Goal: Information Seeking & Learning: Learn about a topic

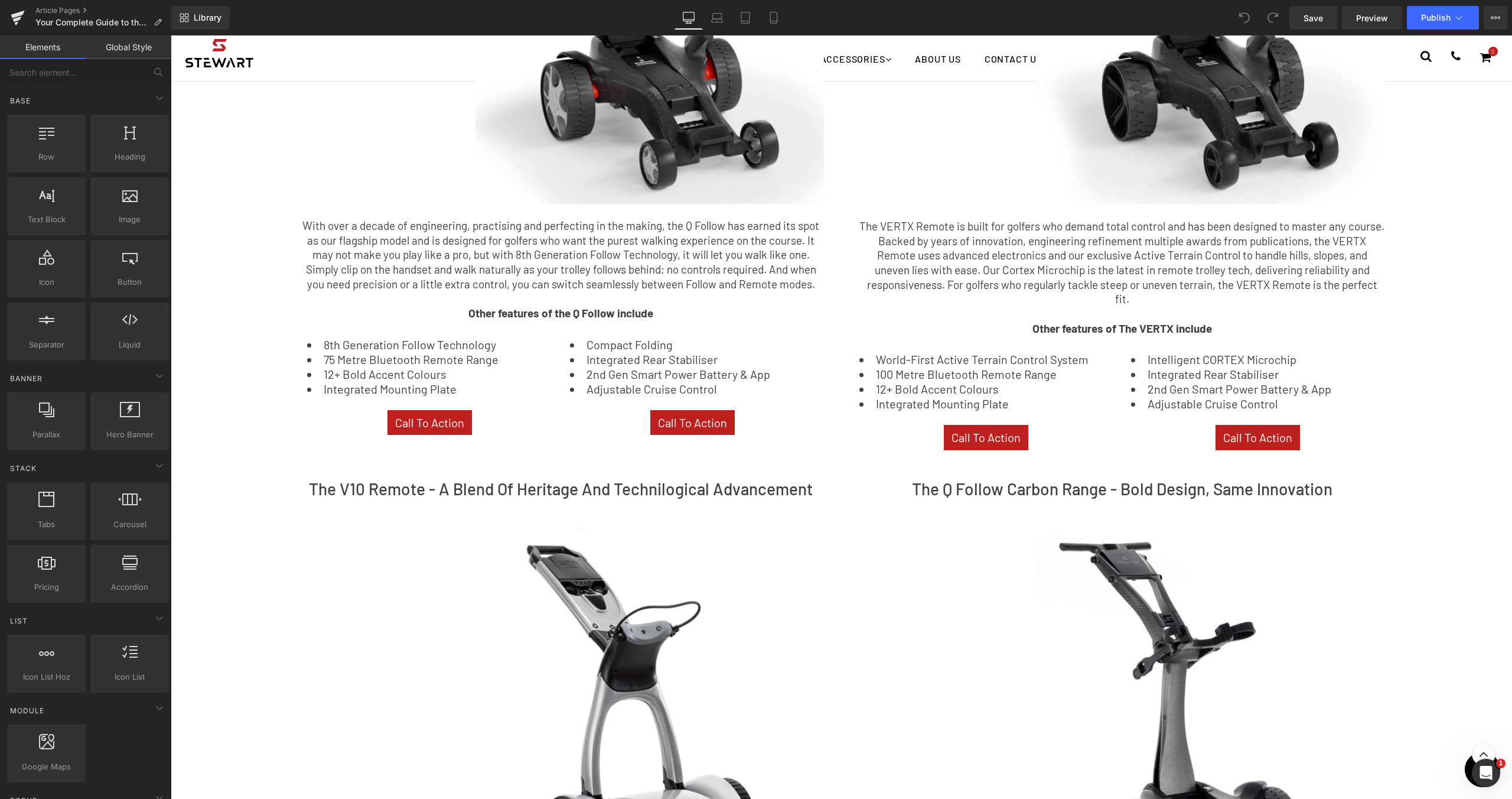
scroll to position [1209, 0]
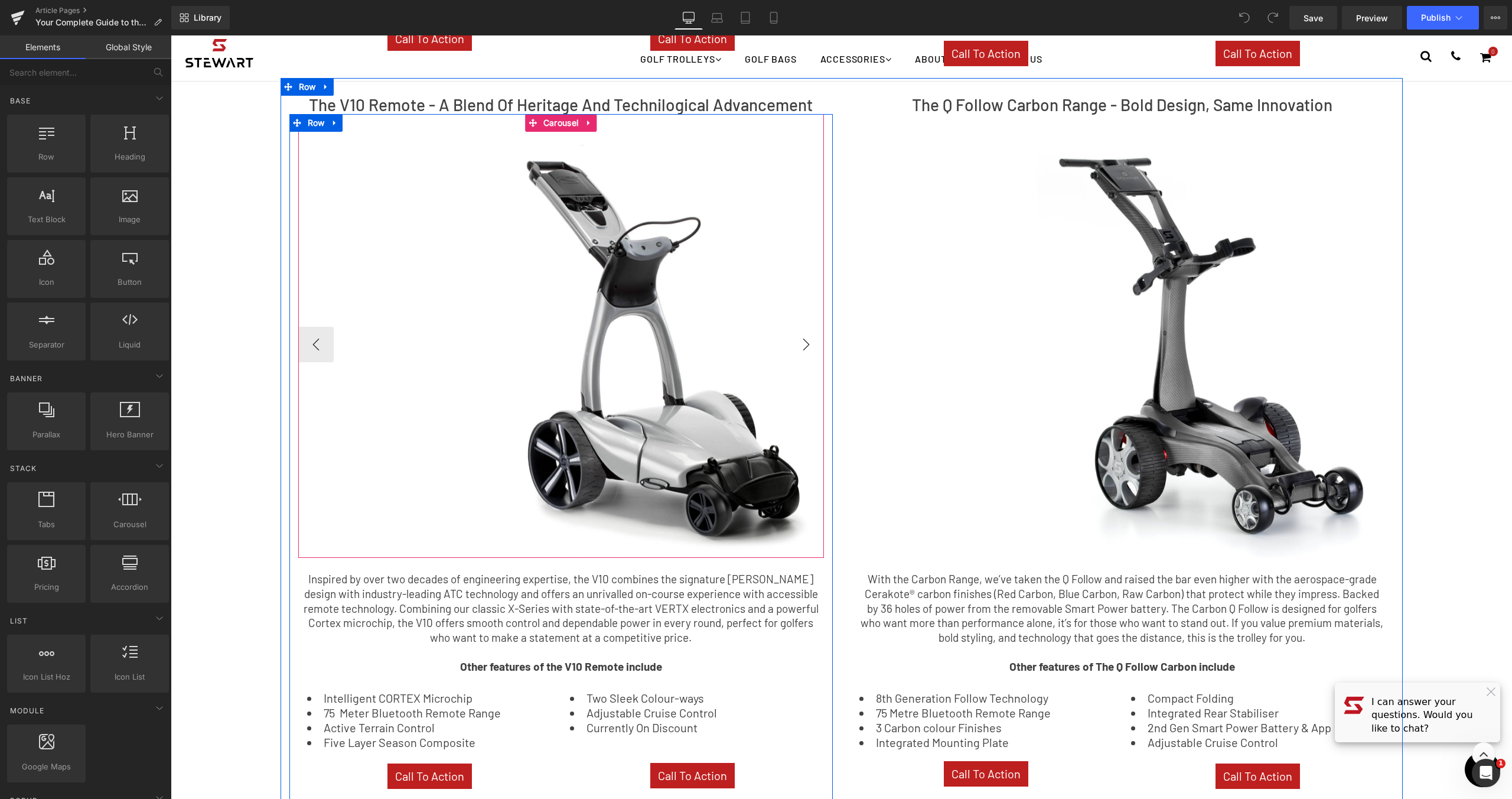
click at [793, 333] on button "›" at bounding box center [806, 344] width 35 height 35
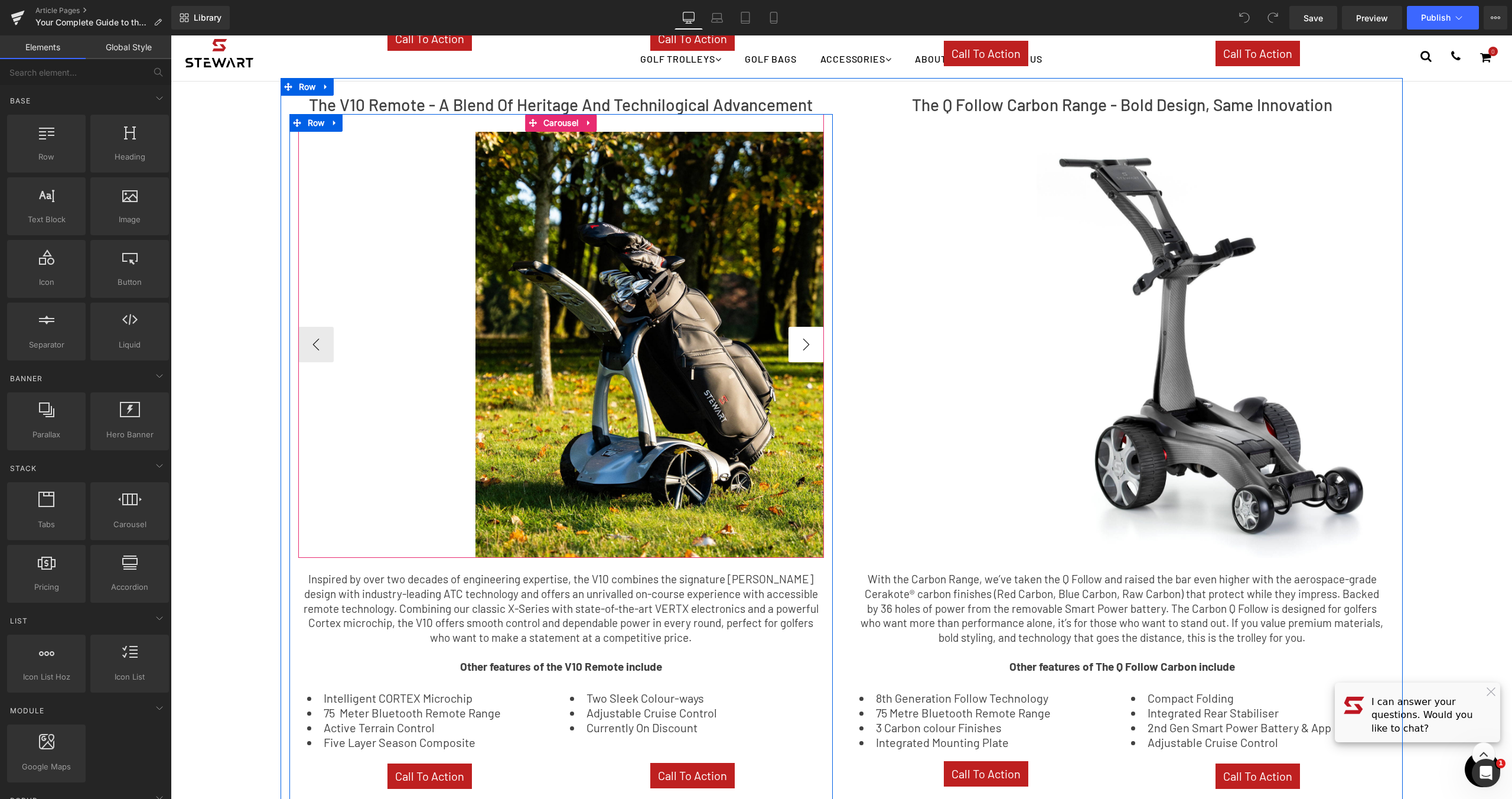
click at [793, 333] on button "›" at bounding box center [806, 344] width 35 height 35
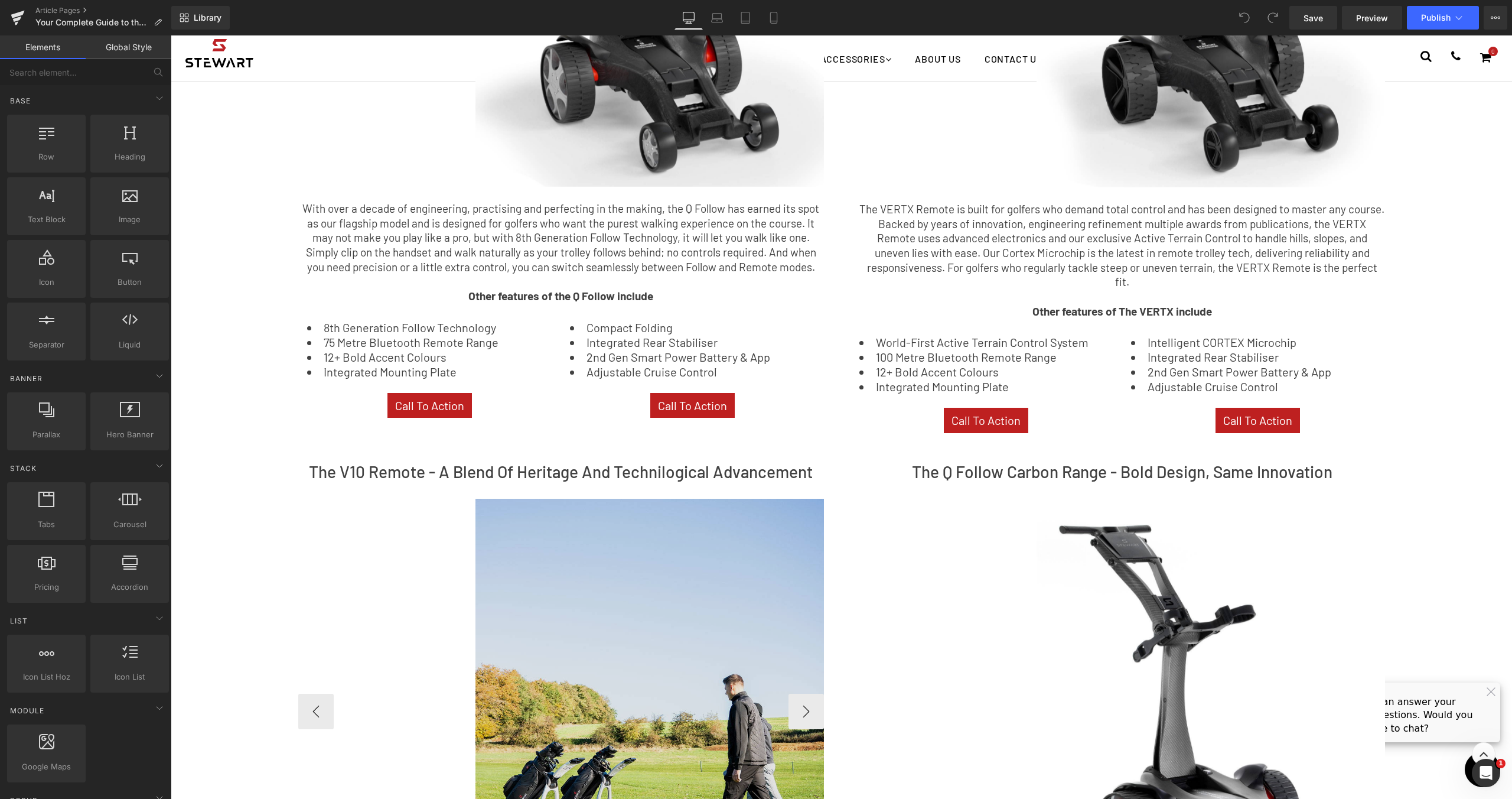
scroll to position [1073, 0]
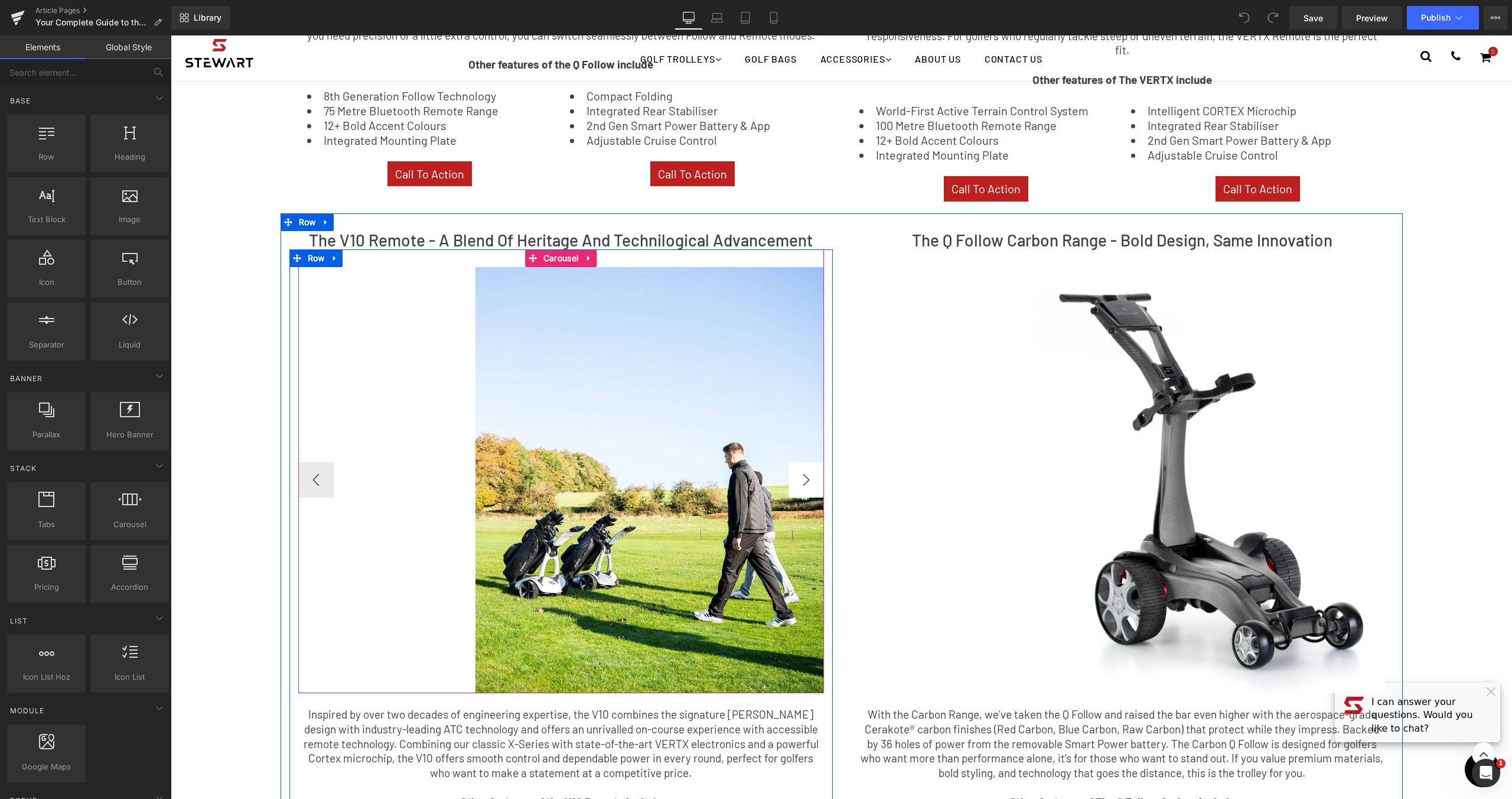
click at [800, 471] on button "›" at bounding box center [806, 480] width 35 height 35
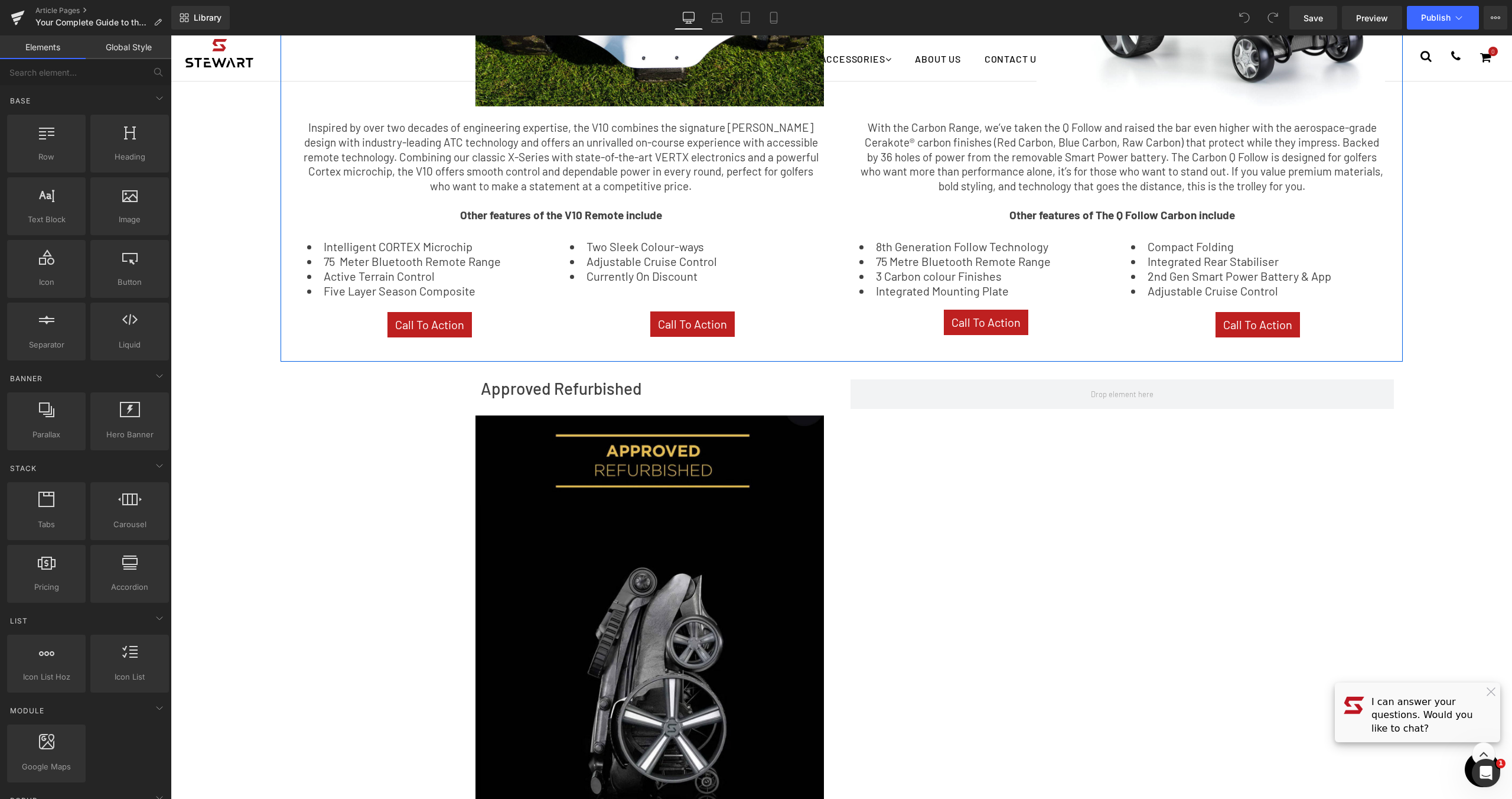
scroll to position [1893, 0]
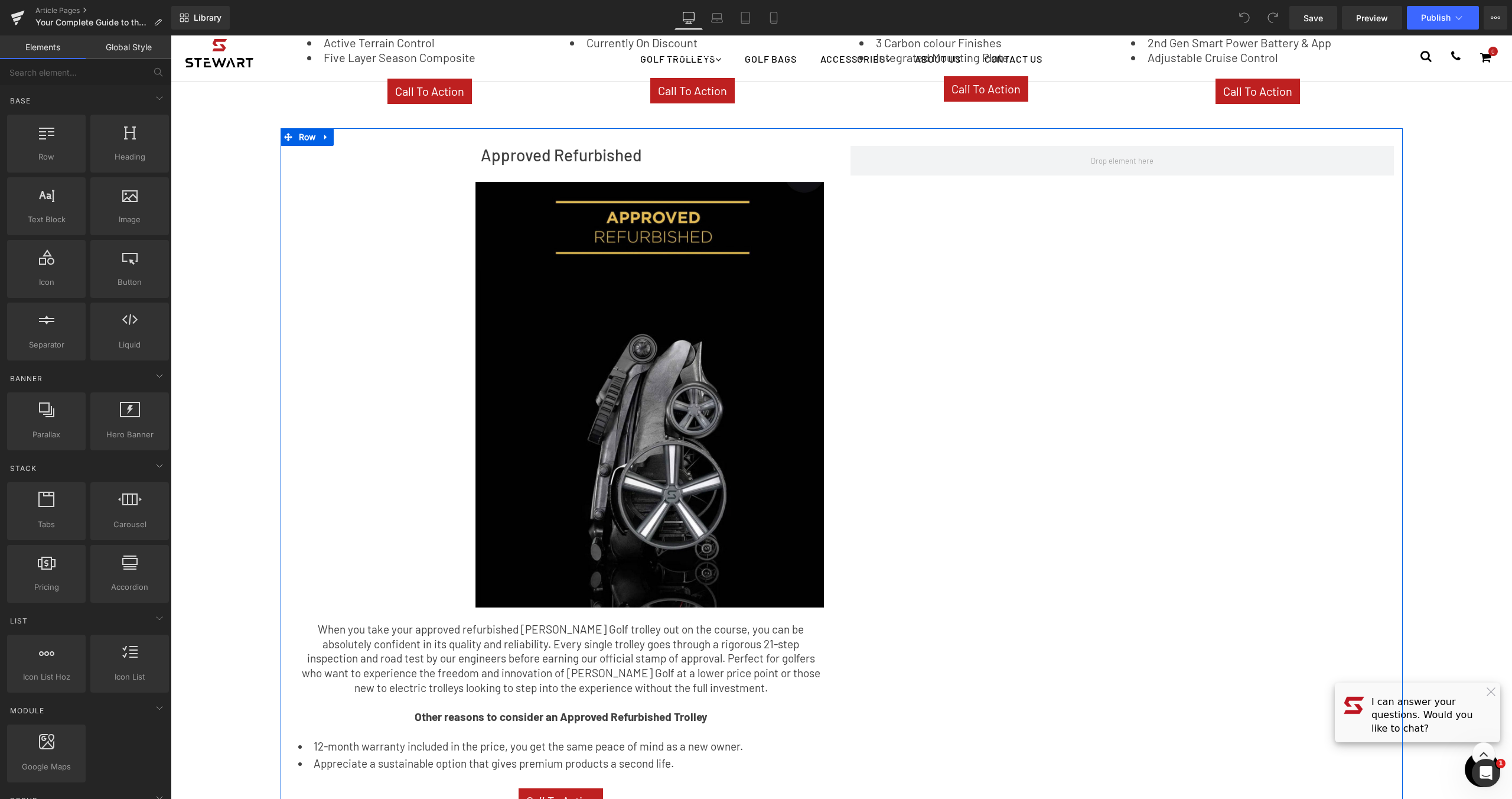
click at [963, 432] on div "Approved Refurbished Heading Image Image Image Image ‹ › [GEOGRAPHIC_DATA]" at bounding box center [842, 477] width 1122 height 697
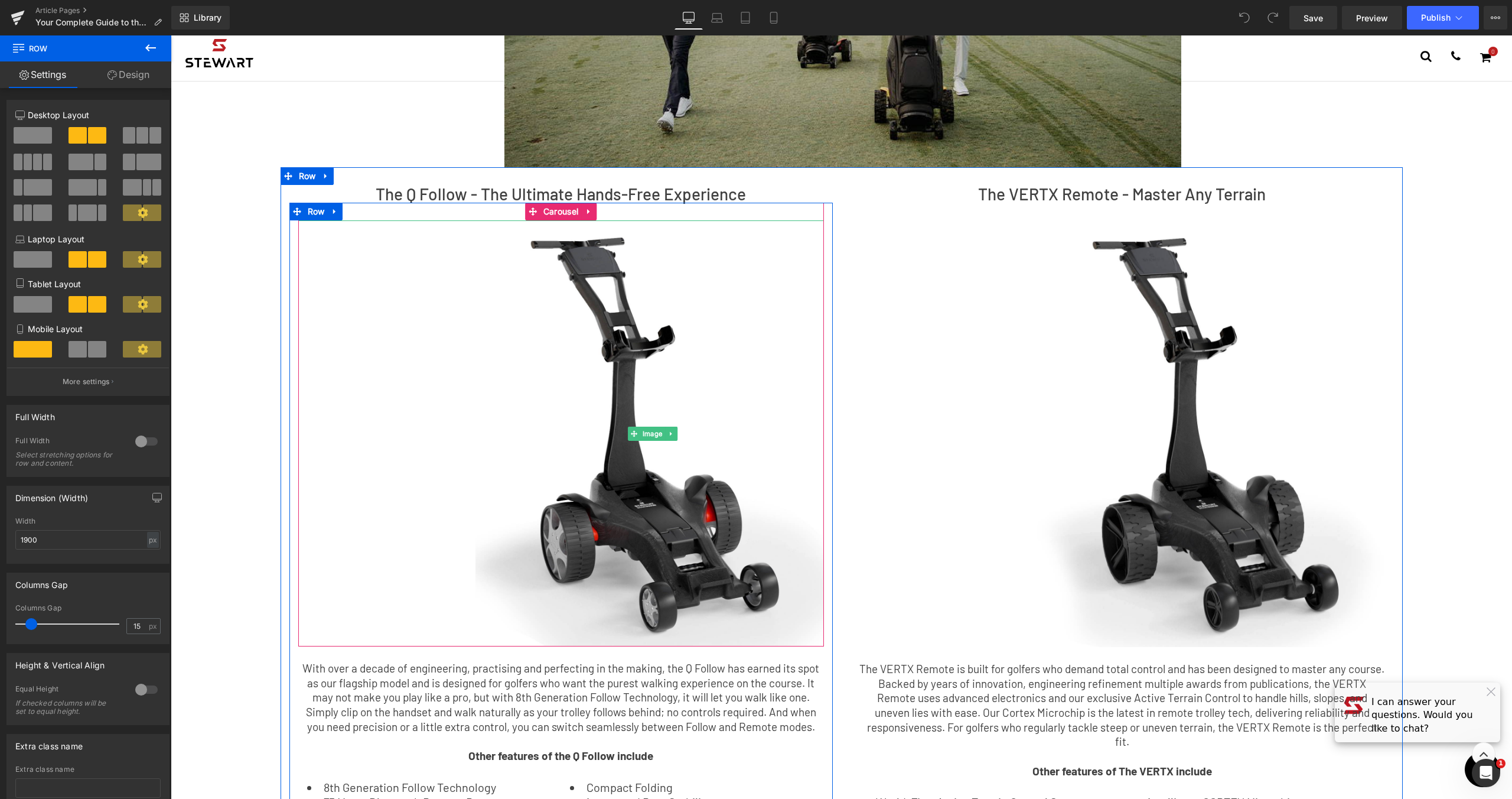
scroll to position [0, 0]
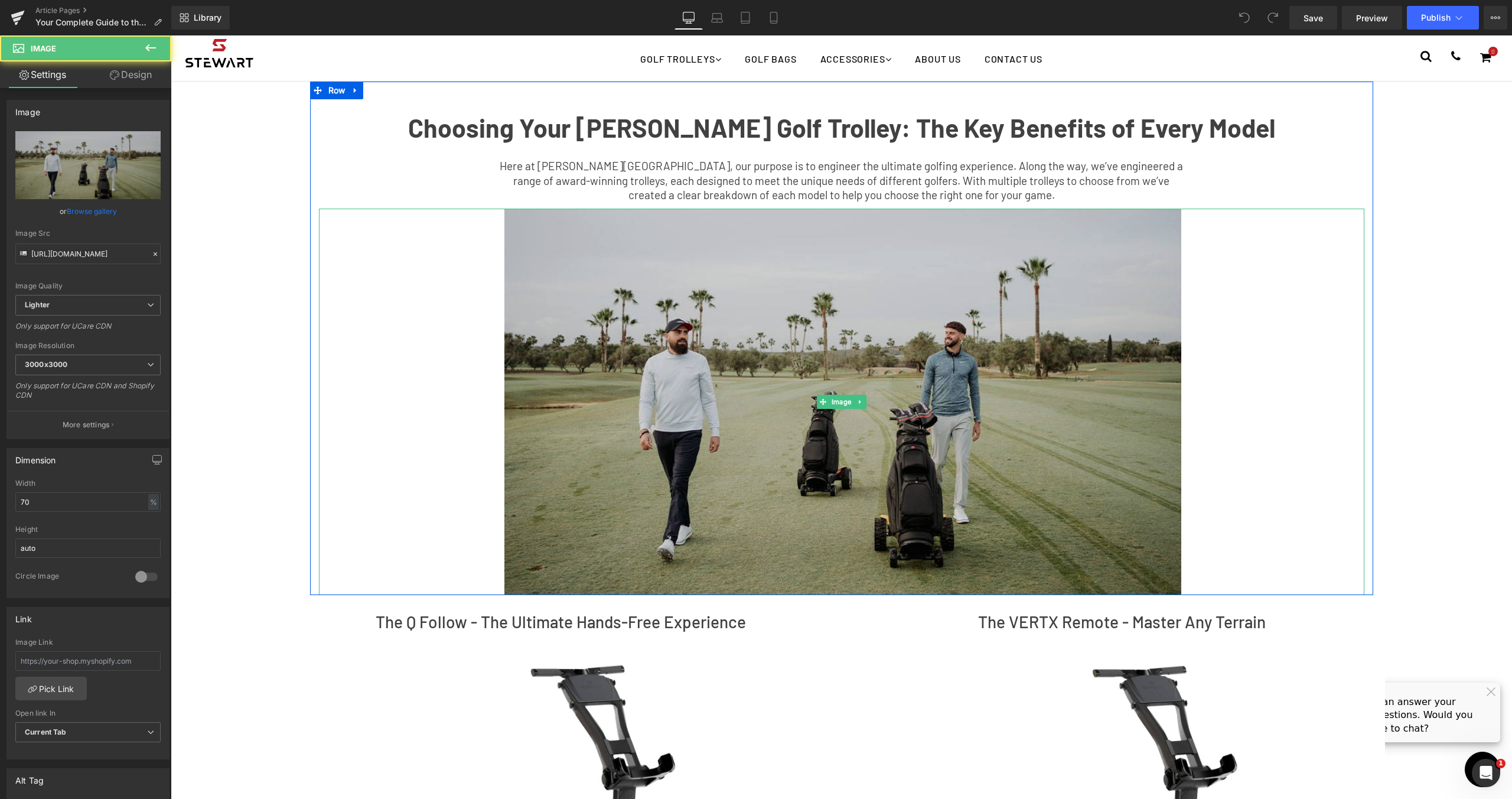
click at [928, 403] on img at bounding box center [841, 402] width 732 height 387
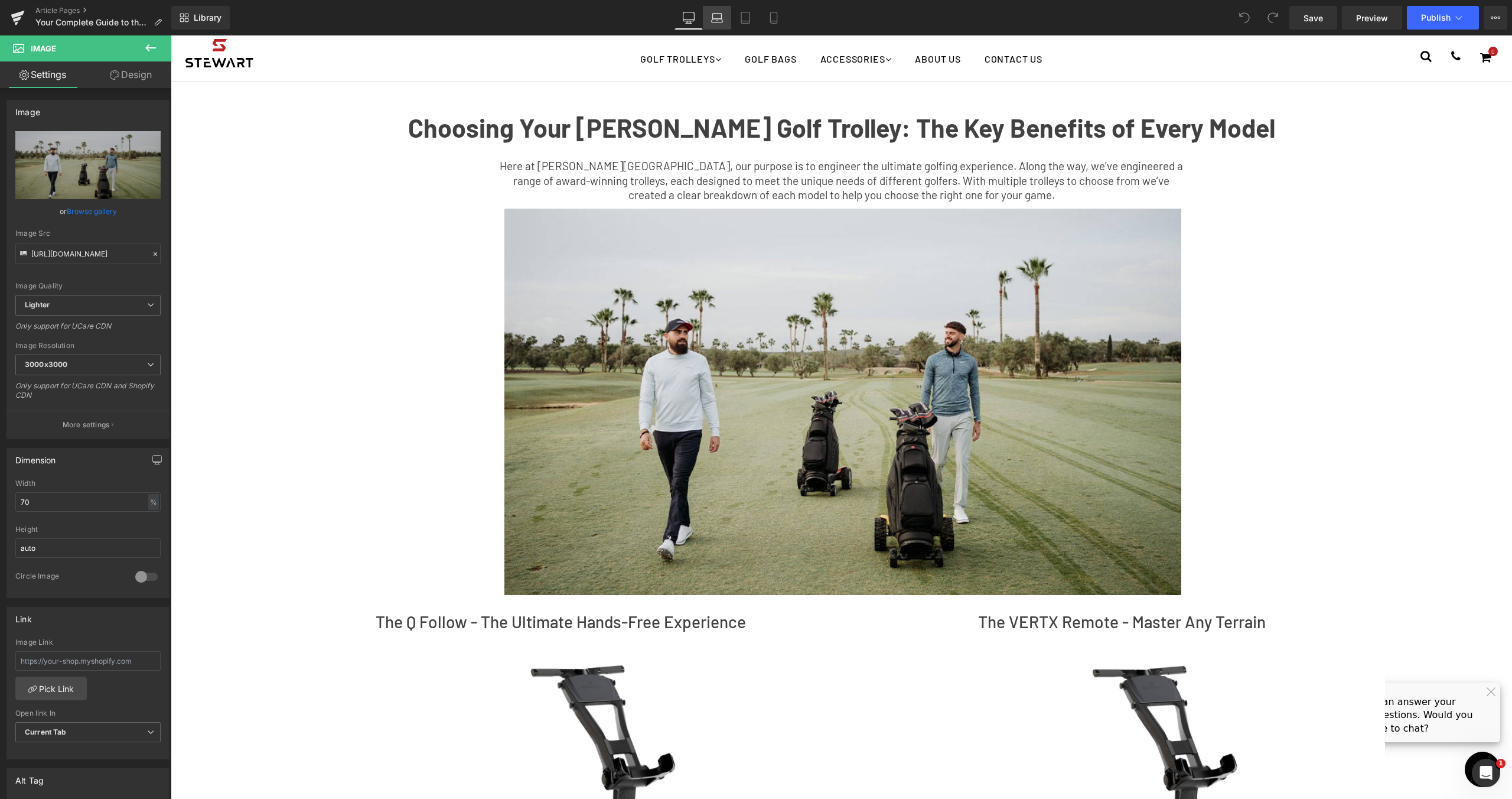
click at [715, 26] on link "Laptop" at bounding box center [717, 18] width 28 height 24
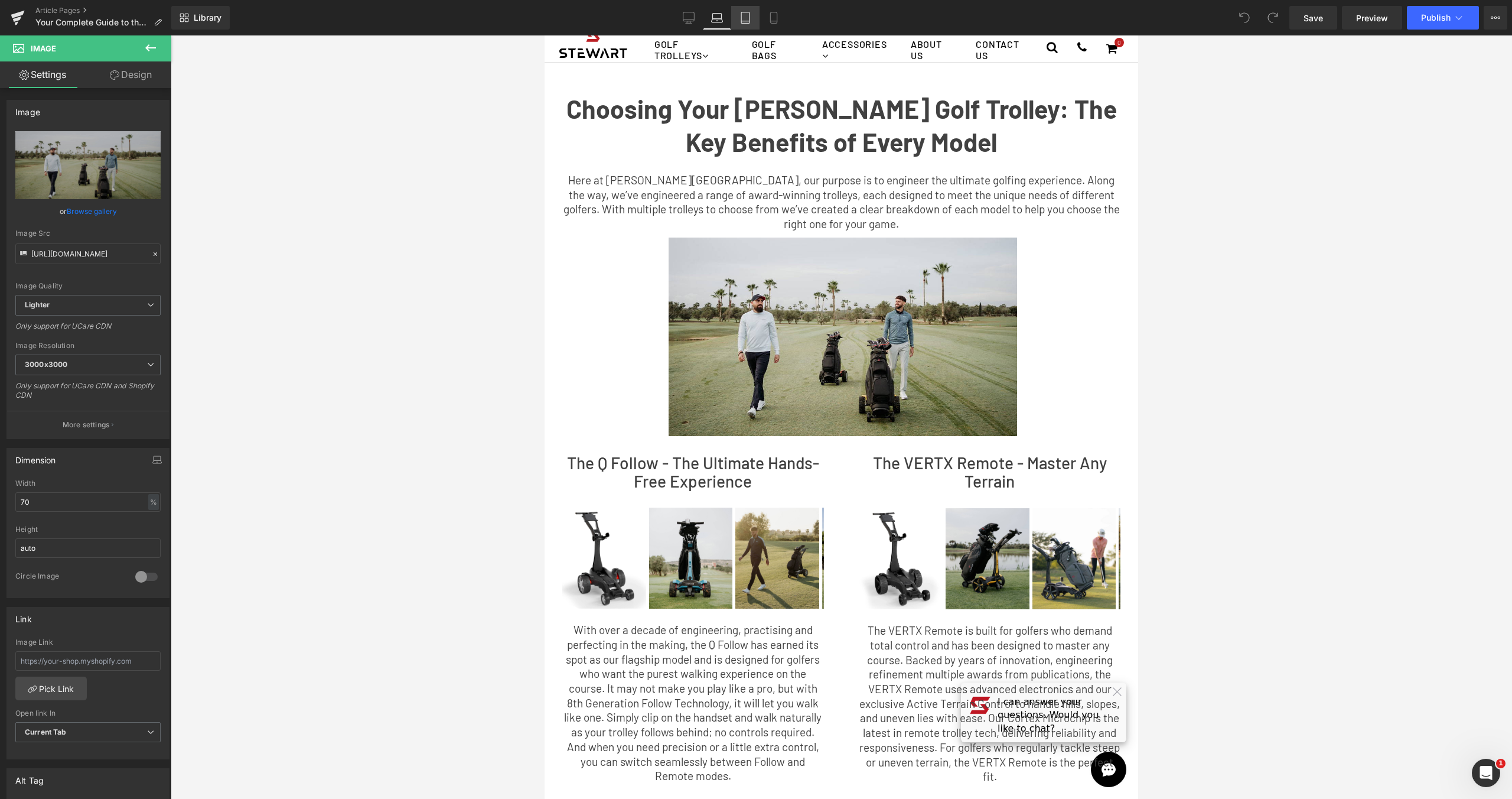
click at [751, 16] on icon at bounding box center [745, 17] width 11 height 11
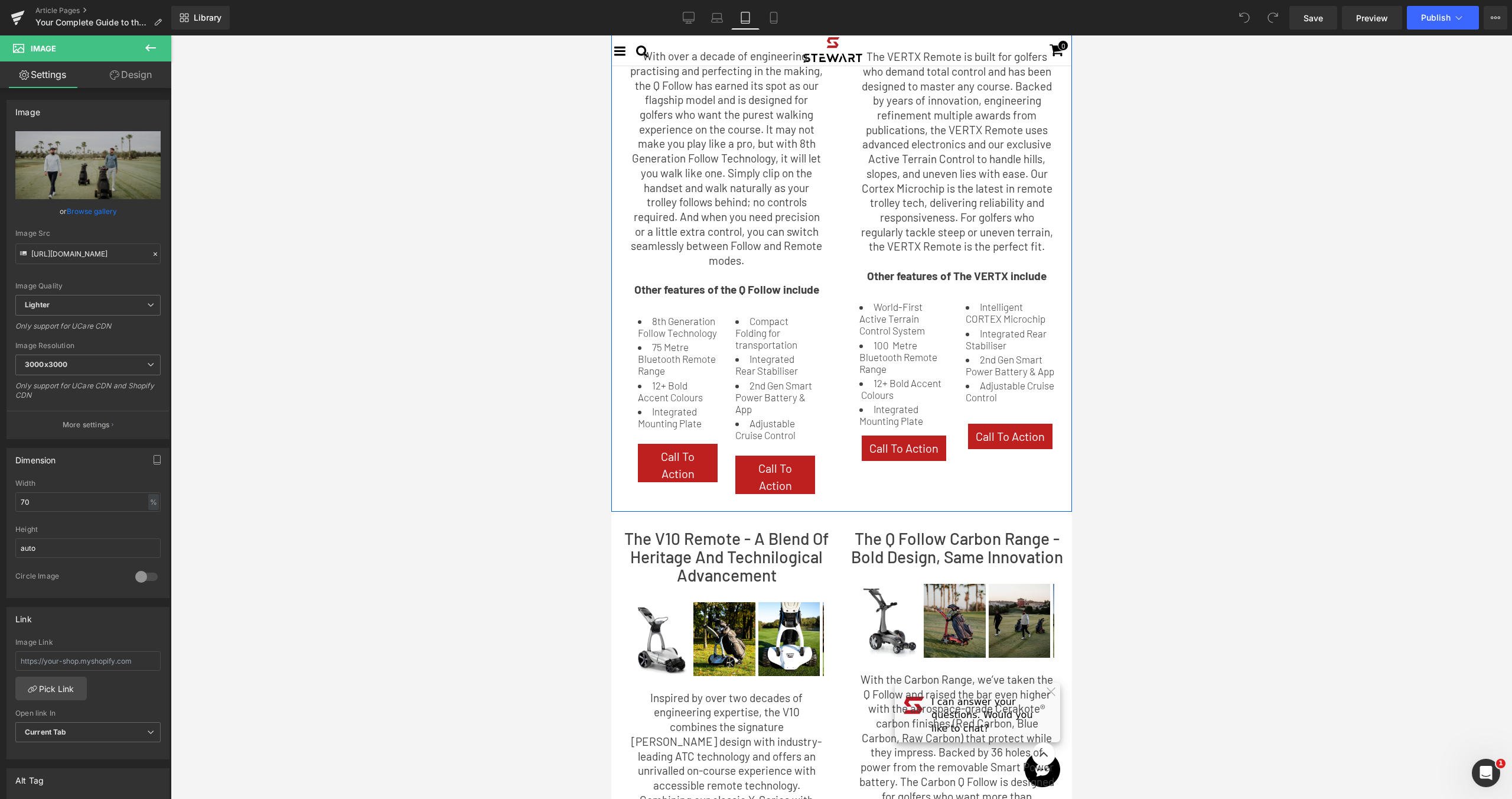
scroll to position [598, 0]
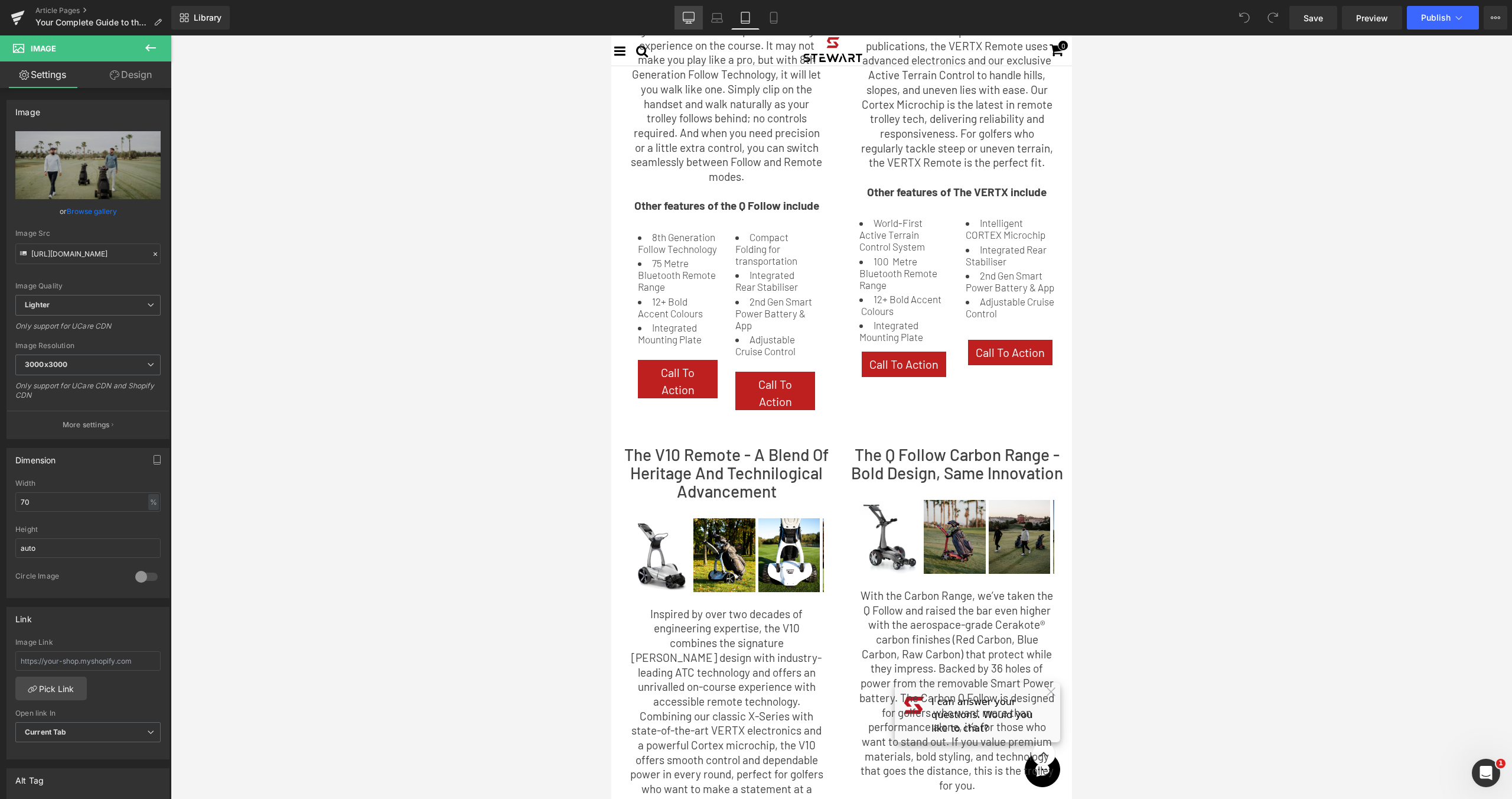
click at [689, 14] on icon at bounding box center [688, 17] width 11 height 11
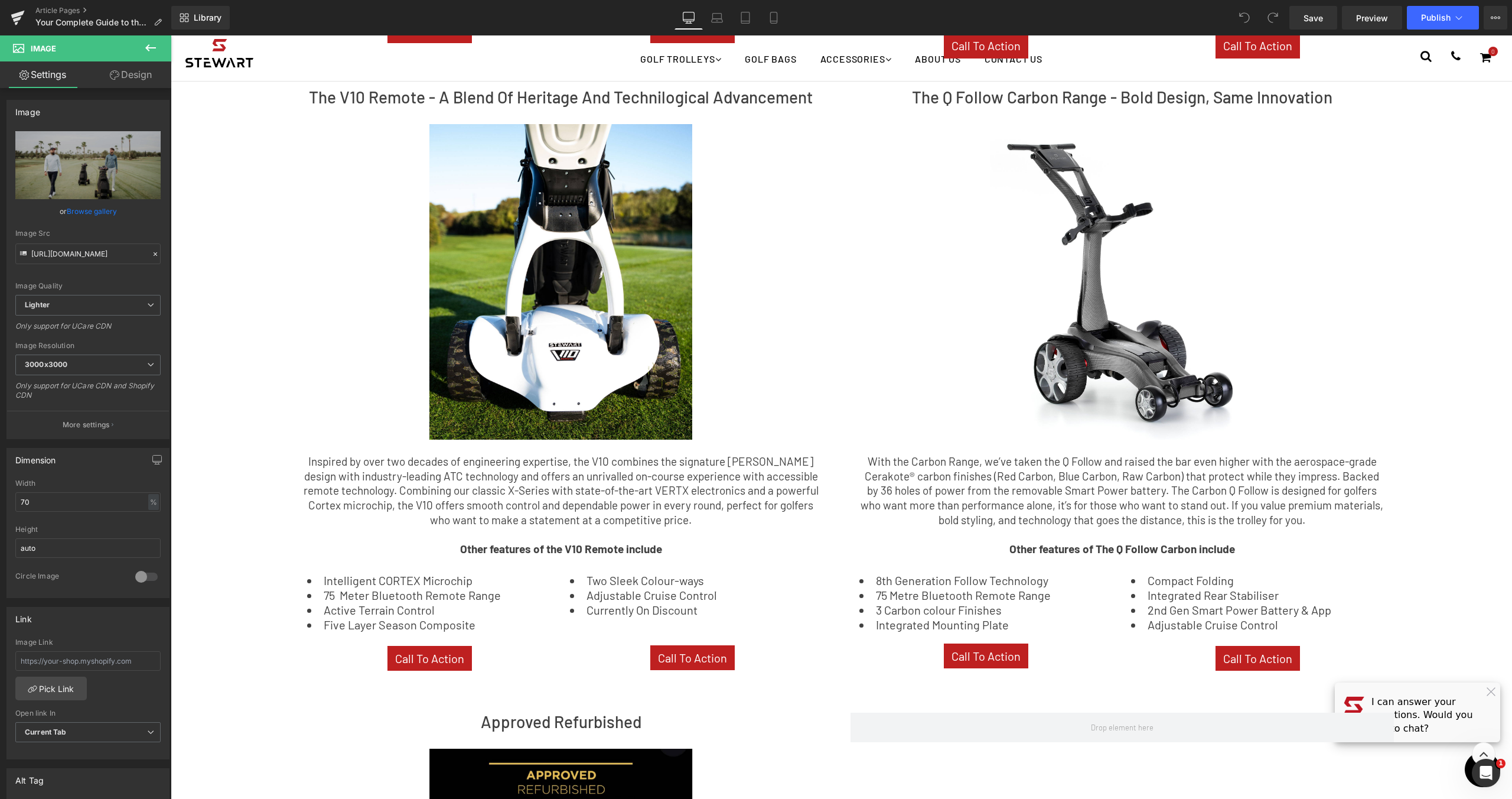
scroll to position [1053, 0]
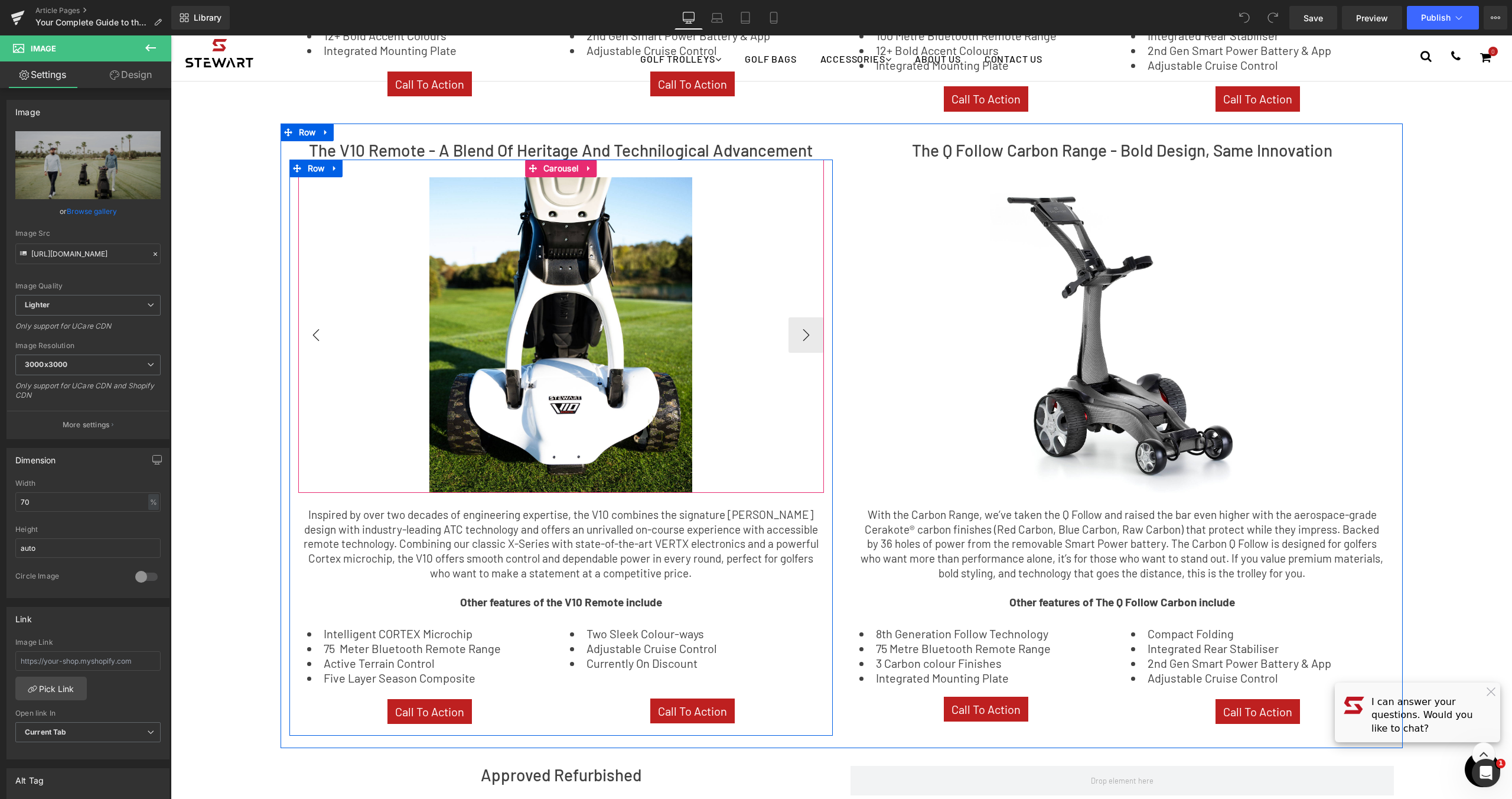
click at [321, 320] on button "‹" at bounding box center [316, 335] width 35 height 35
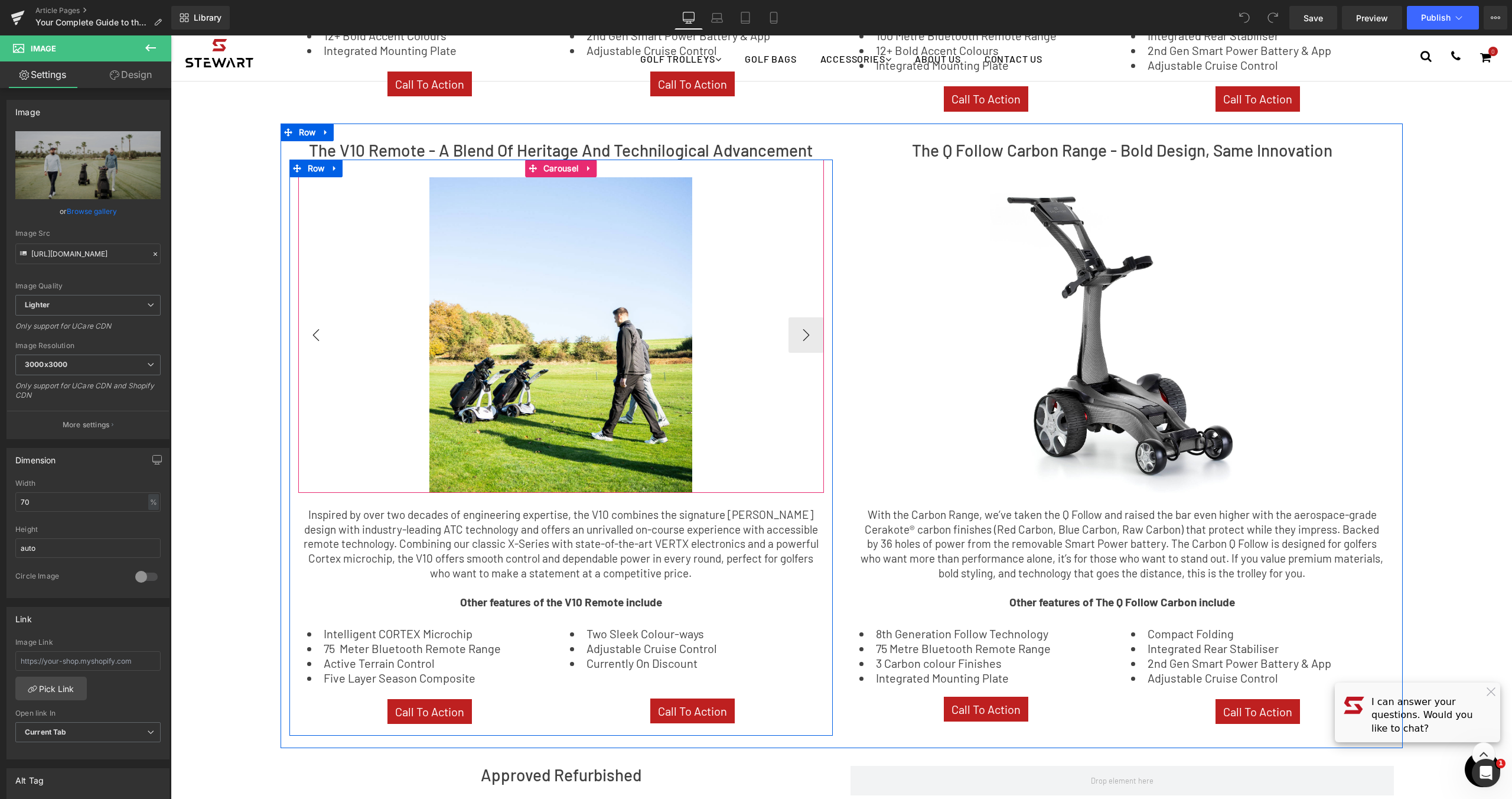
click at [317, 322] on button "‹" at bounding box center [316, 335] width 35 height 35
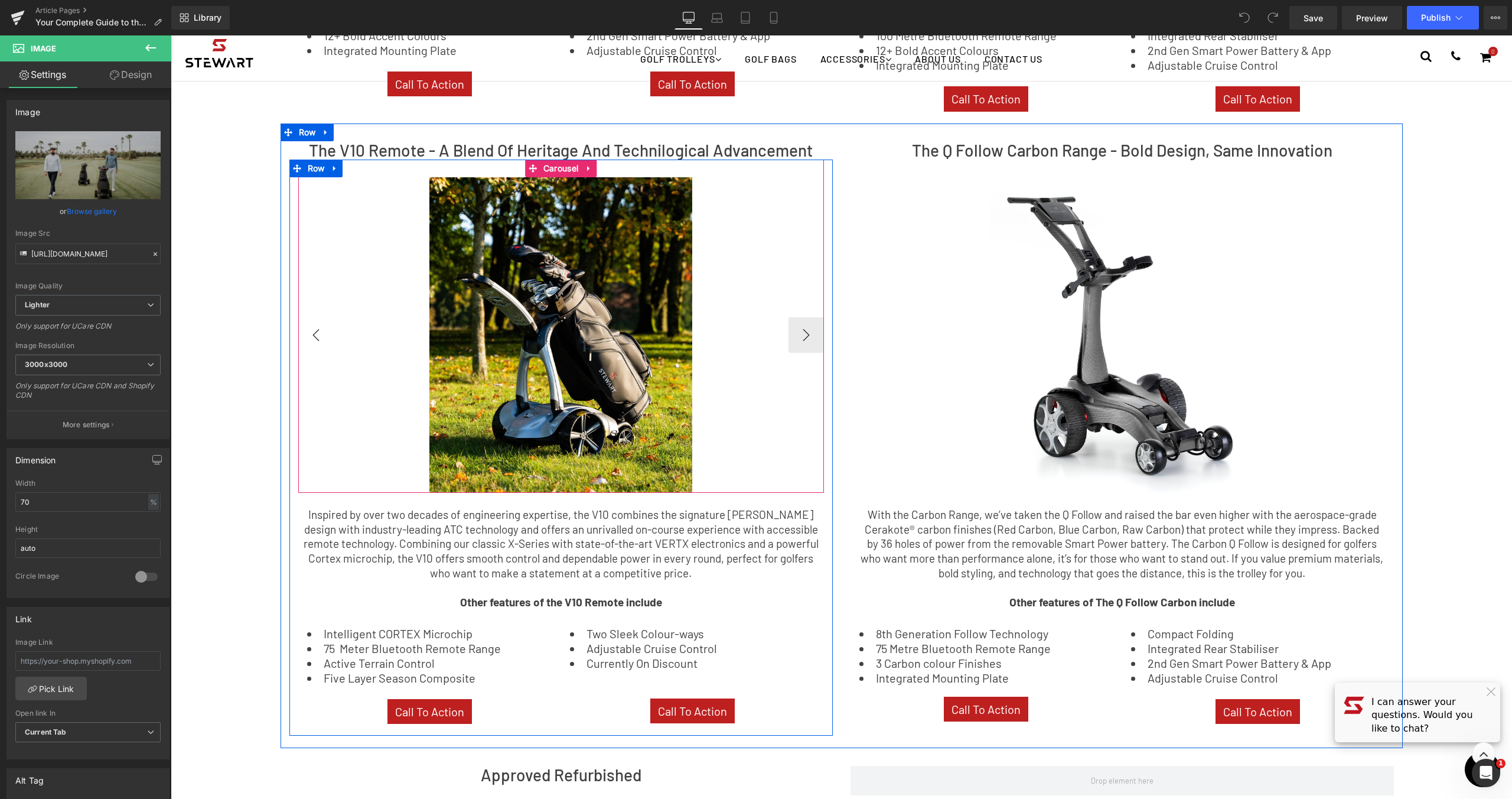
click at [317, 322] on button "‹" at bounding box center [316, 335] width 35 height 35
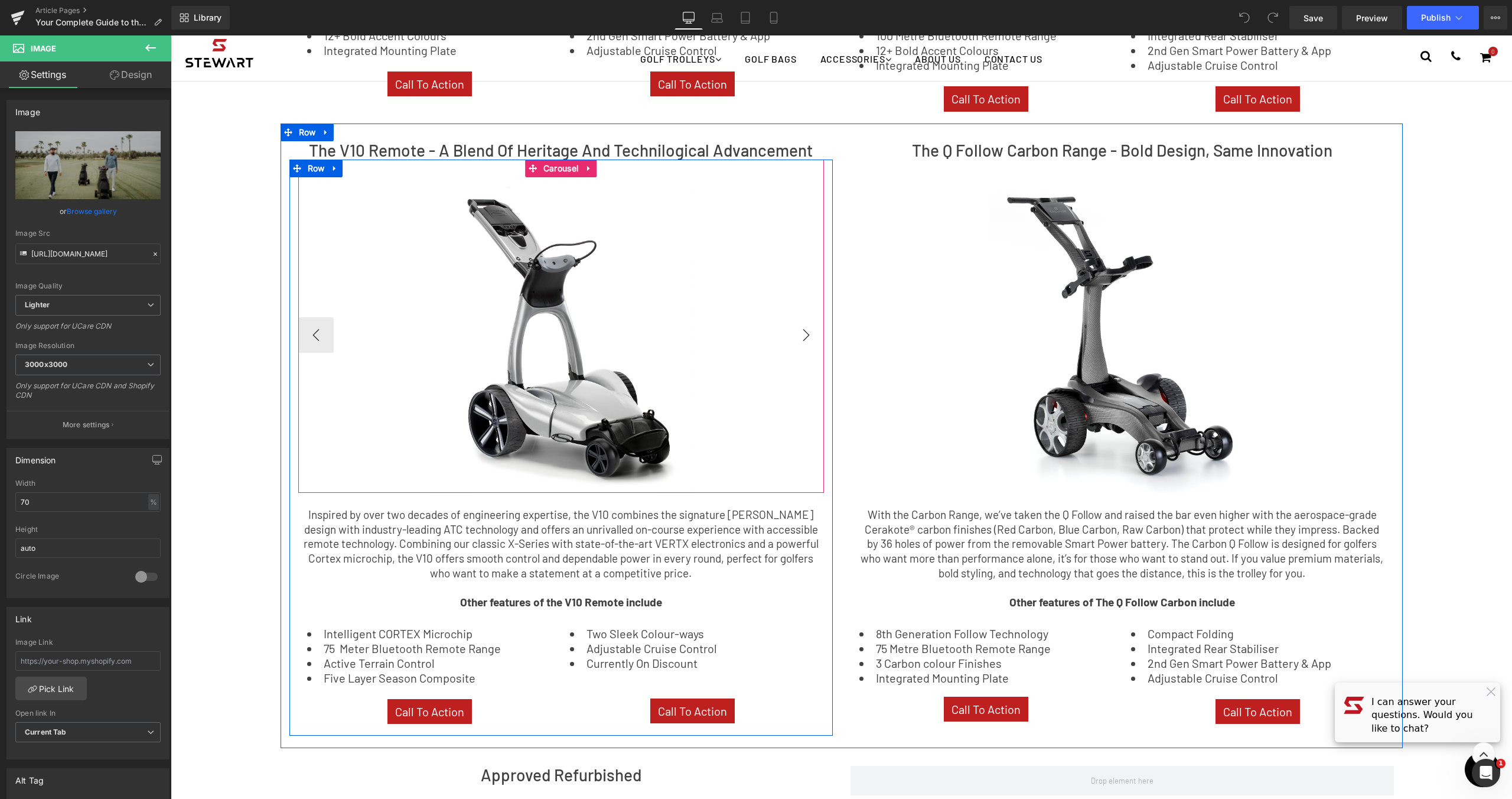
click at [804, 329] on button "›" at bounding box center [806, 335] width 35 height 35
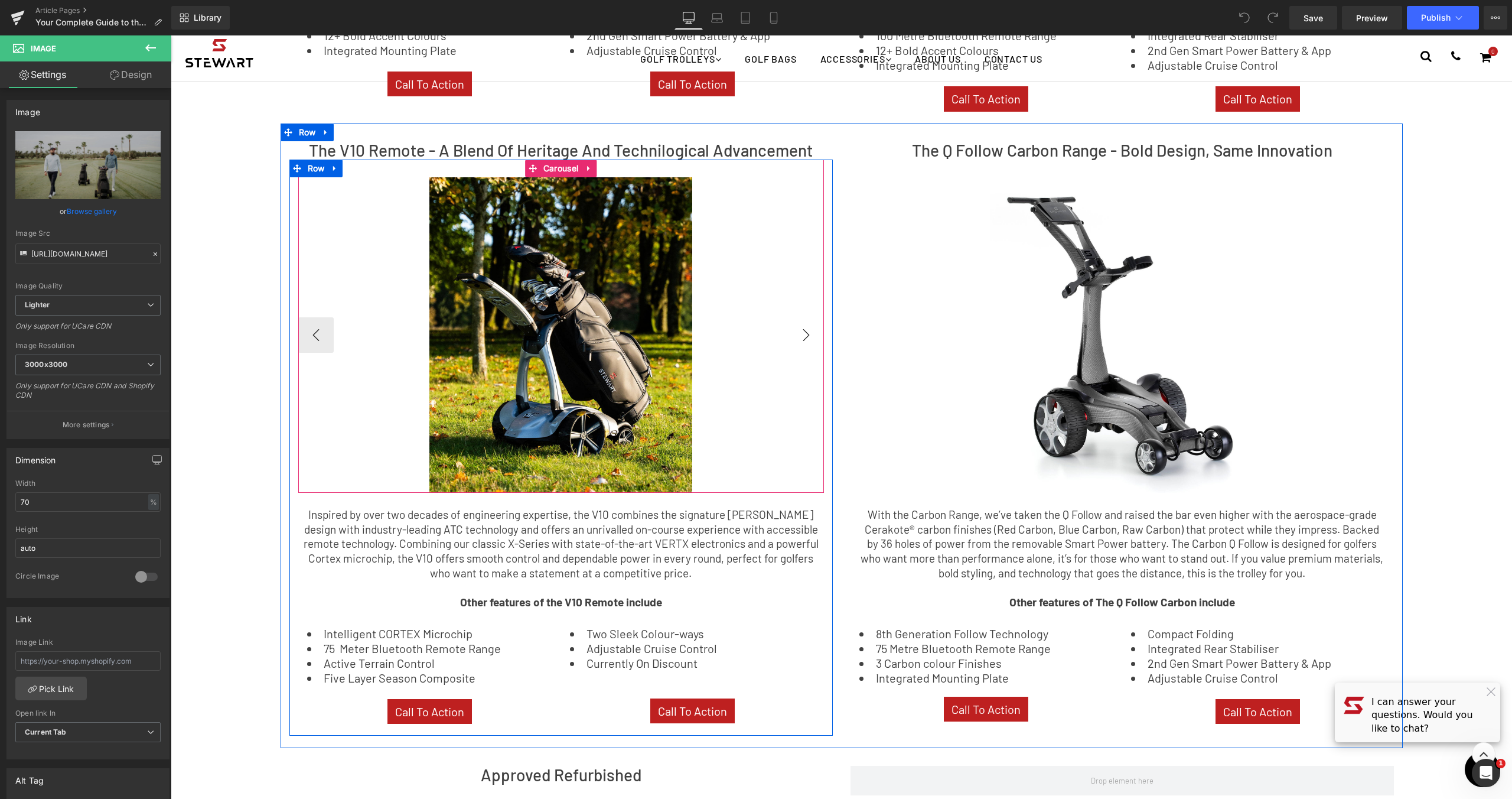
click at [804, 329] on button "›" at bounding box center [806, 335] width 35 height 35
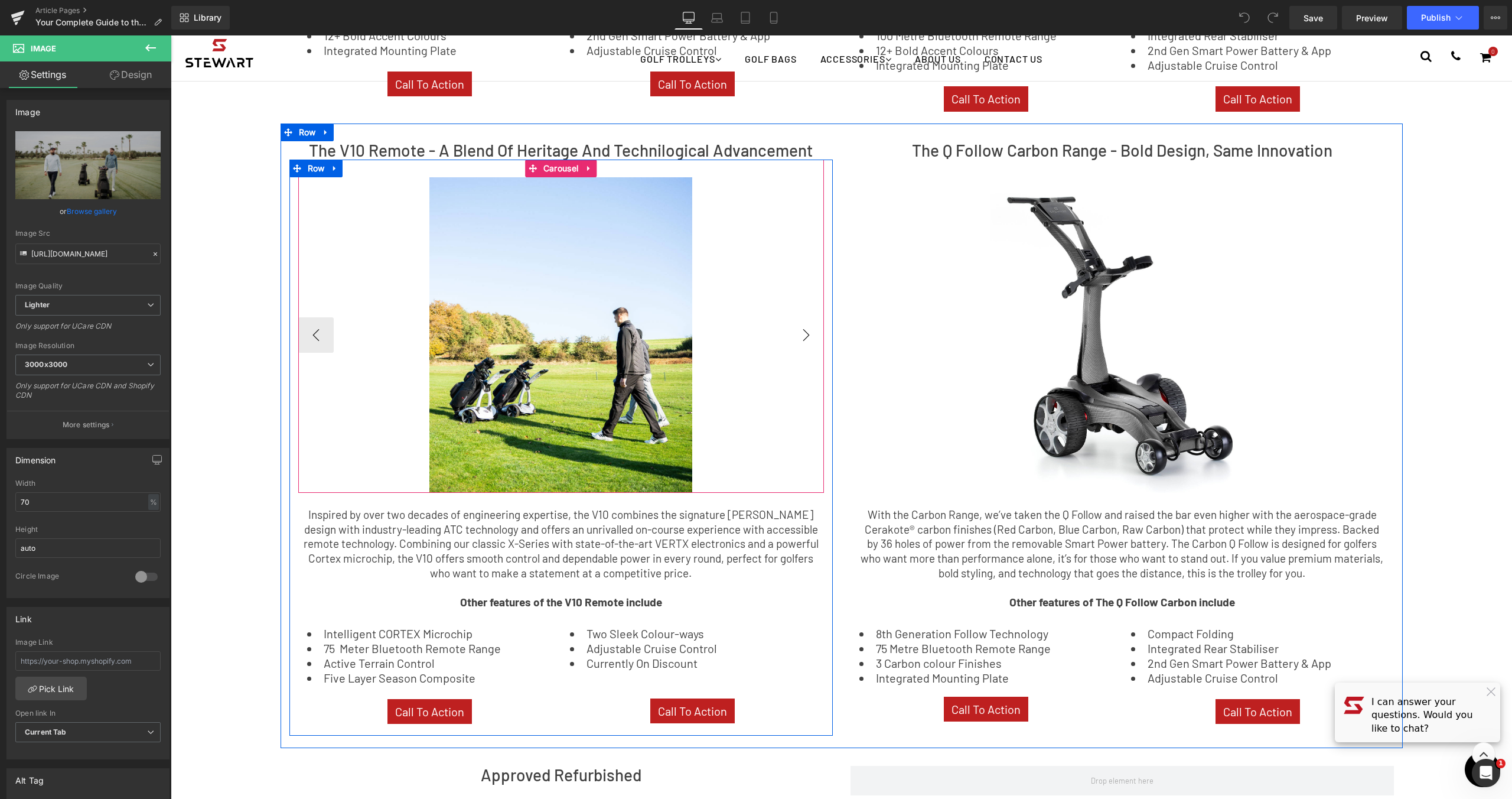
click at [804, 329] on button "›" at bounding box center [806, 335] width 35 height 35
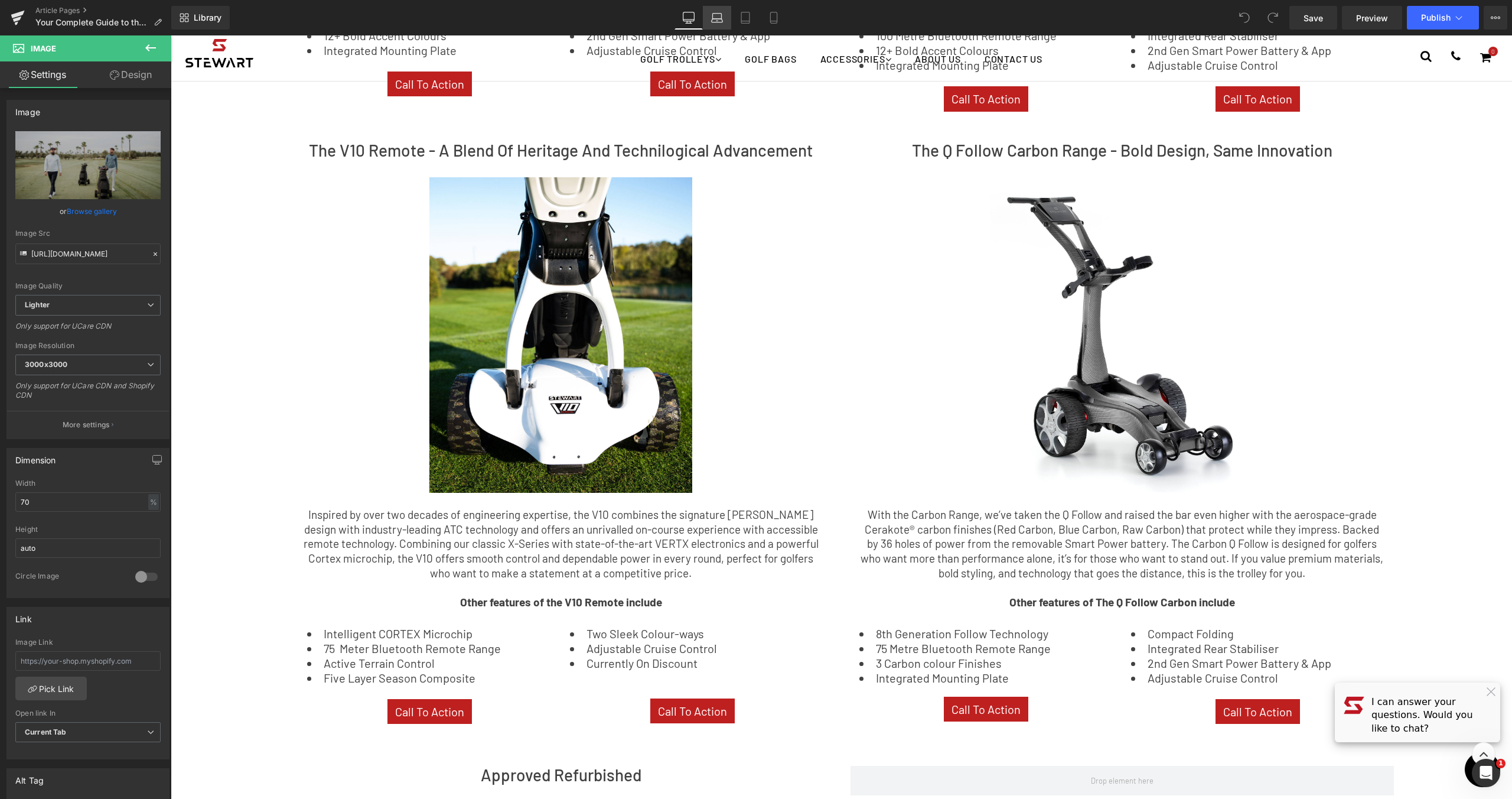
click at [719, 17] on icon at bounding box center [717, 17] width 11 height 11
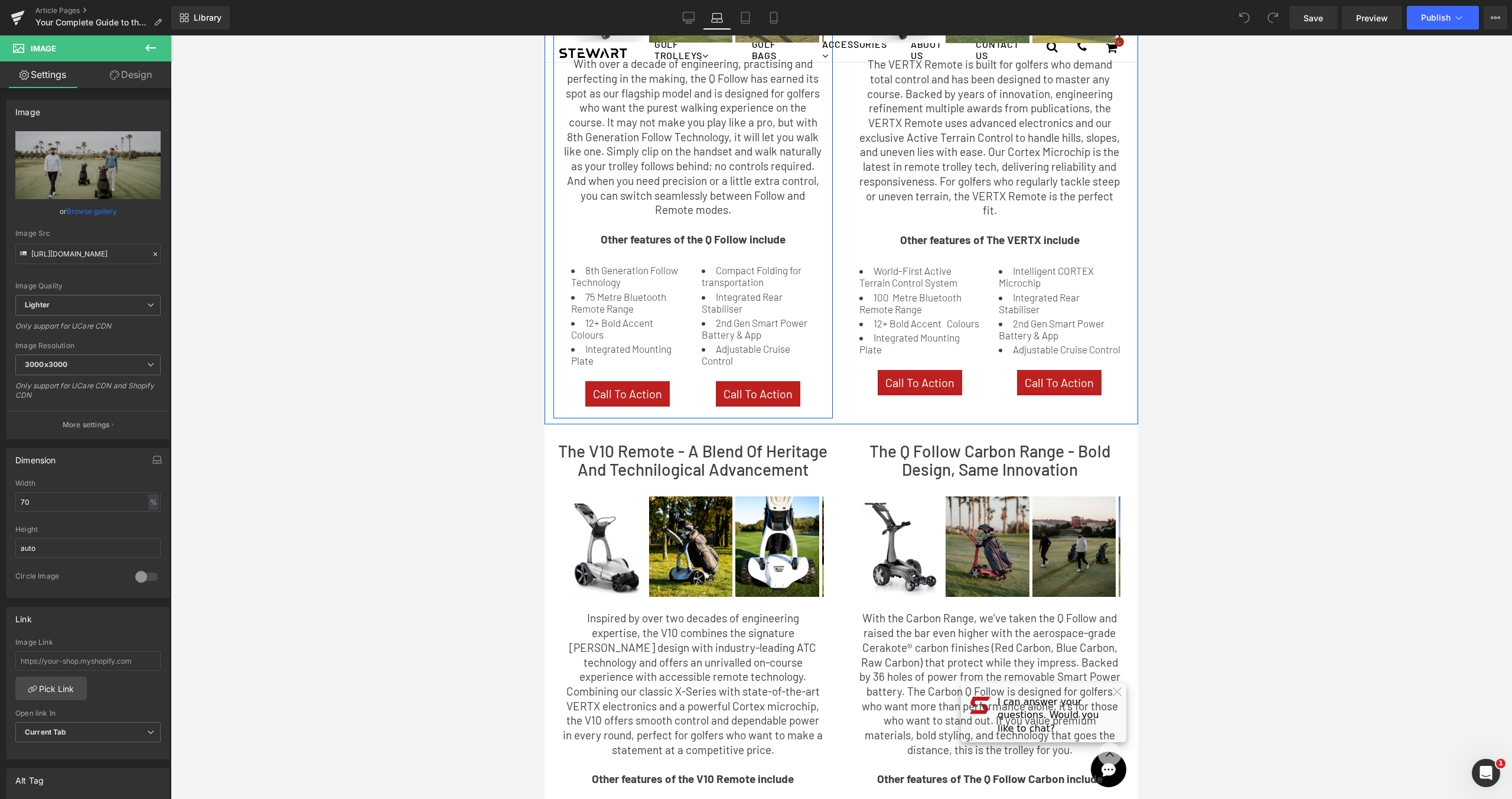
scroll to position [581, 0]
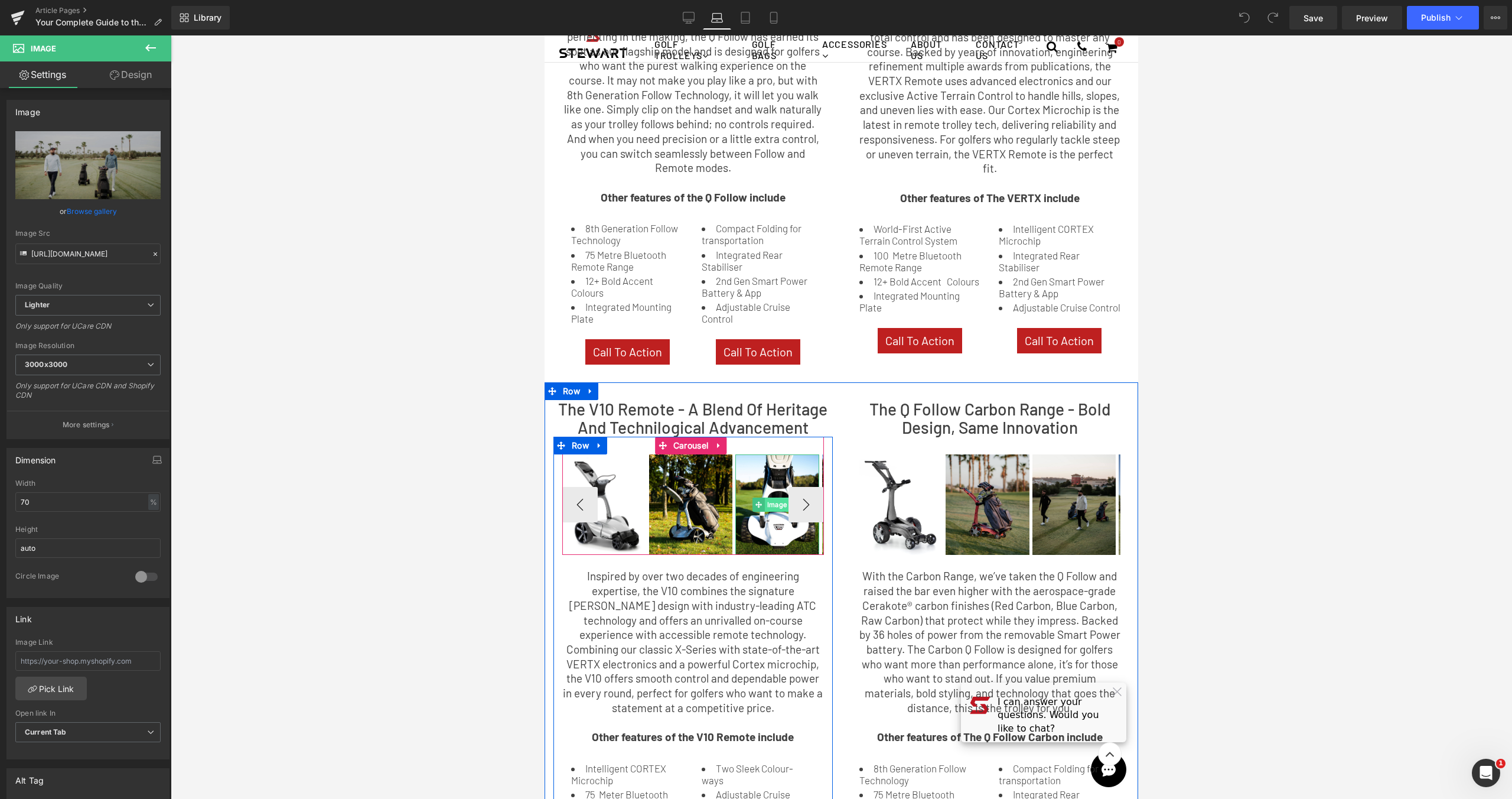
click at [776, 498] on span "Image" at bounding box center [778, 505] width 25 height 14
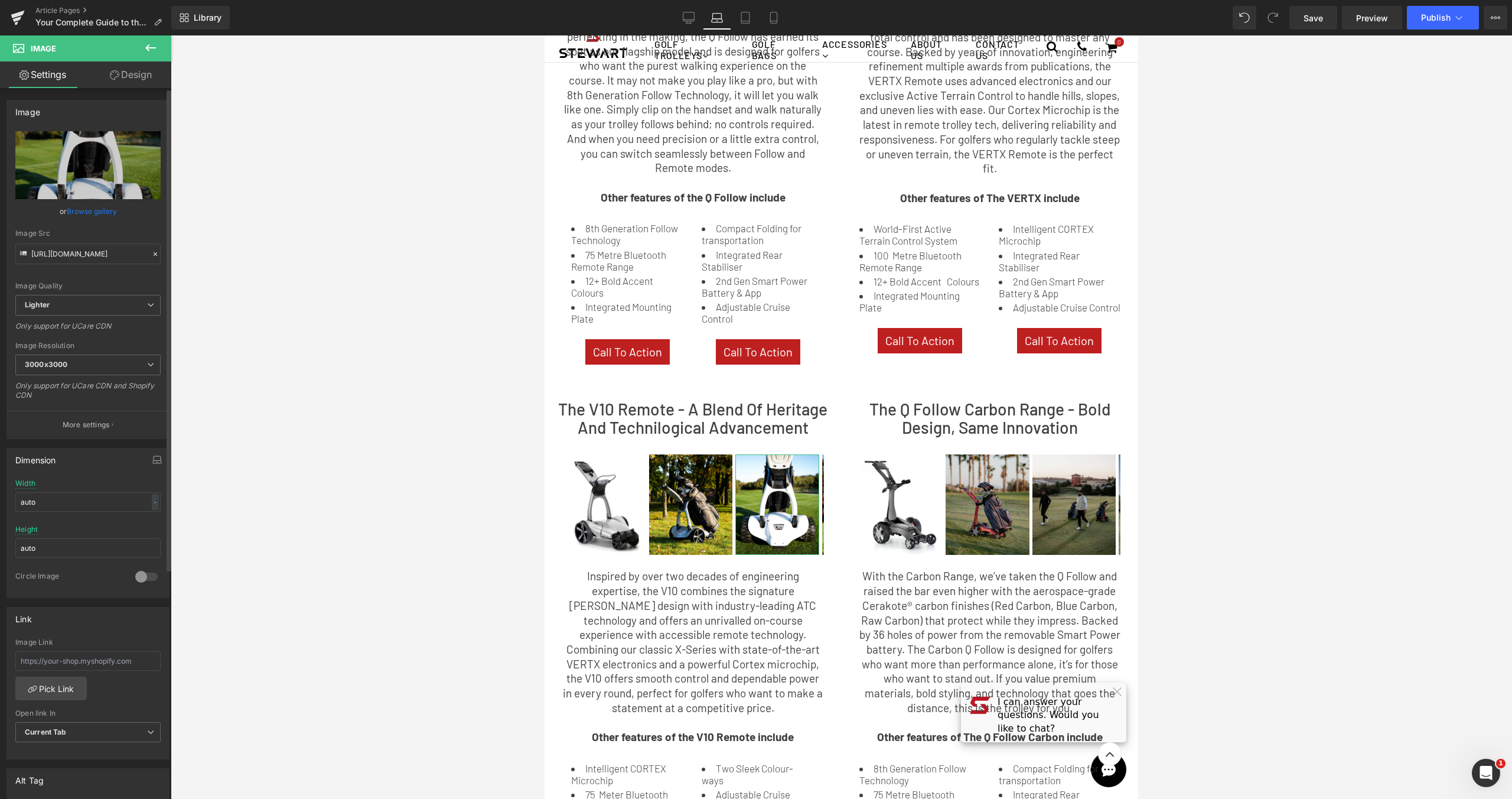
click at [89, 216] on link "Browse gallery" at bounding box center [92, 211] width 50 height 20
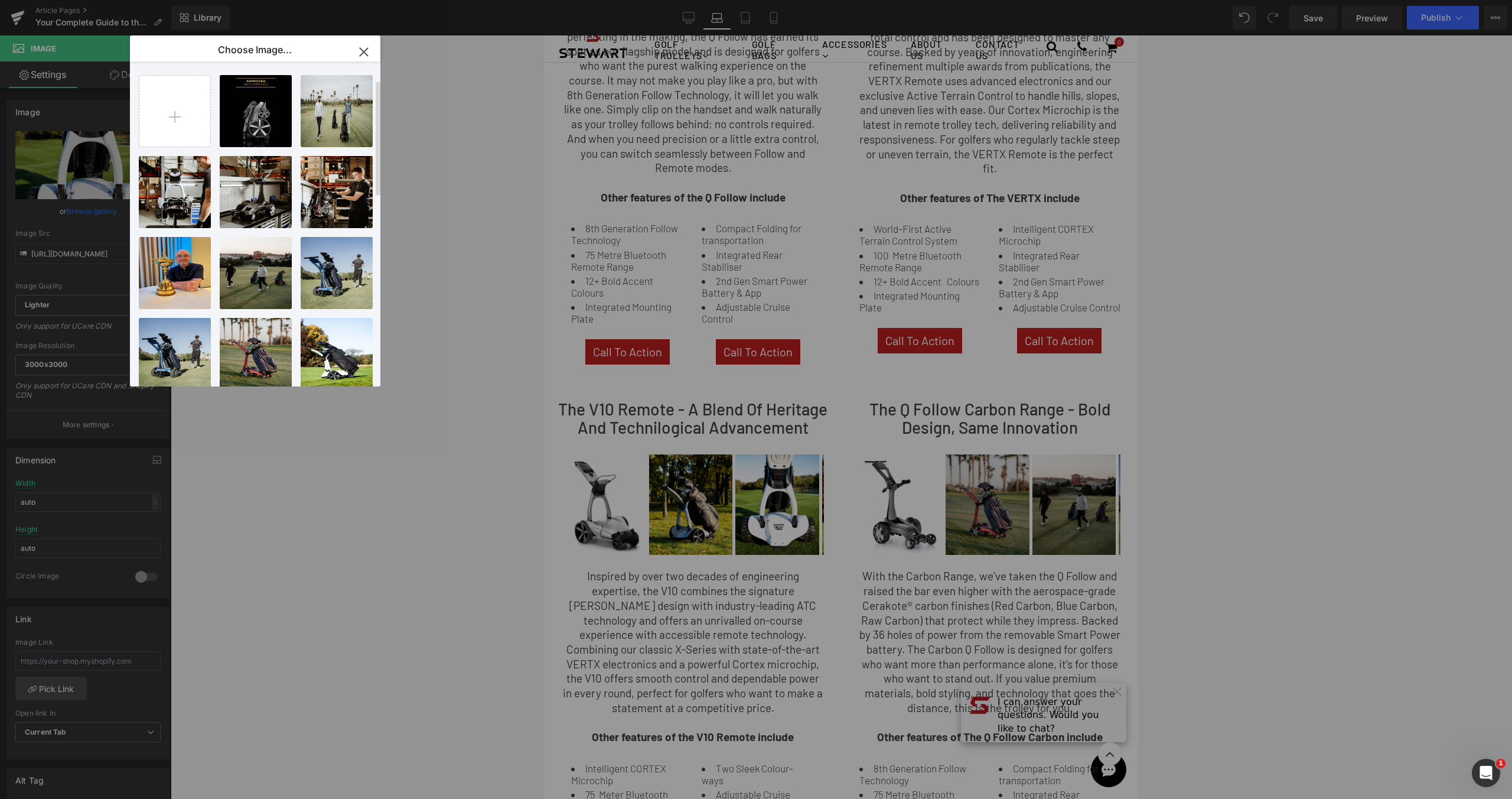
scroll to position [226, 0]
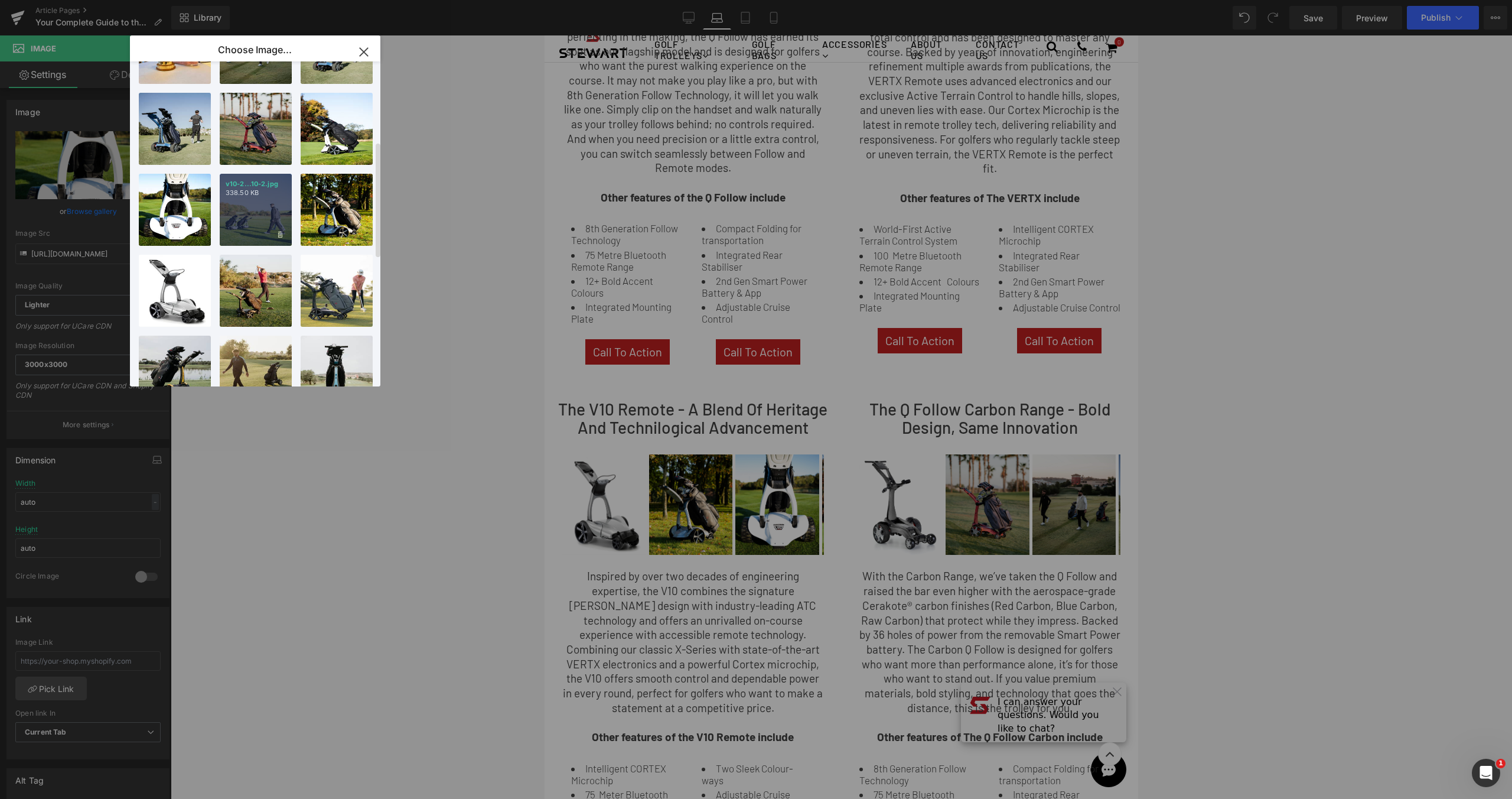
click at [264, 202] on div "v10-2...10-2.jpg 338.50 KB" at bounding box center [256, 210] width 72 height 72
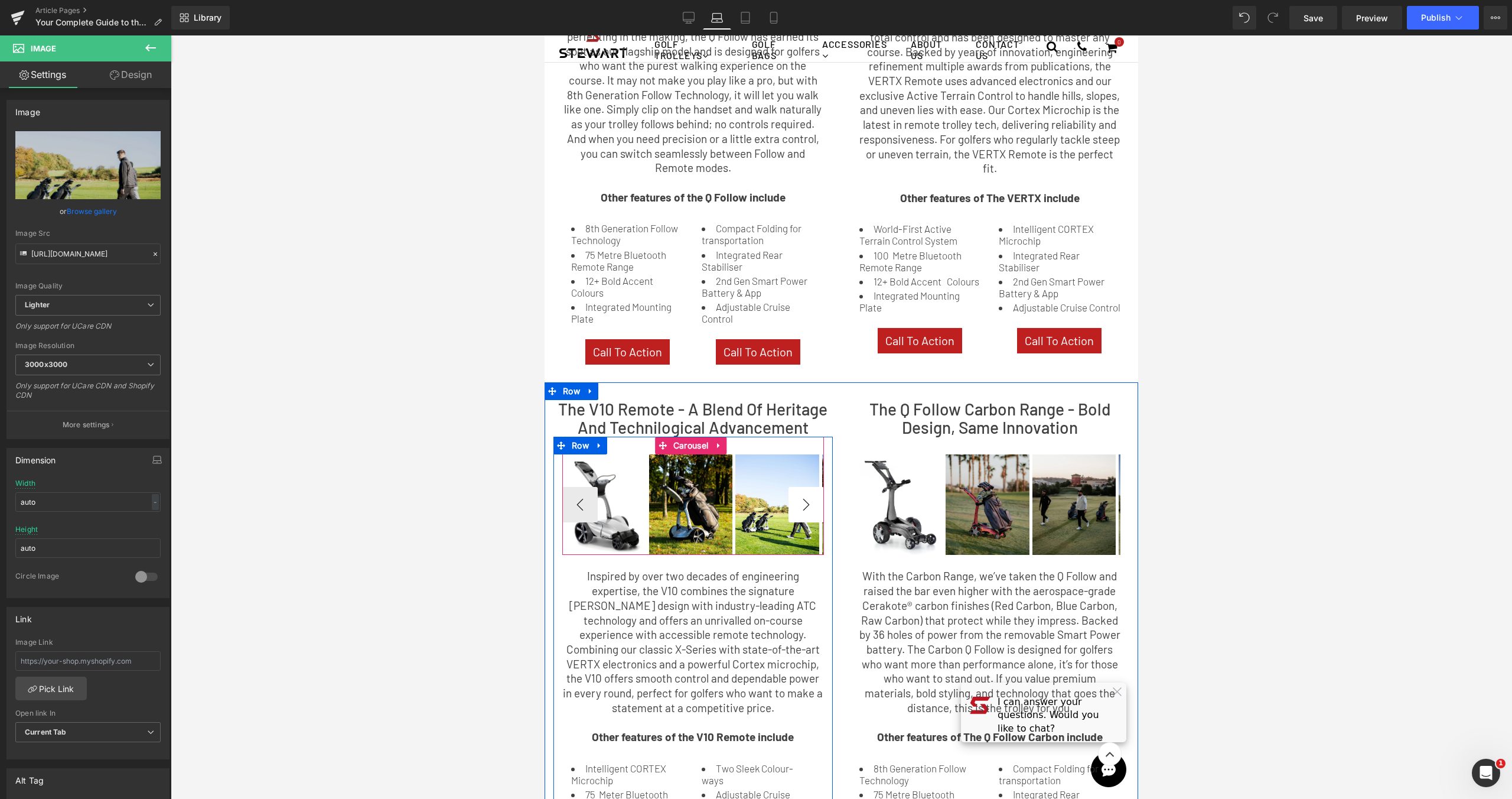
click at [797, 503] on button "›" at bounding box center [806, 505] width 35 height 35
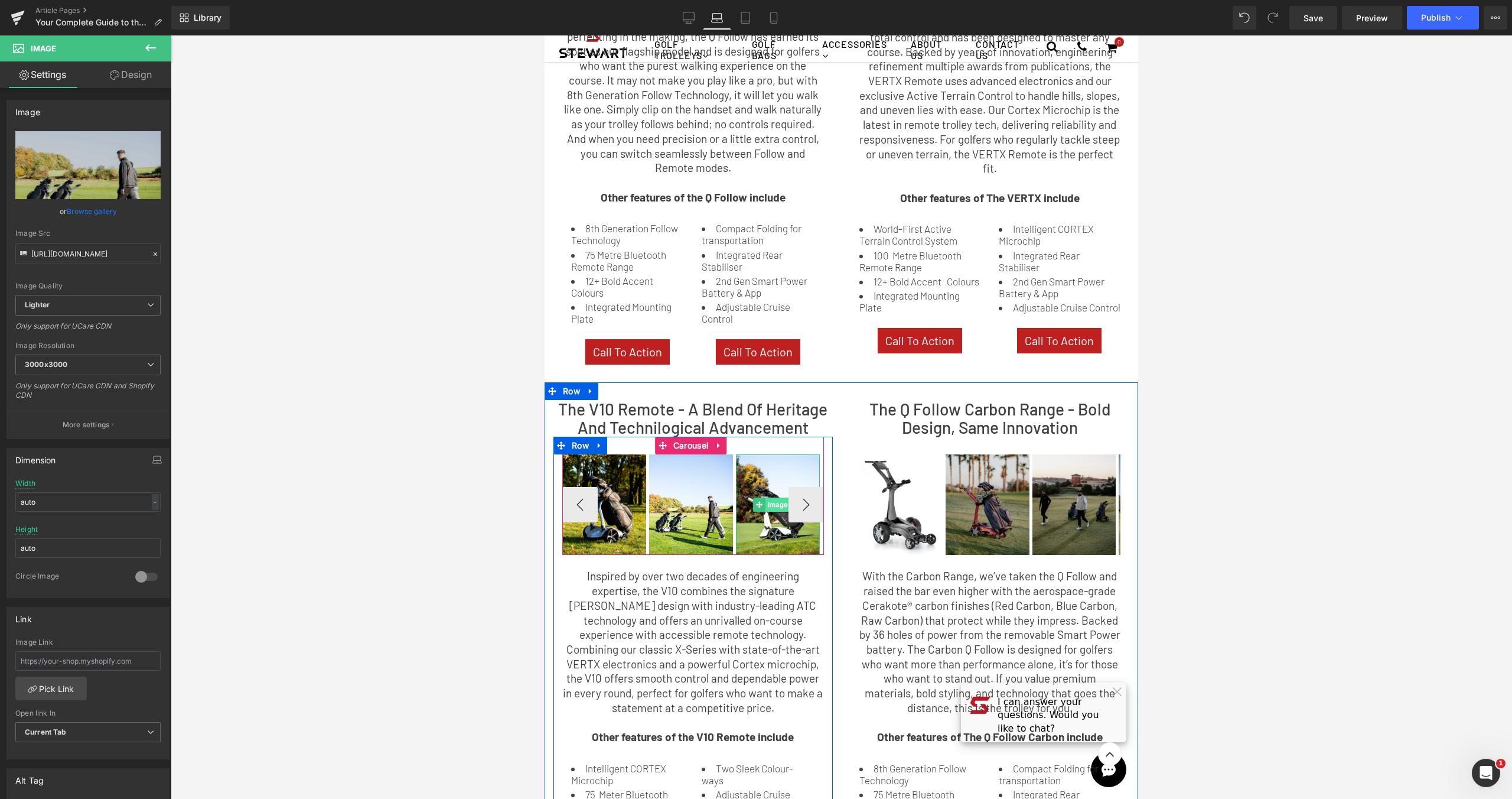
click at [771, 503] on span "Image" at bounding box center [778, 505] width 25 height 14
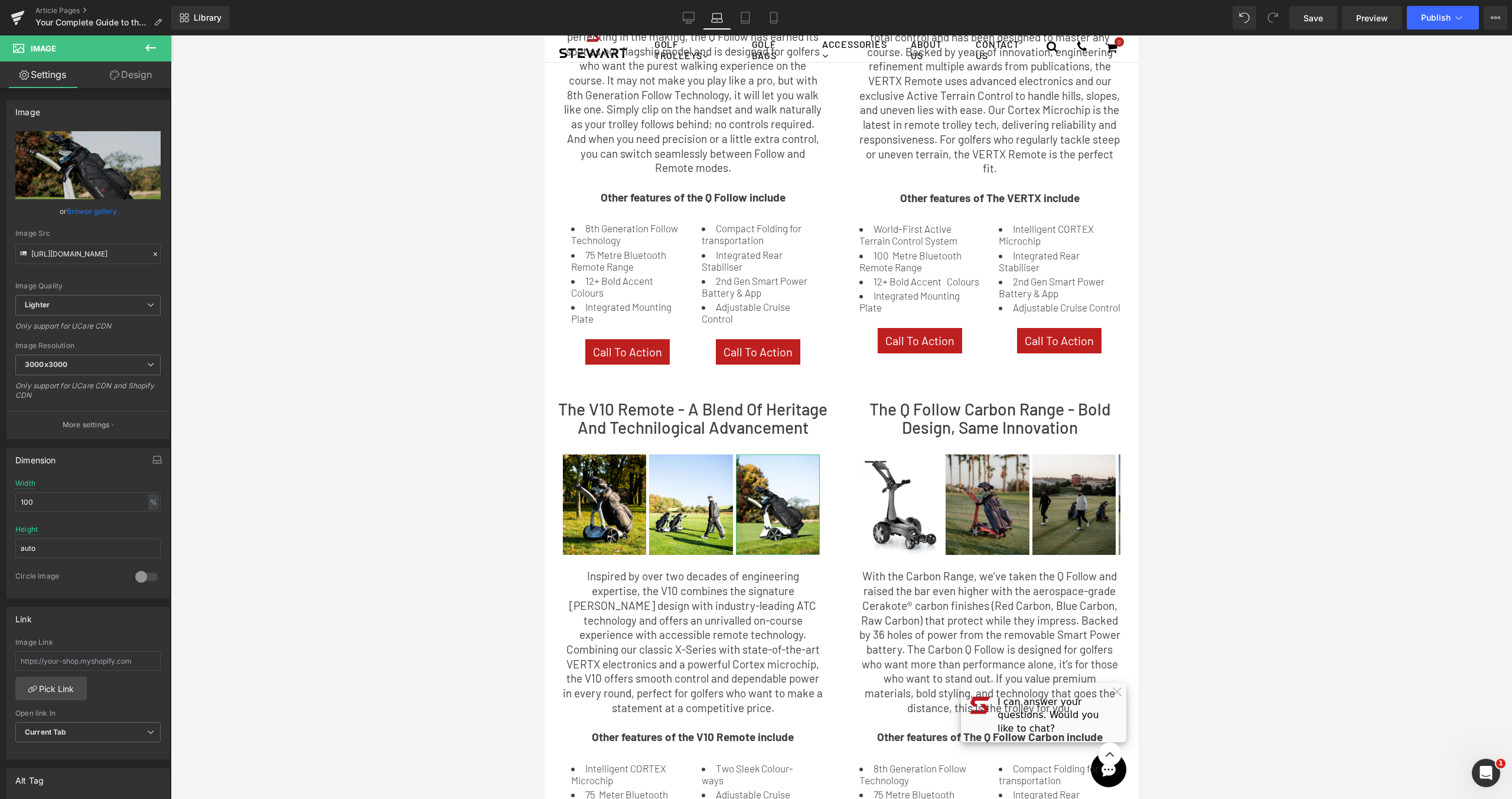
click at [82, 215] on link "Browse gallery" at bounding box center [92, 211] width 50 height 20
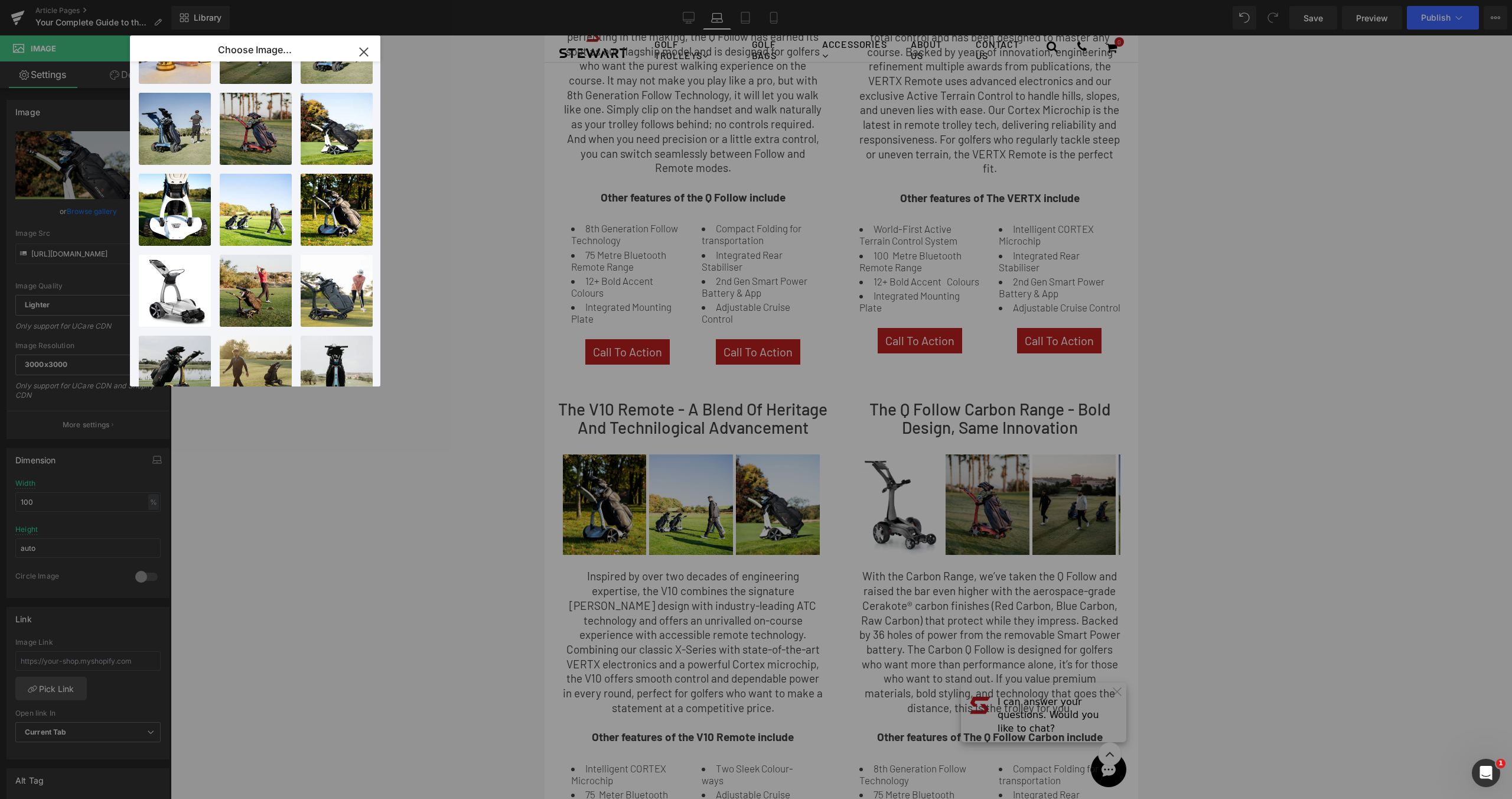
click at [1377, 0] on div "Image You are previewing how the will restyle your page. You can not edit Eleme…" at bounding box center [756, 0] width 1512 height 0
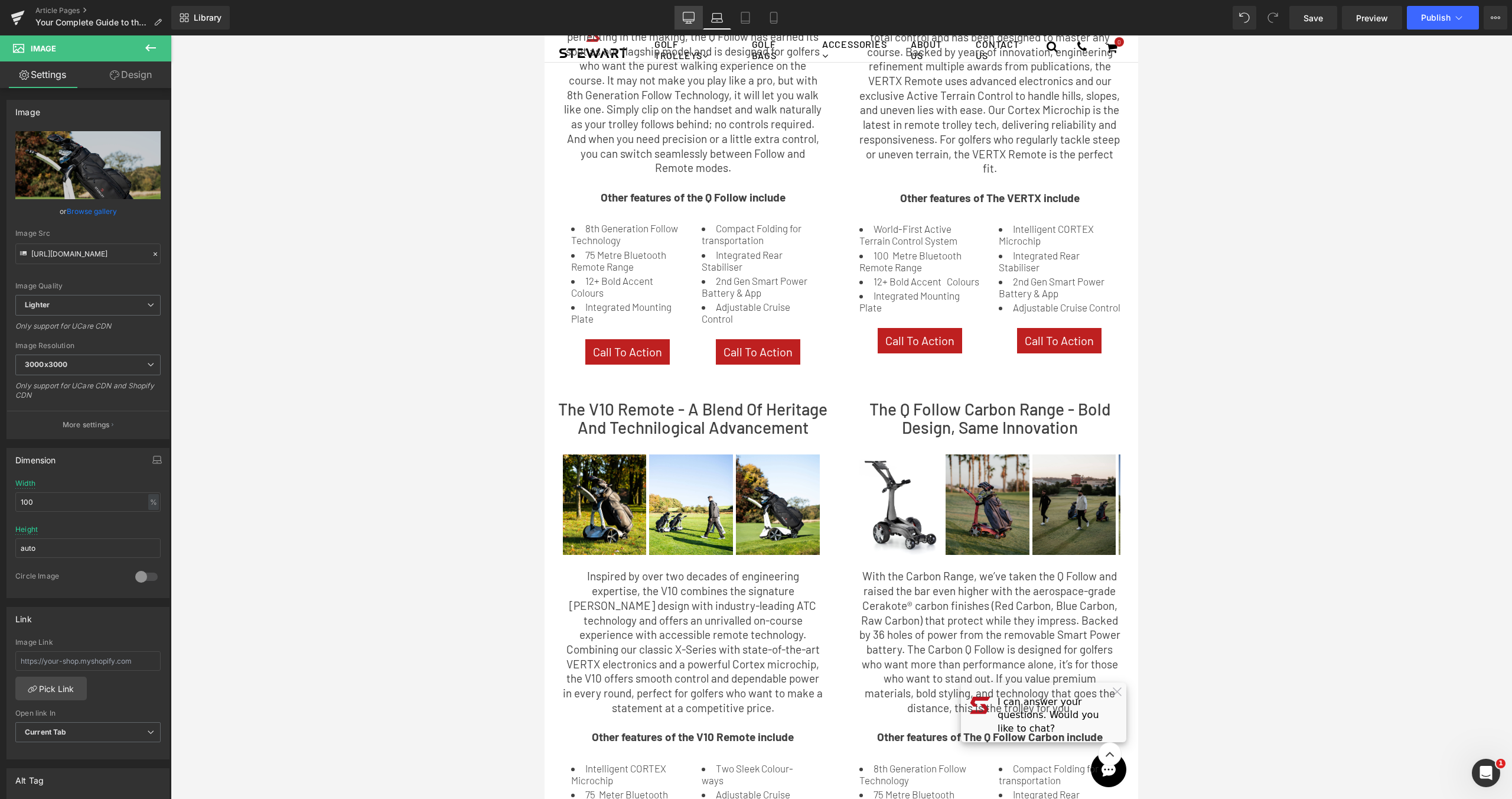
click at [700, 8] on link "Desktop" at bounding box center [689, 18] width 28 height 24
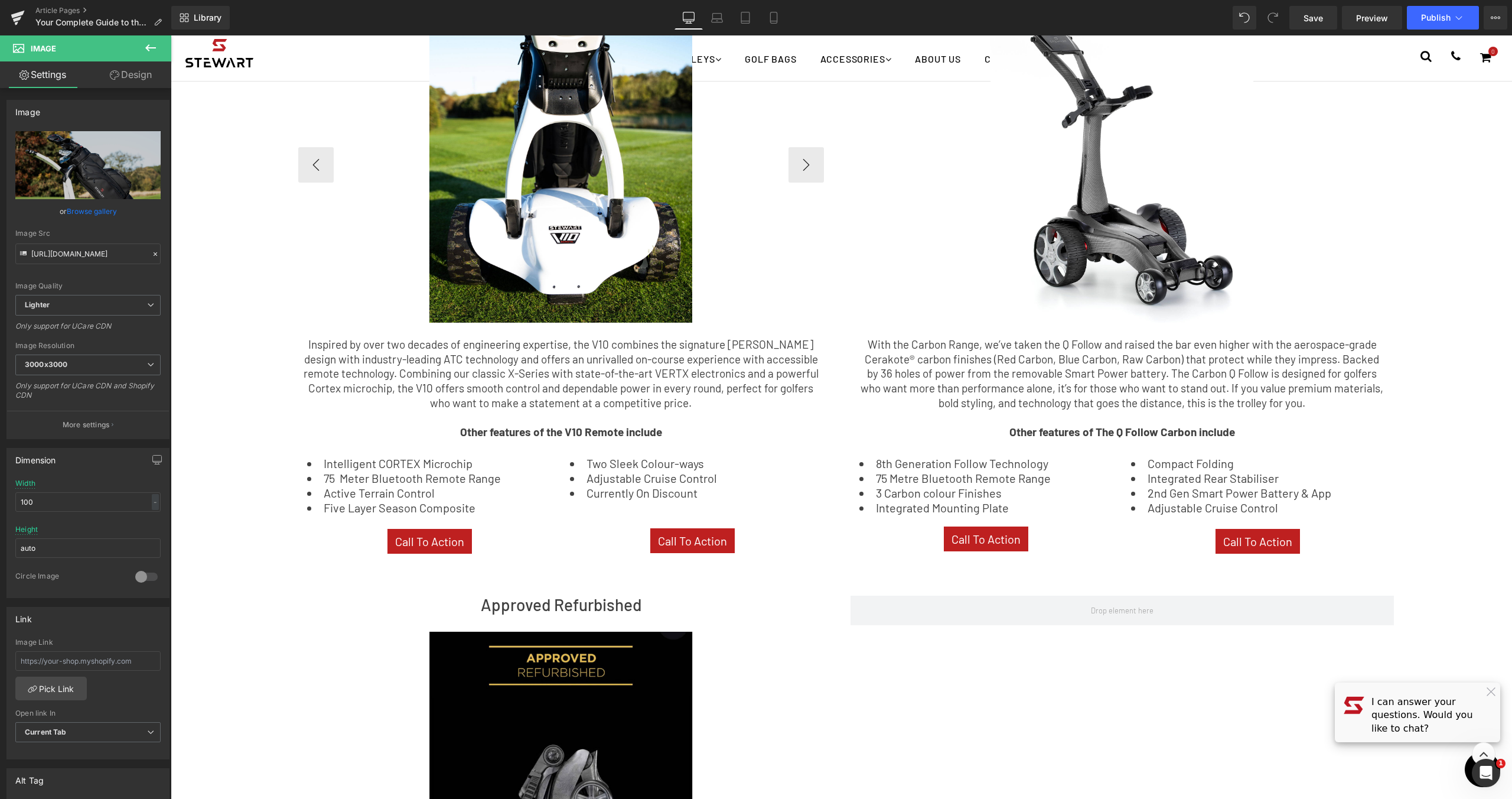
scroll to position [1077, 0]
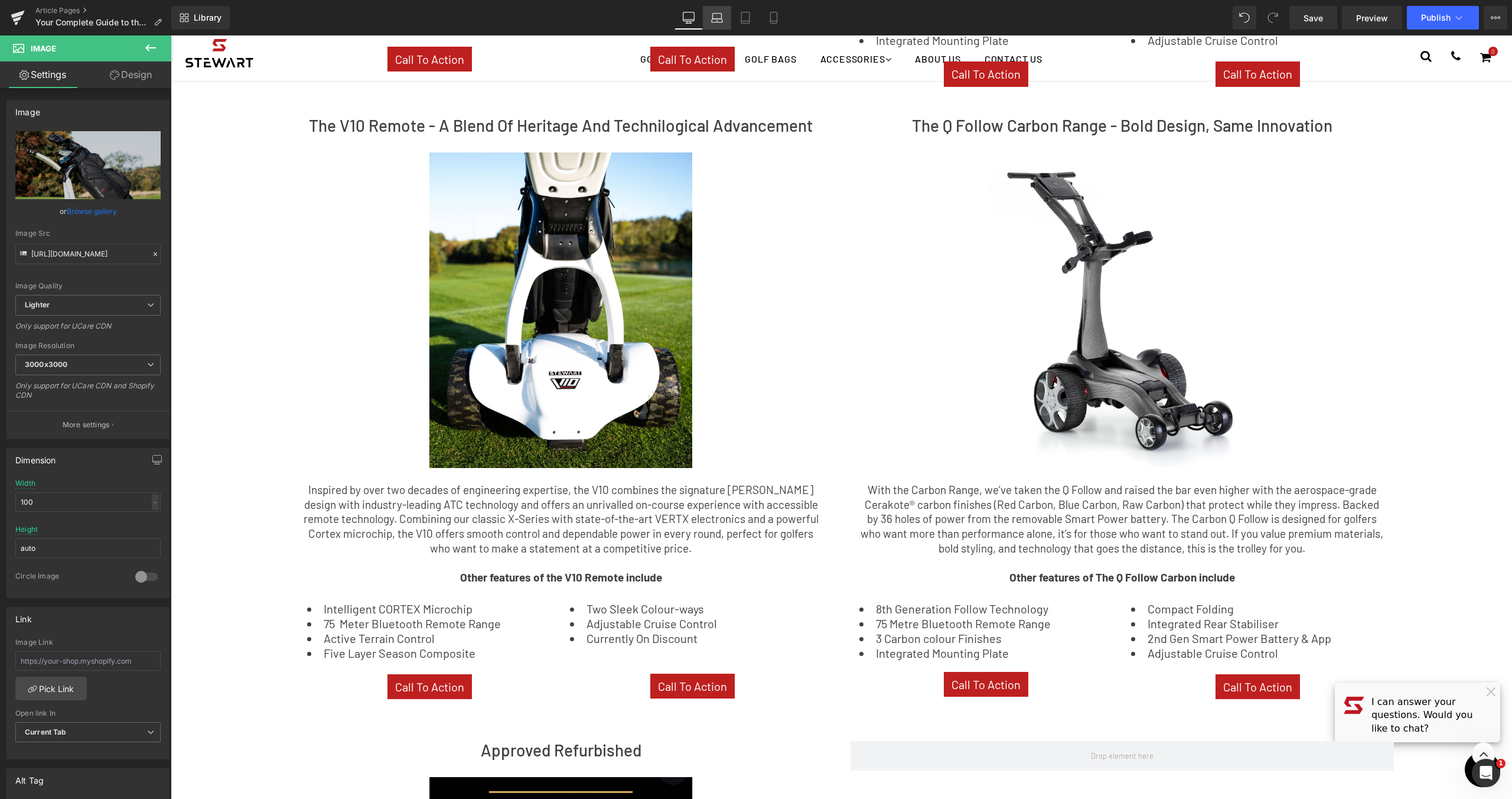
click at [710, 18] on link "Laptop" at bounding box center [717, 18] width 28 height 24
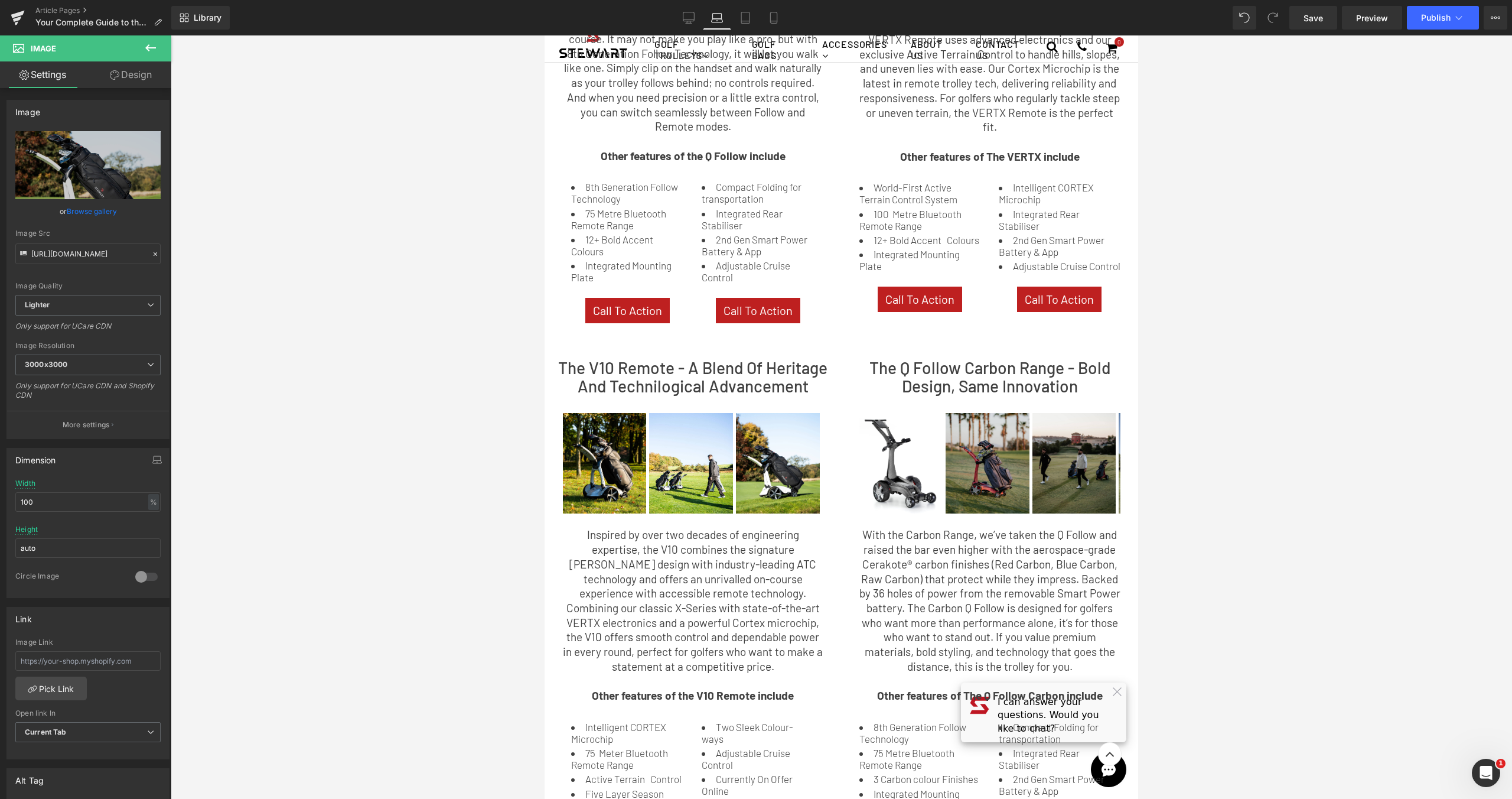
scroll to position [620, 0]
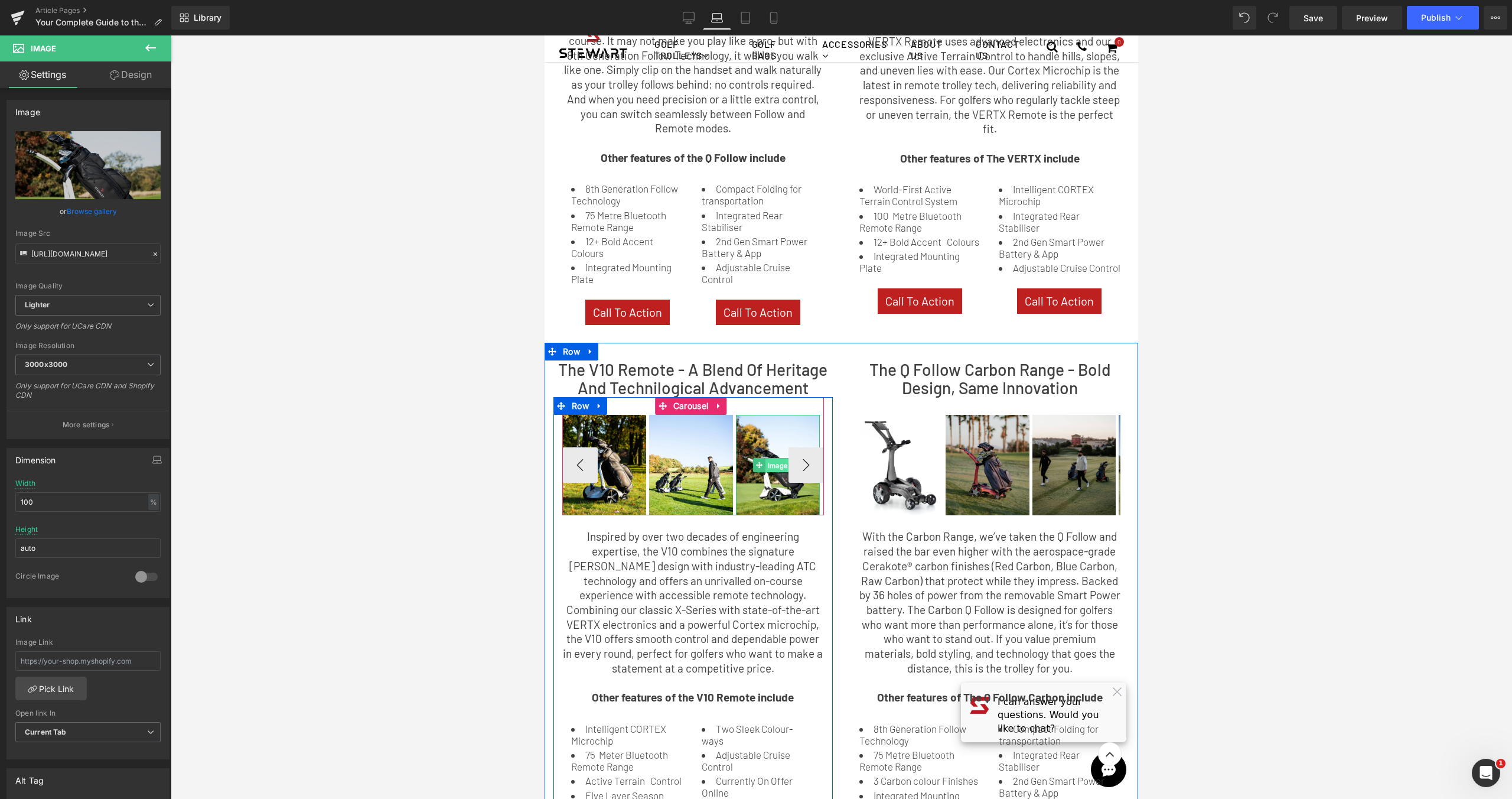
click at [772, 458] on span "Image" at bounding box center [778, 465] width 25 height 14
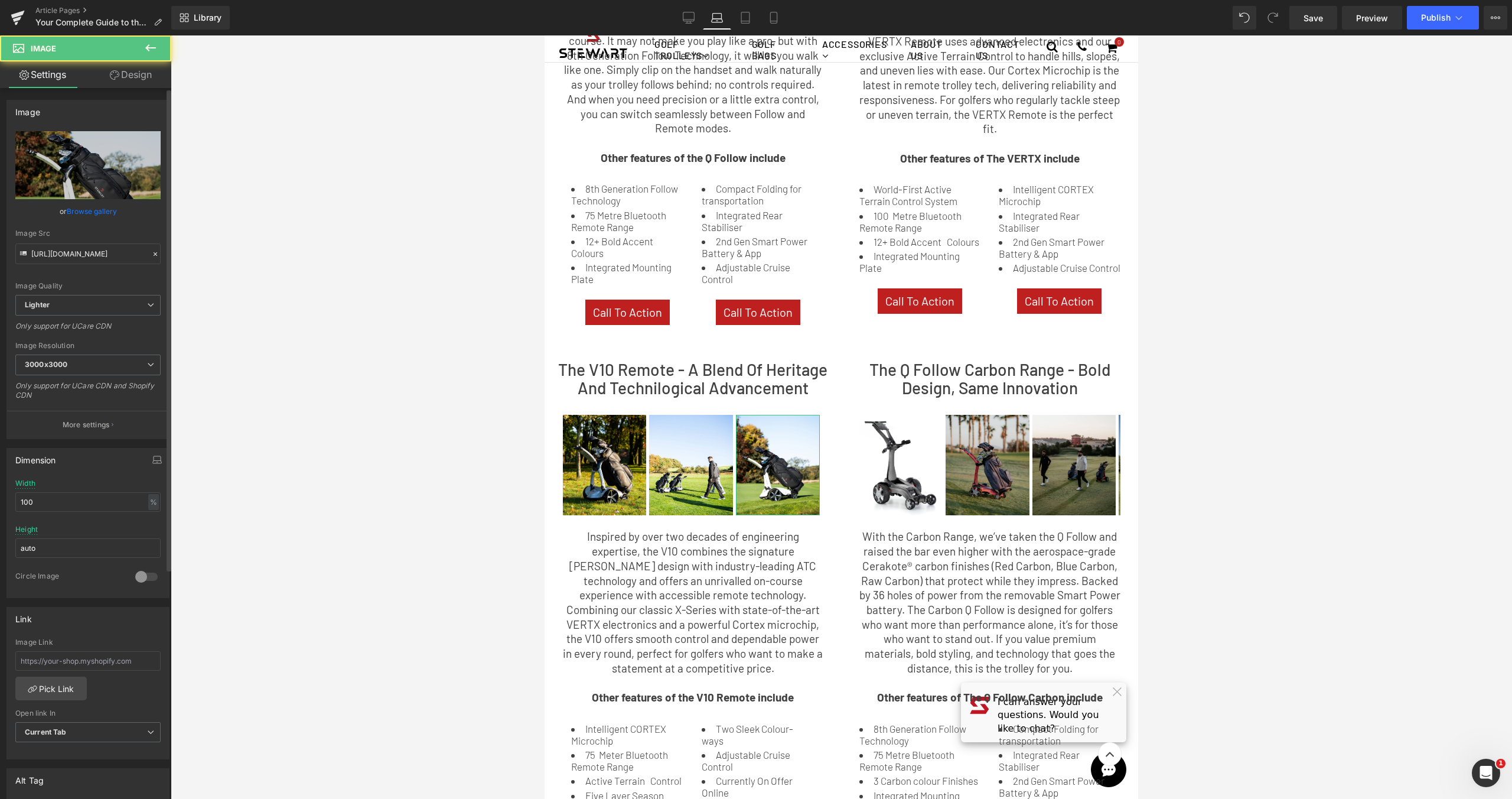
click at [94, 203] on link "Browse gallery" at bounding box center [92, 211] width 50 height 20
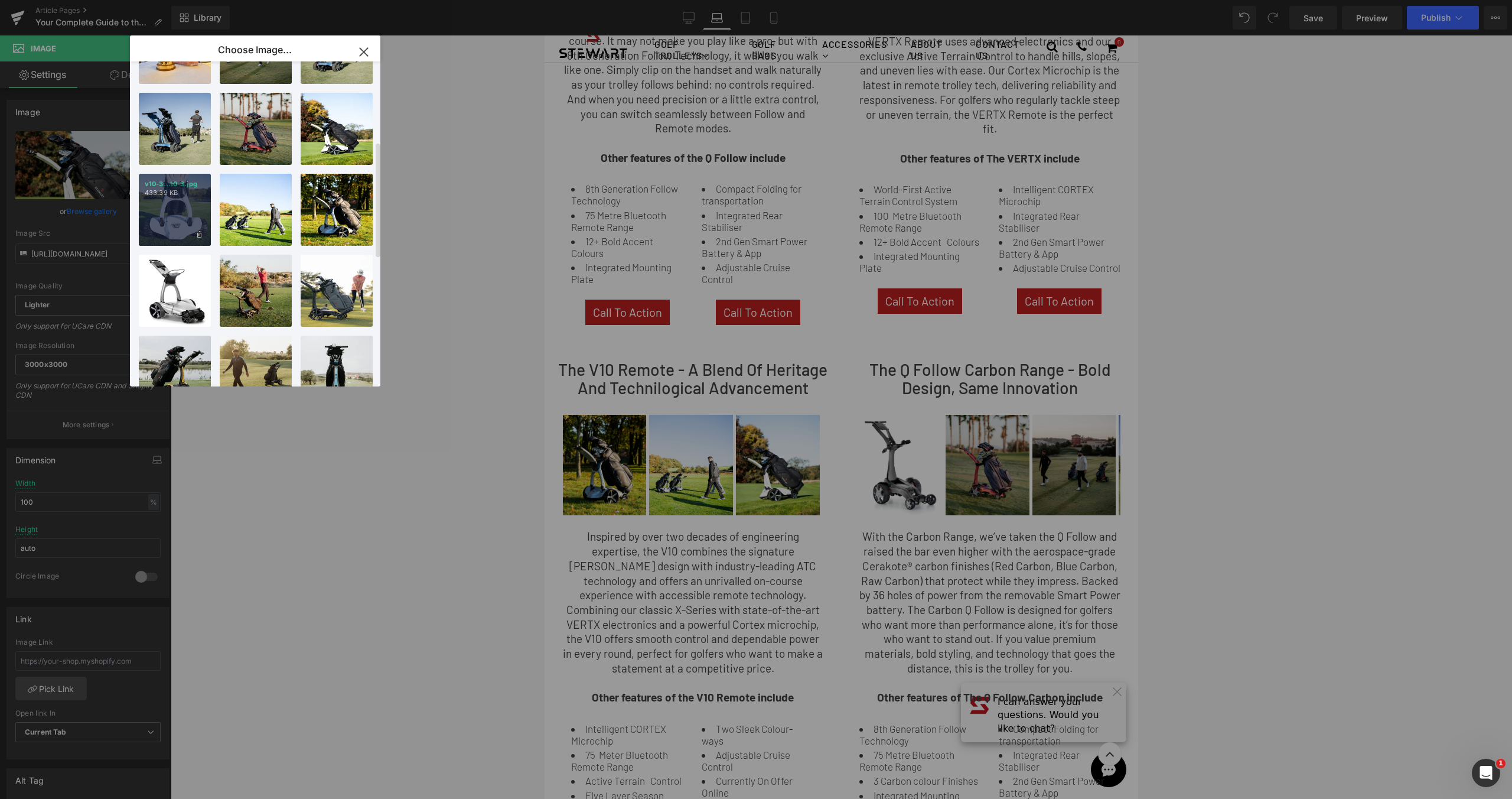
click at [182, 200] on div "v10-3...10-3.jpg 433.39 KB" at bounding box center [175, 210] width 72 height 72
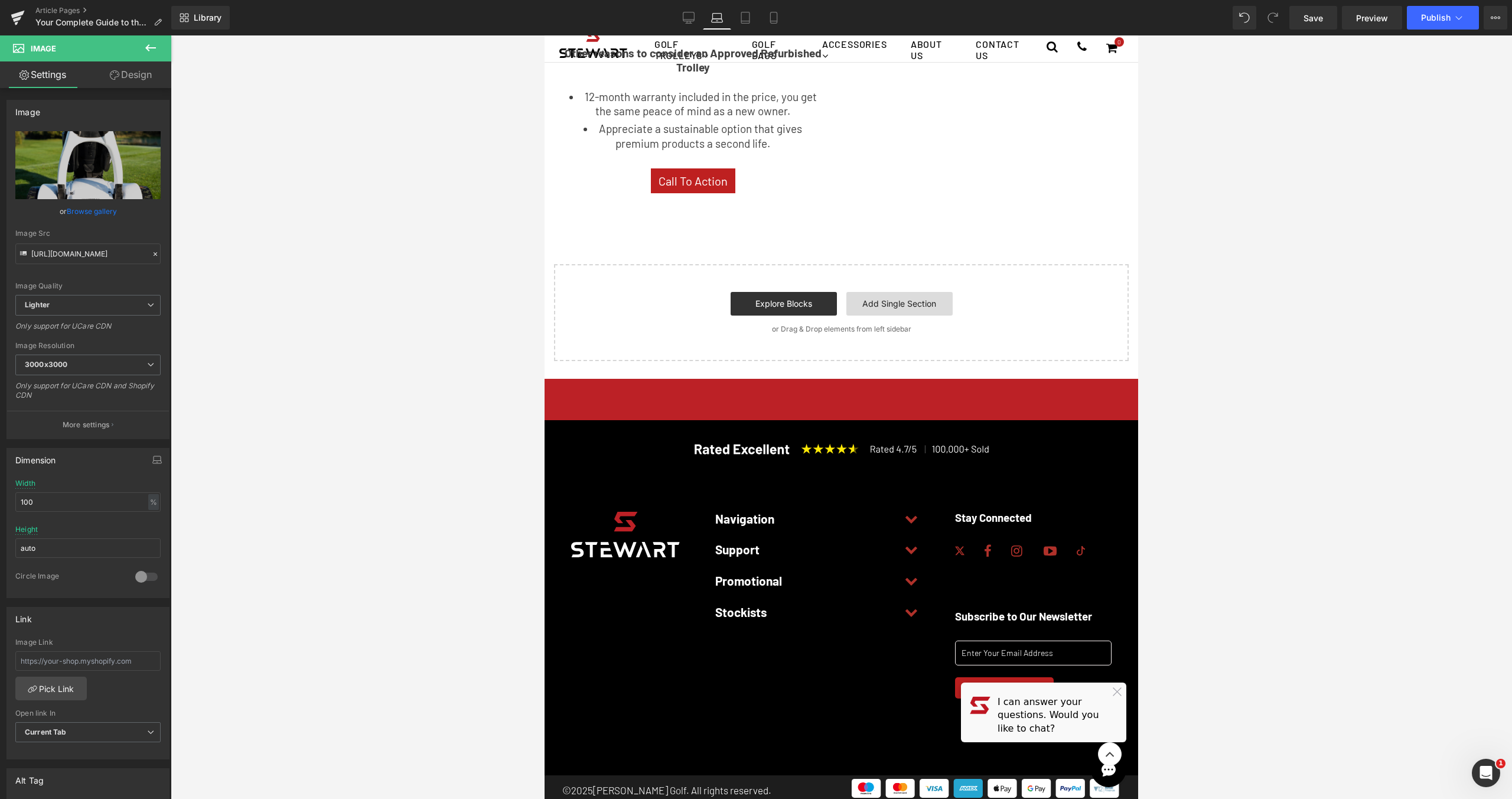
scroll to position [1774, 0]
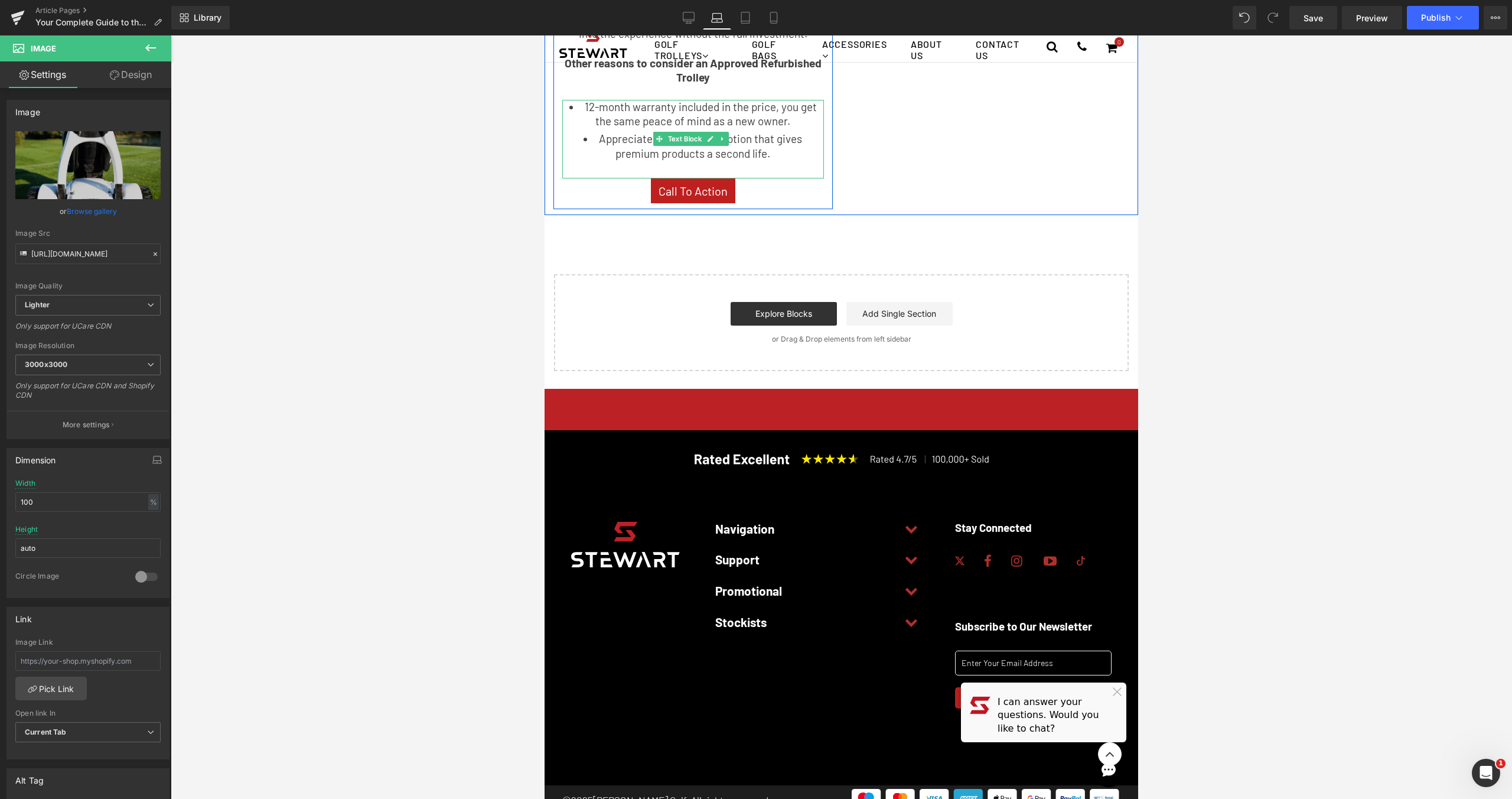
click at [634, 143] on li "Appreciate a sustainable option that gives premium products a second life." at bounding box center [693, 146] width 262 height 29
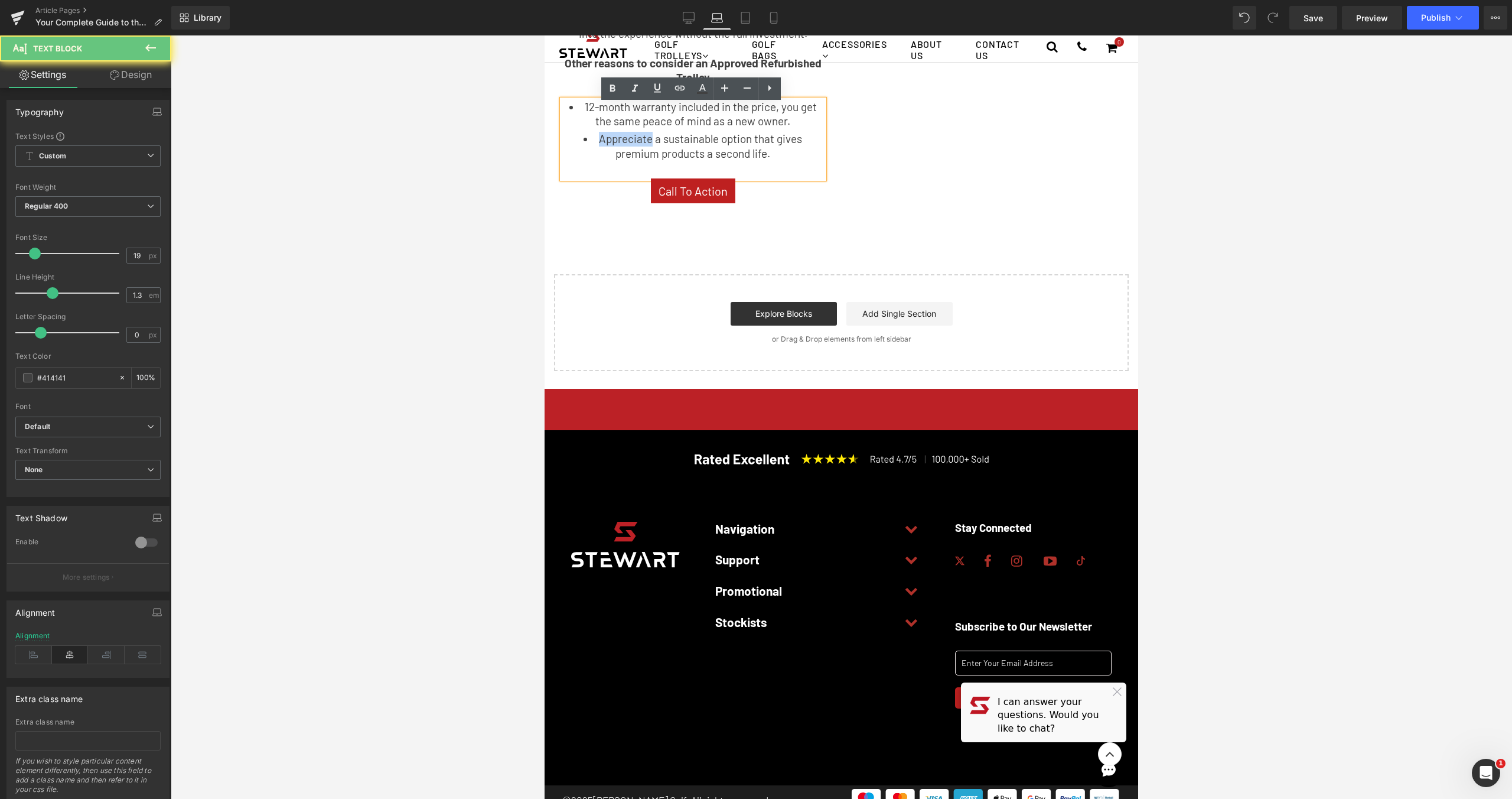
click at [634, 143] on li "Appreciate a sustainable option that gives premium products a second life." at bounding box center [693, 146] width 262 height 29
click at [682, 143] on li "Appreciate a sustainable option that gives premium products a second life." at bounding box center [693, 146] width 262 height 29
drag, startPoint x: 663, startPoint y: 144, endPoint x: 603, endPoint y: 144, distance: 60.0
click at [603, 144] on li "Appreciate a sustainable option that gives premium products a second life." at bounding box center [693, 146] width 262 height 29
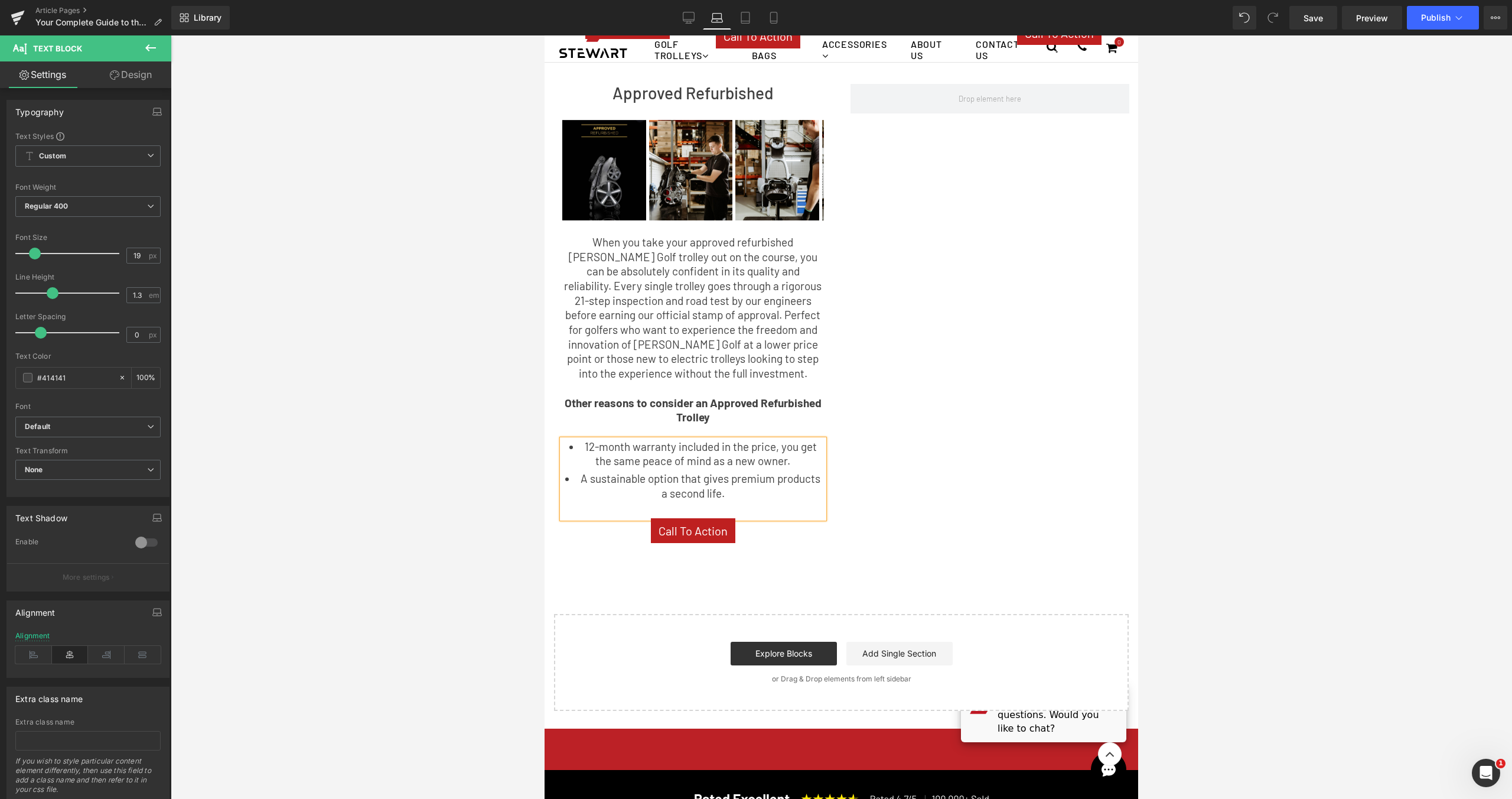
scroll to position [1368, 0]
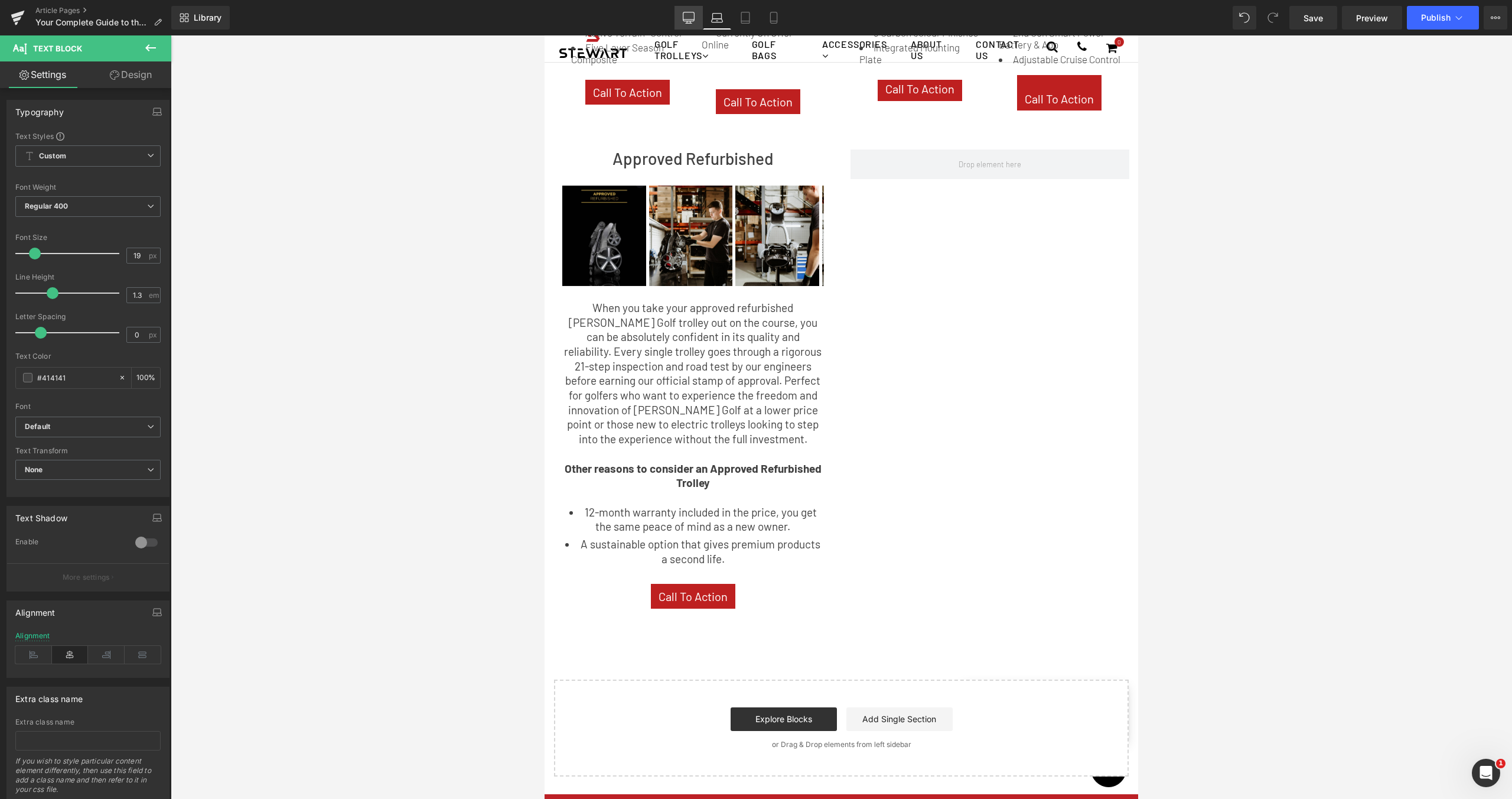
click at [691, 15] on icon at bounding box center [688, 17] width 11 height 11
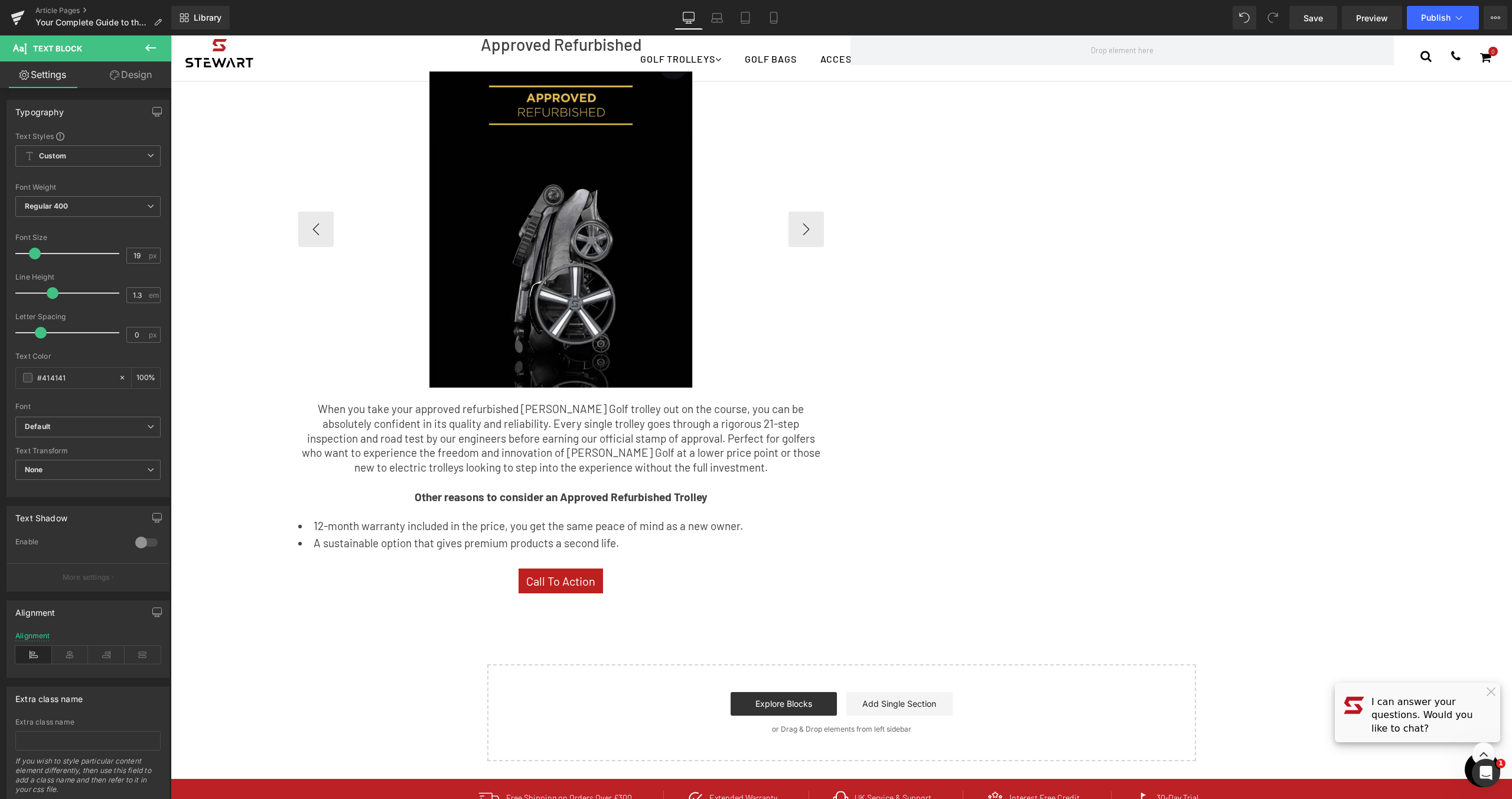
scroll to position [2022, 0]
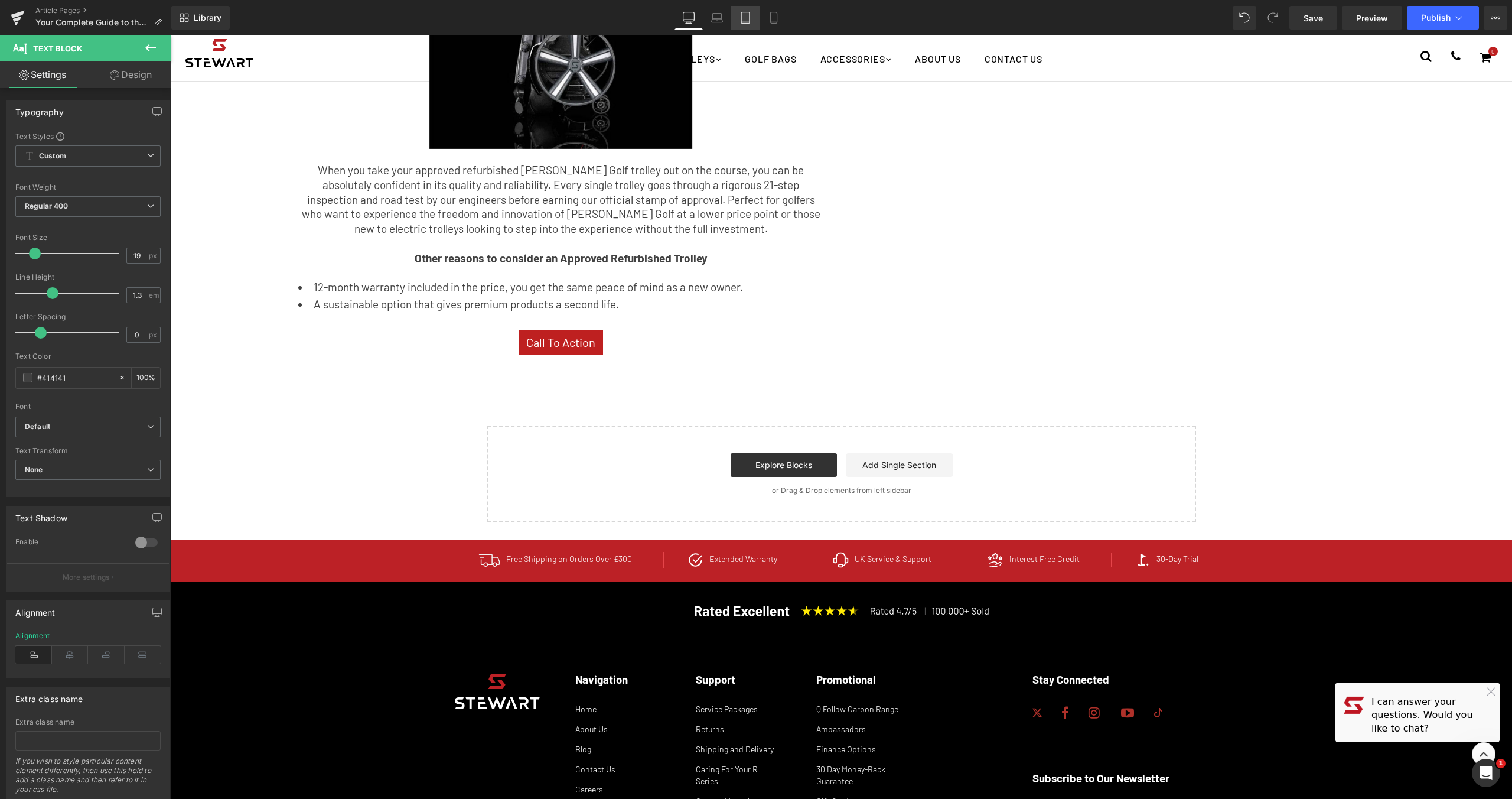
click at [736, 17] on link "Tablet" at bounding box center [745, 18] width 28 height 24
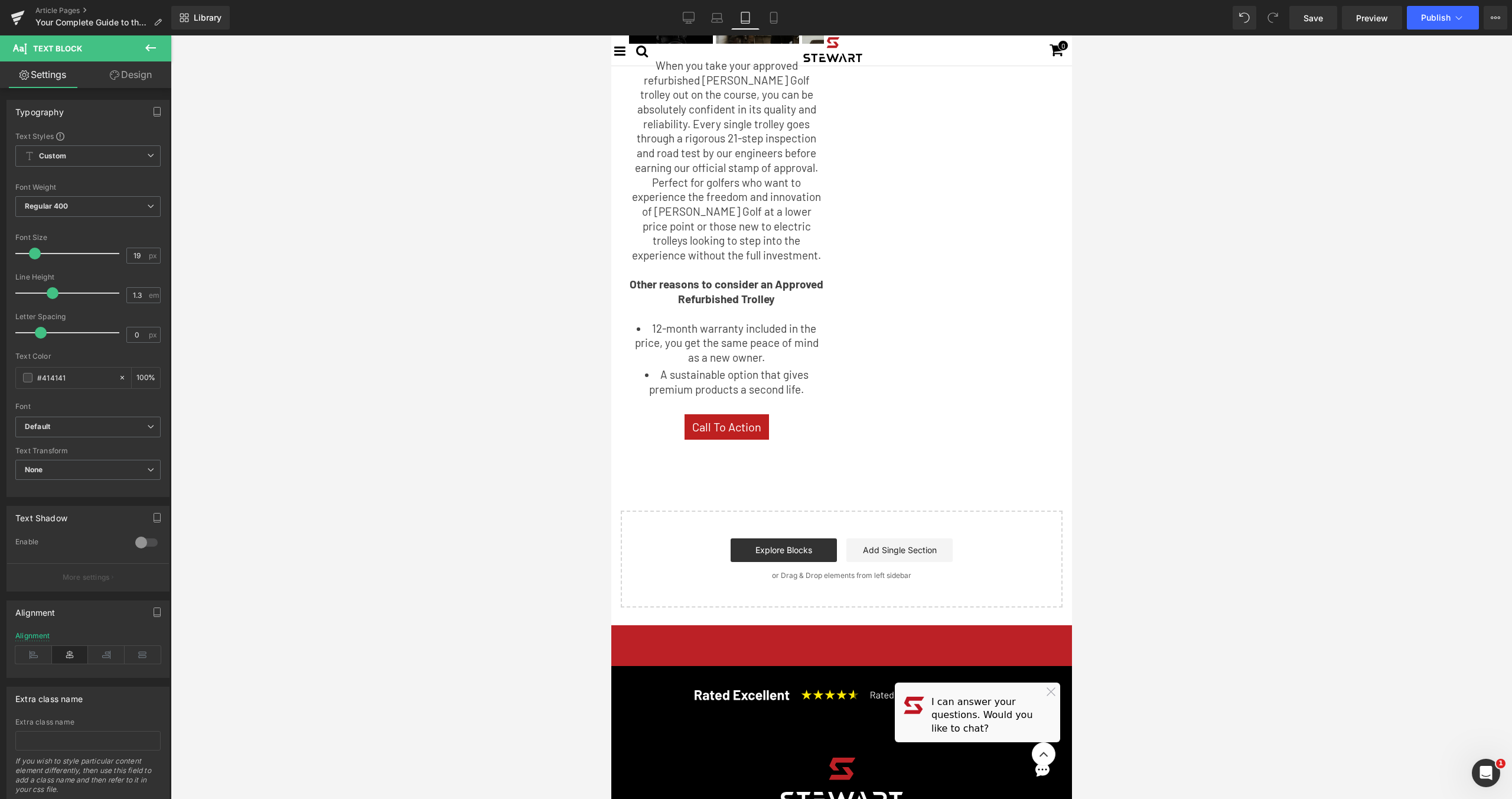
scroll to position [1764, 0]
click at [789, 8] on div "Library Tablet Desktop Laptop Tablet Mobile Save Preview Publish Scheduled View…" at bounding box center [842, 18] width 1341 height 24
click at [769, 21] on icon at bounding box center [773, 17] width 11 height 11
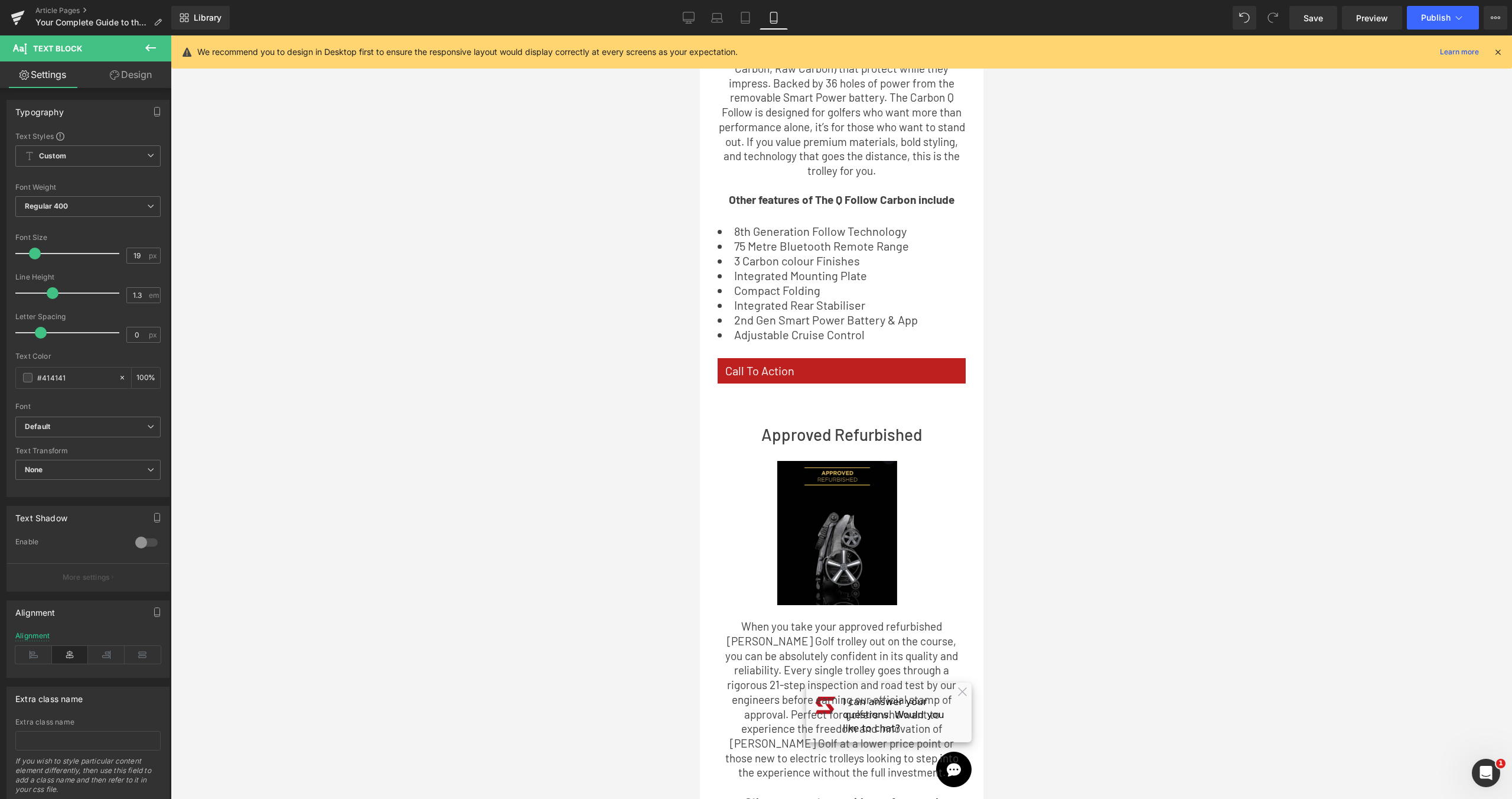
scroll to position [2637, 0]
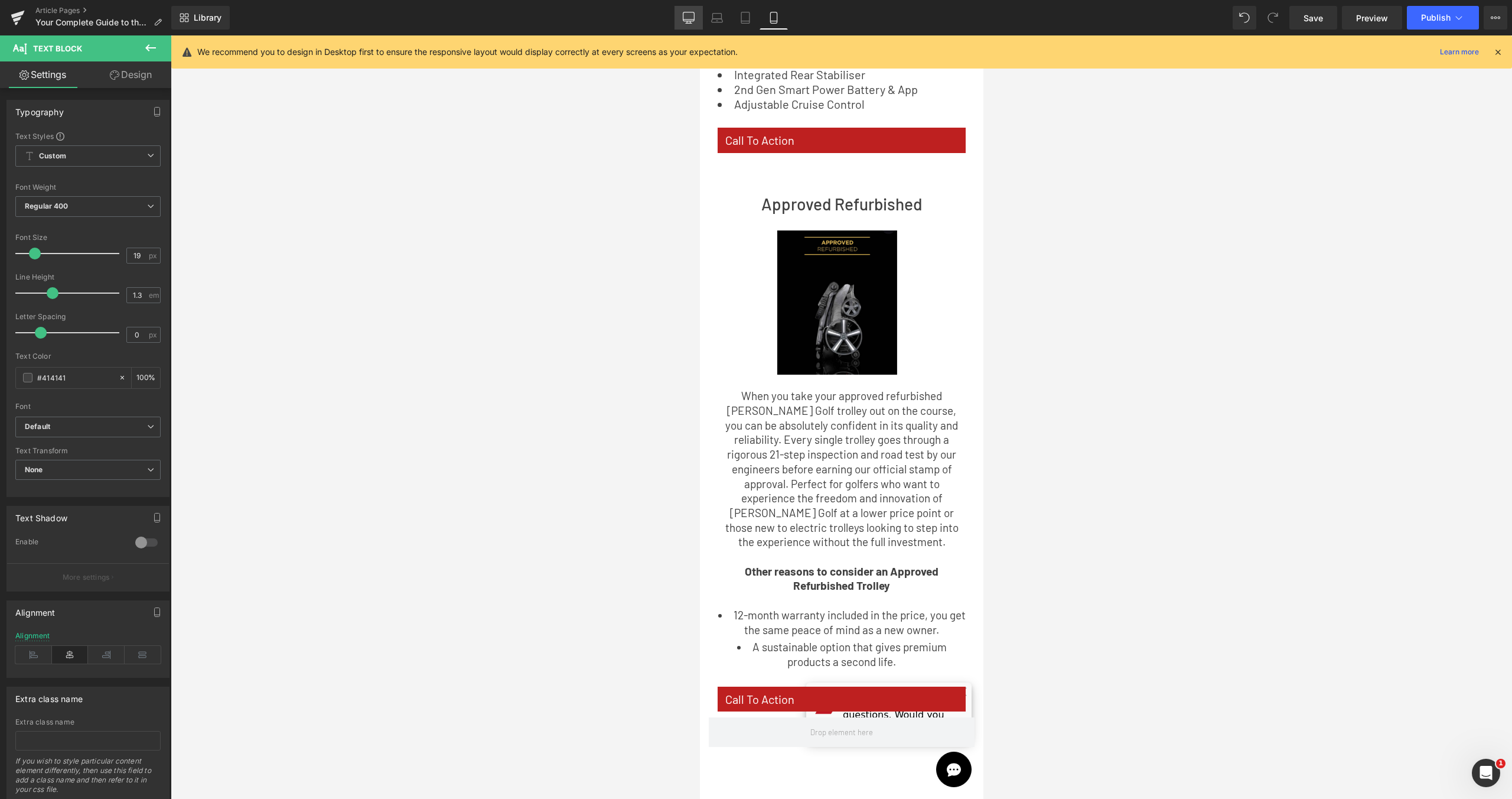
click at [702, 22] on link "Desktop" at bounding box center [689, 18] width 28 height 24
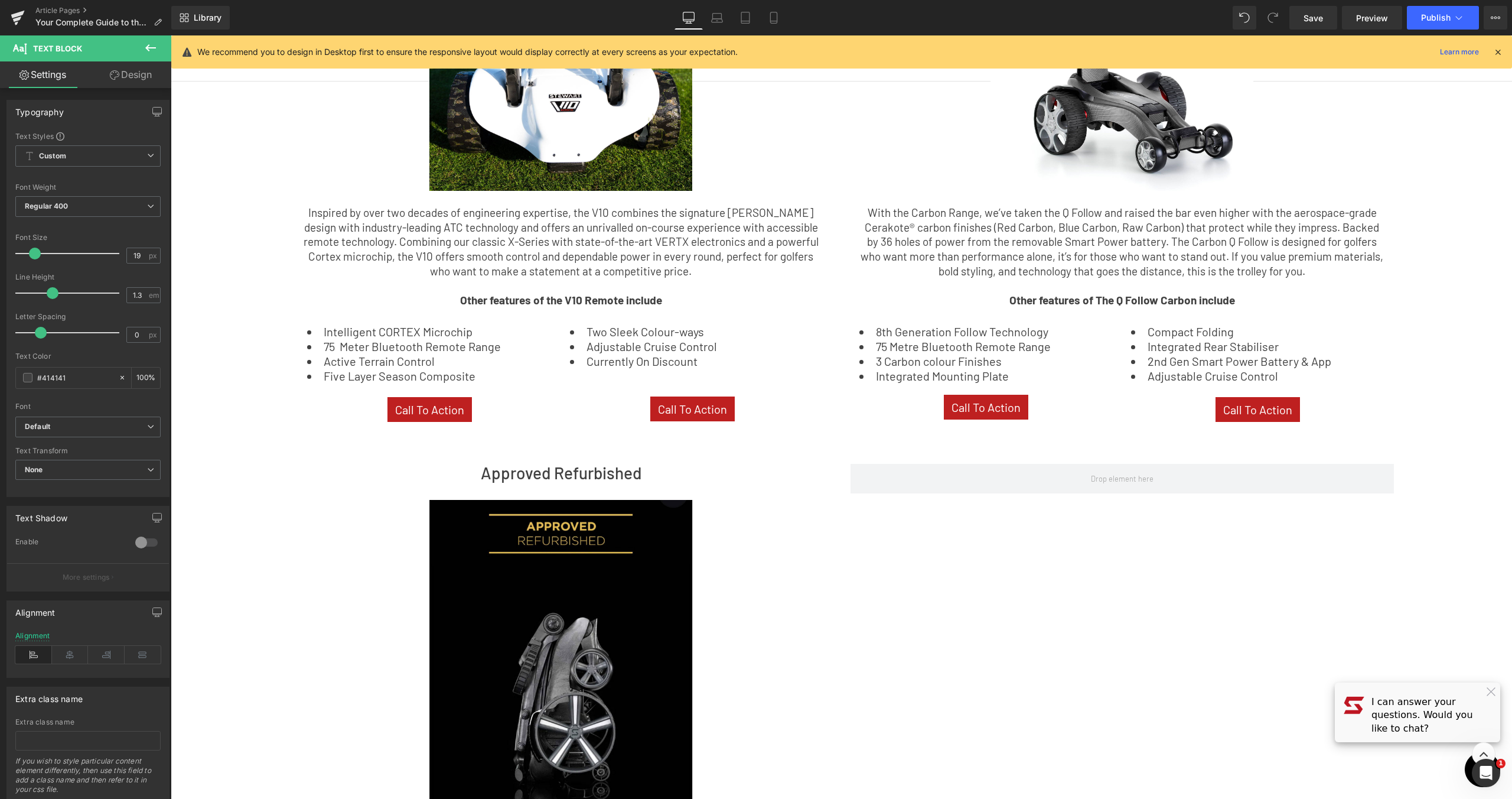
scroll to position [976, 0]
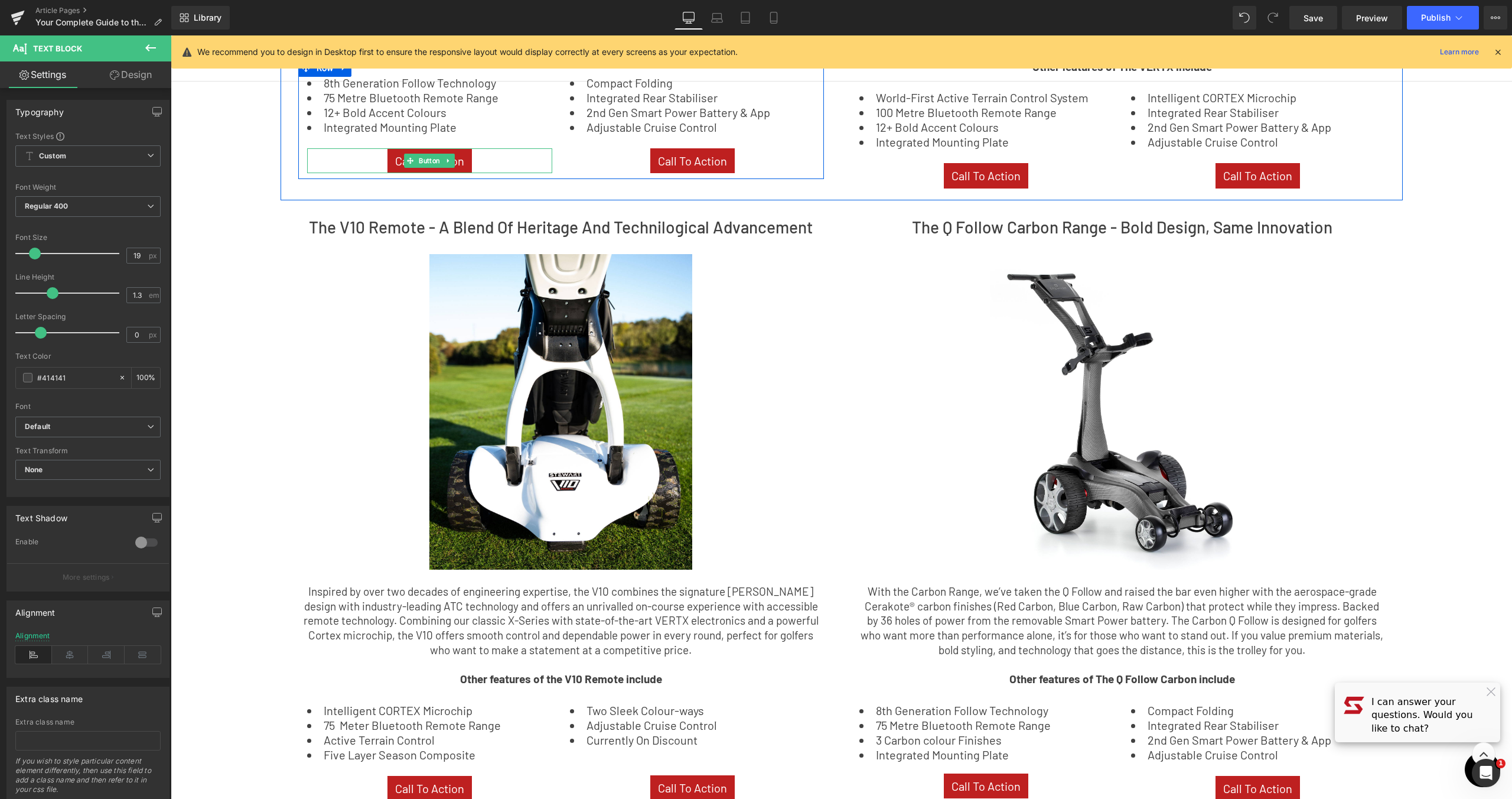
click at [475, 159] on div "Call To Action" at bounding box center [430, 160] width 245 height 26
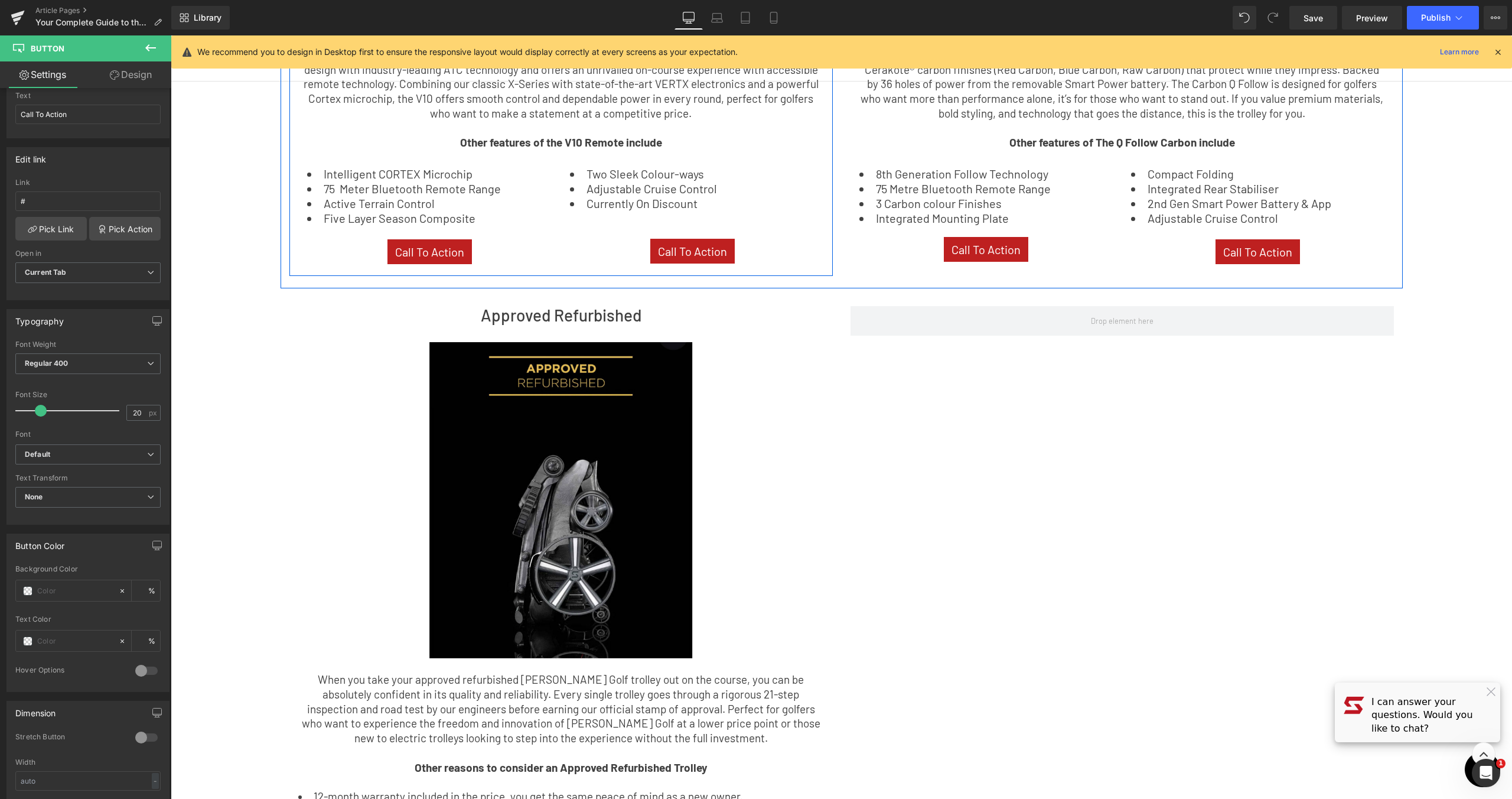
scroll to position [1625, 0]
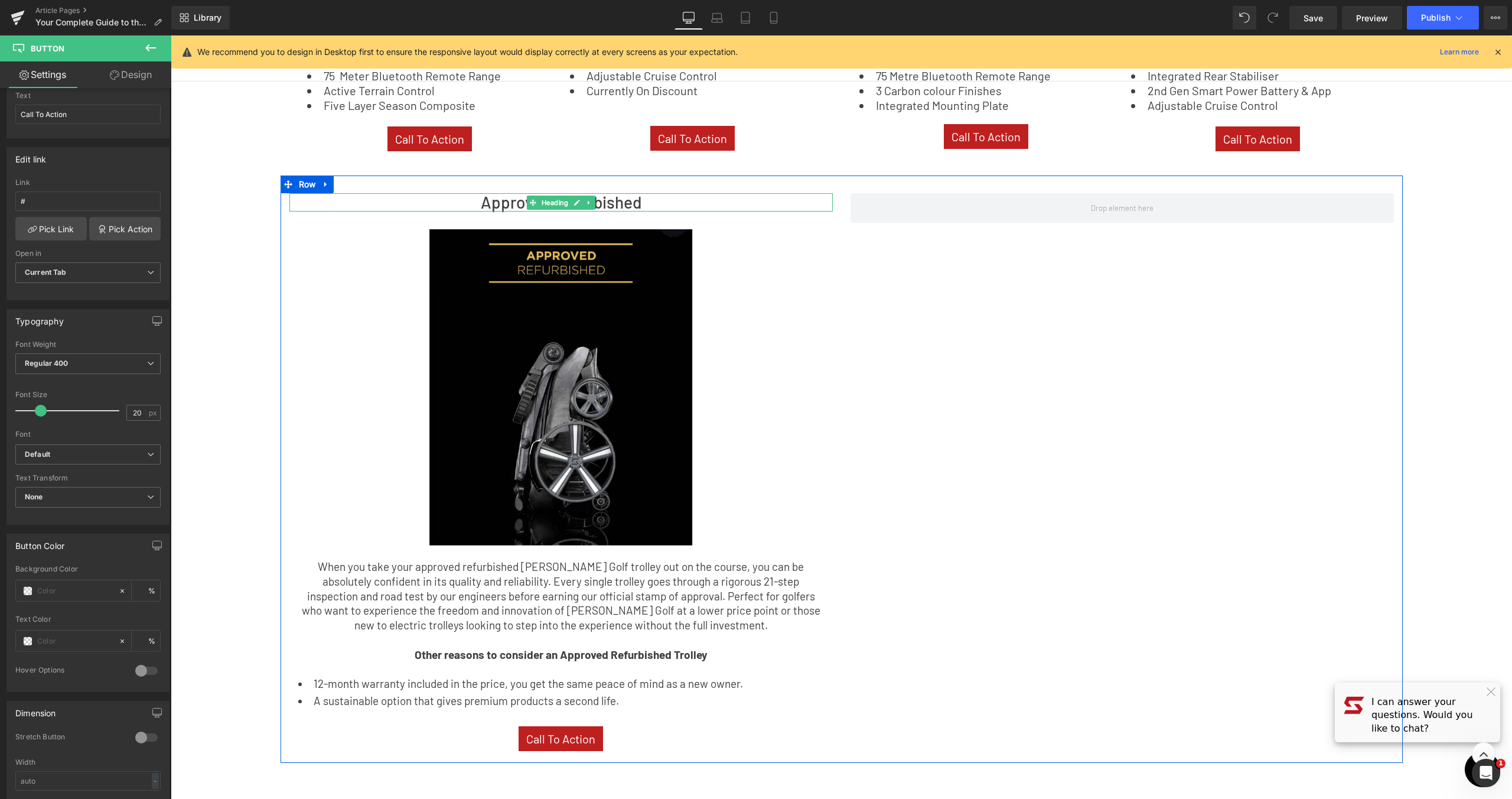
click at [625, 195] on h2 "Approved Refurbished" at bounding box center [561, 202] width 543 height 18
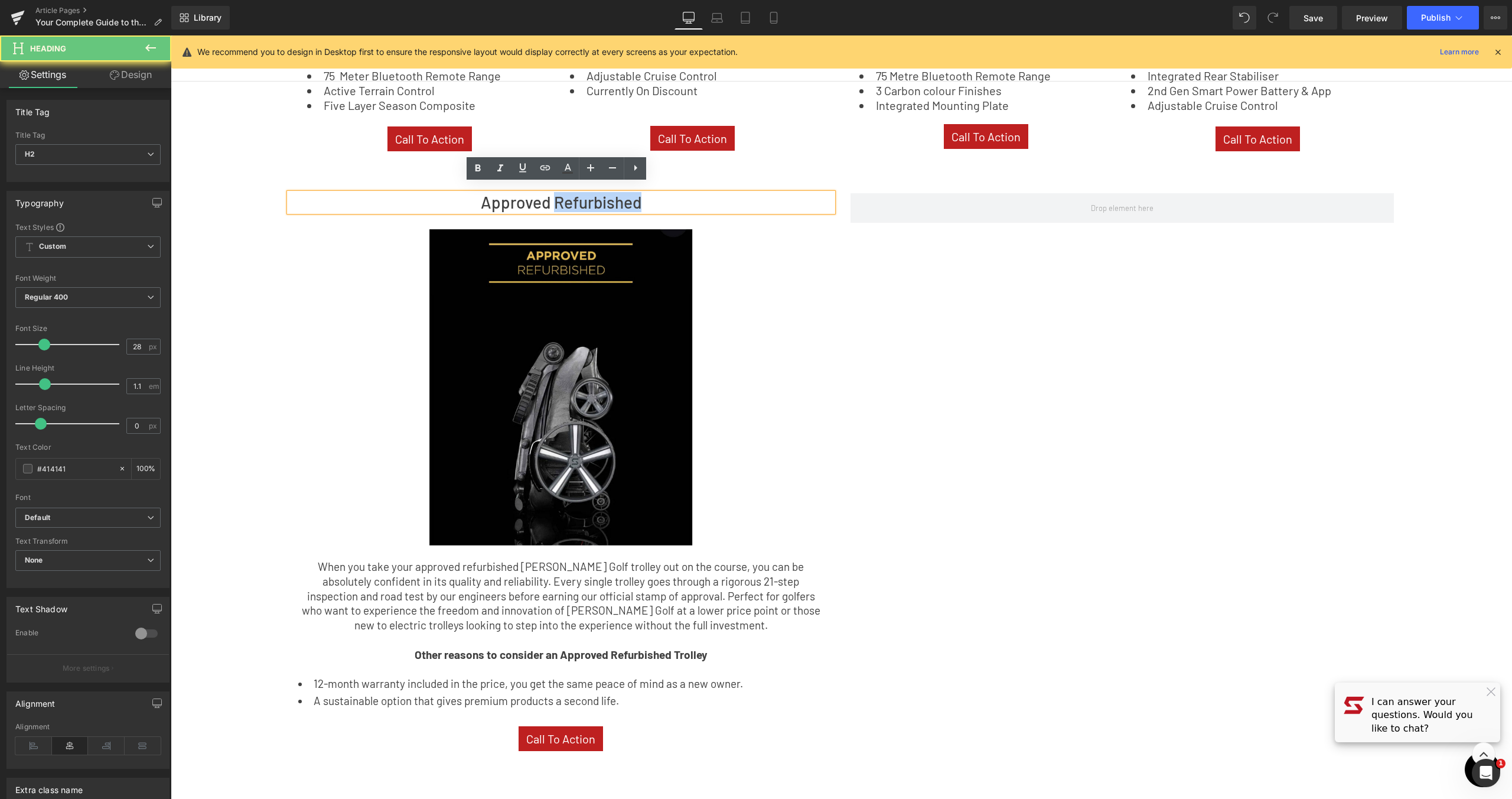
click at [625, 195] on h2 "Approved Refurbished" at bounding box center [561, 202] width 543 height 18
click at [645, 197] on h2 "Approved Refurbished" at bounding box center [561, 202] width 543 height 18
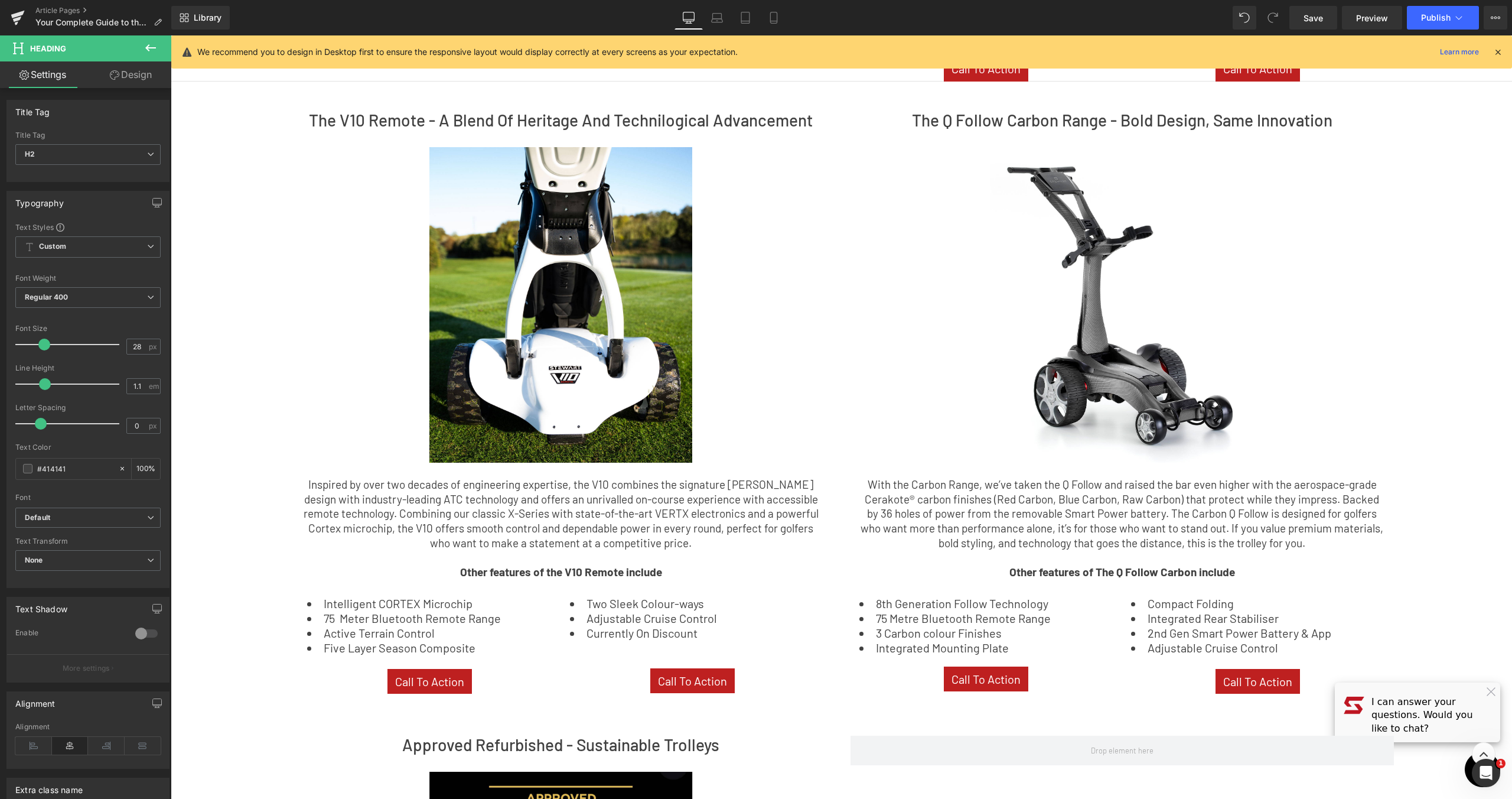
scroll to position [1232, 0]
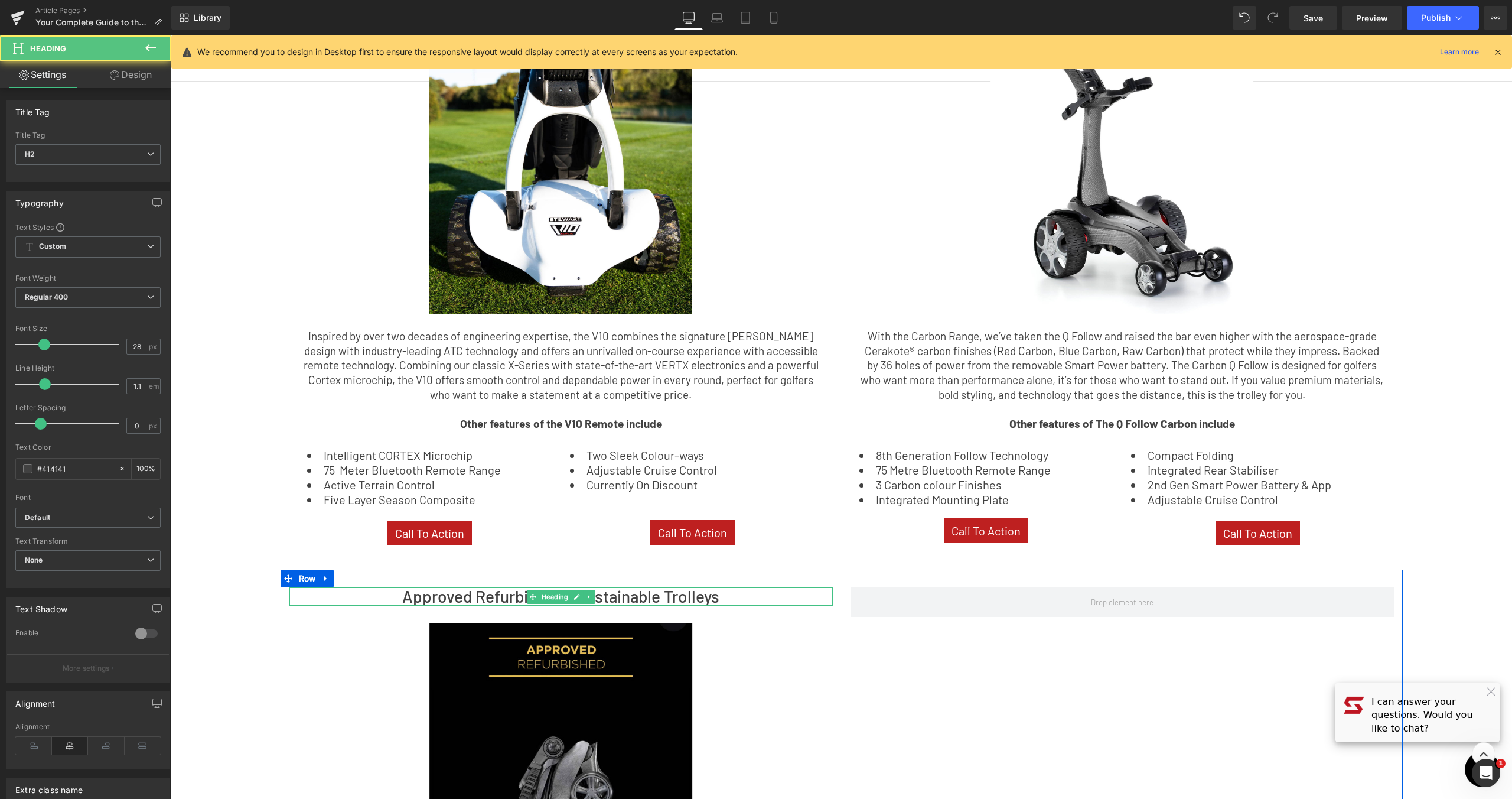
click at [610, 591] on h2 "Approved Refurbished - Sustainable Trolleys" at bounding box center [561, 596] width 543 height 18
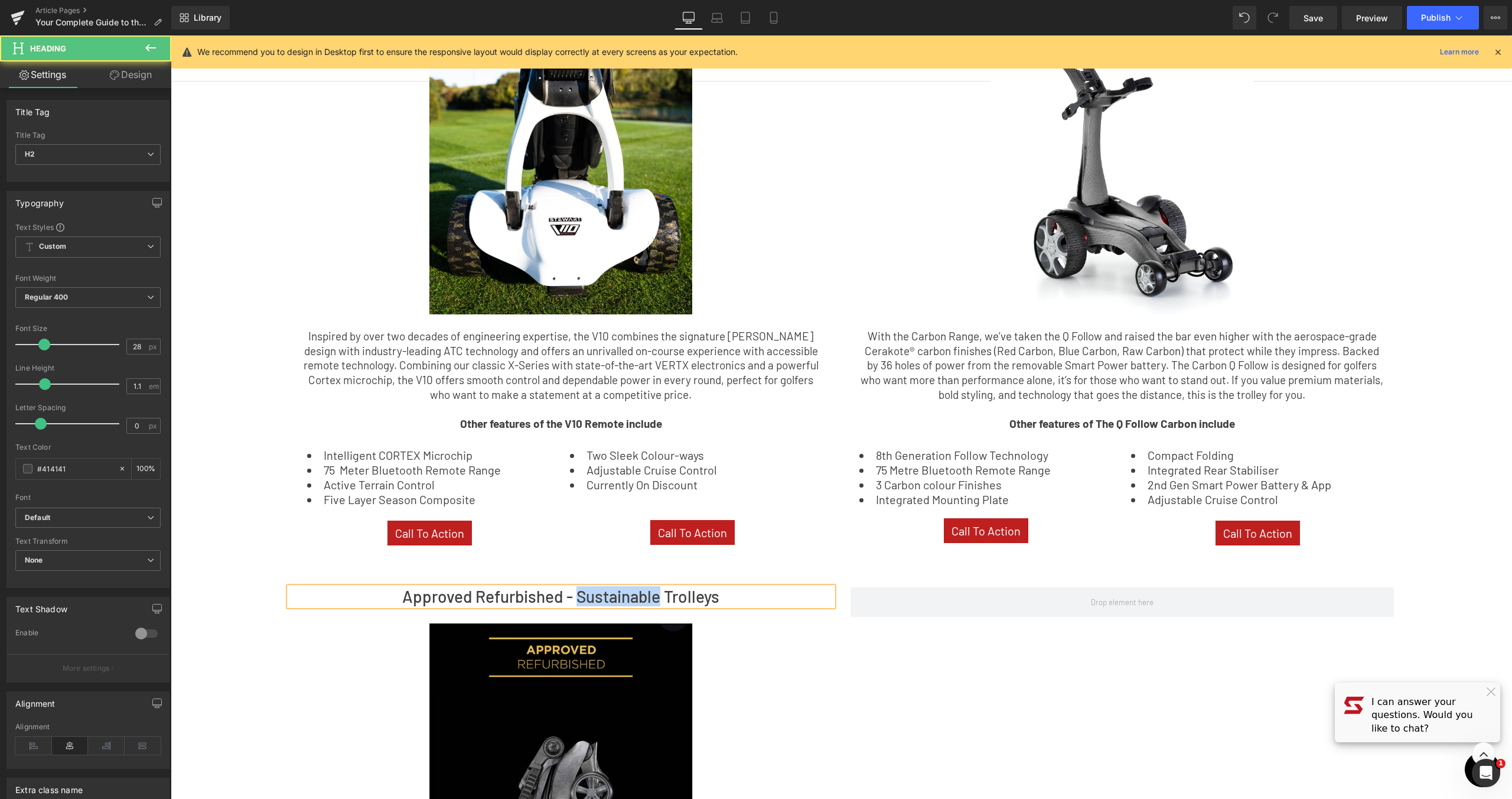
click at [610, 591] on h2 "Approved Refurbished - Sustainable Trolleys" at bounding box center [561, 596] width 543 height 18
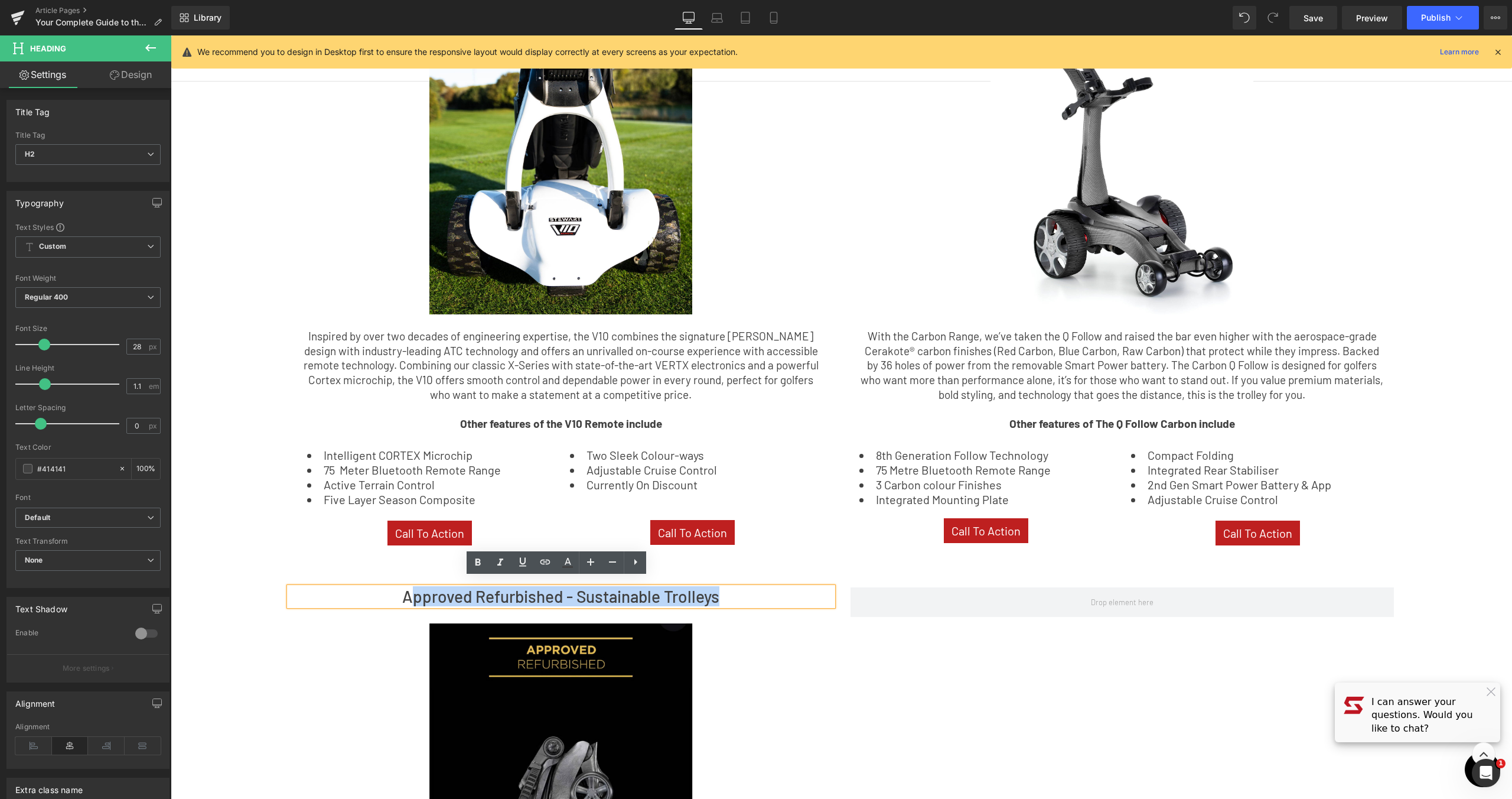
drag, startPoint x: 751, startPoint y: 590, endPoint x: 409, endPoint y: 581, distance: 342.1
click at [409, 588] on h2 "Approved Refurbished - Sustainable Trolleys" at bounding box center [561, 596] width 543 height 18
click at [406, 588] on h2 "Approved Refurbished - Sustainable Trolleys" at bounding box center [561, 596] width 543 height 18
drag, startPoint x: 390, startPoint y: 582, endPoint x: 833, endPoint y: 588, distance: 443.0
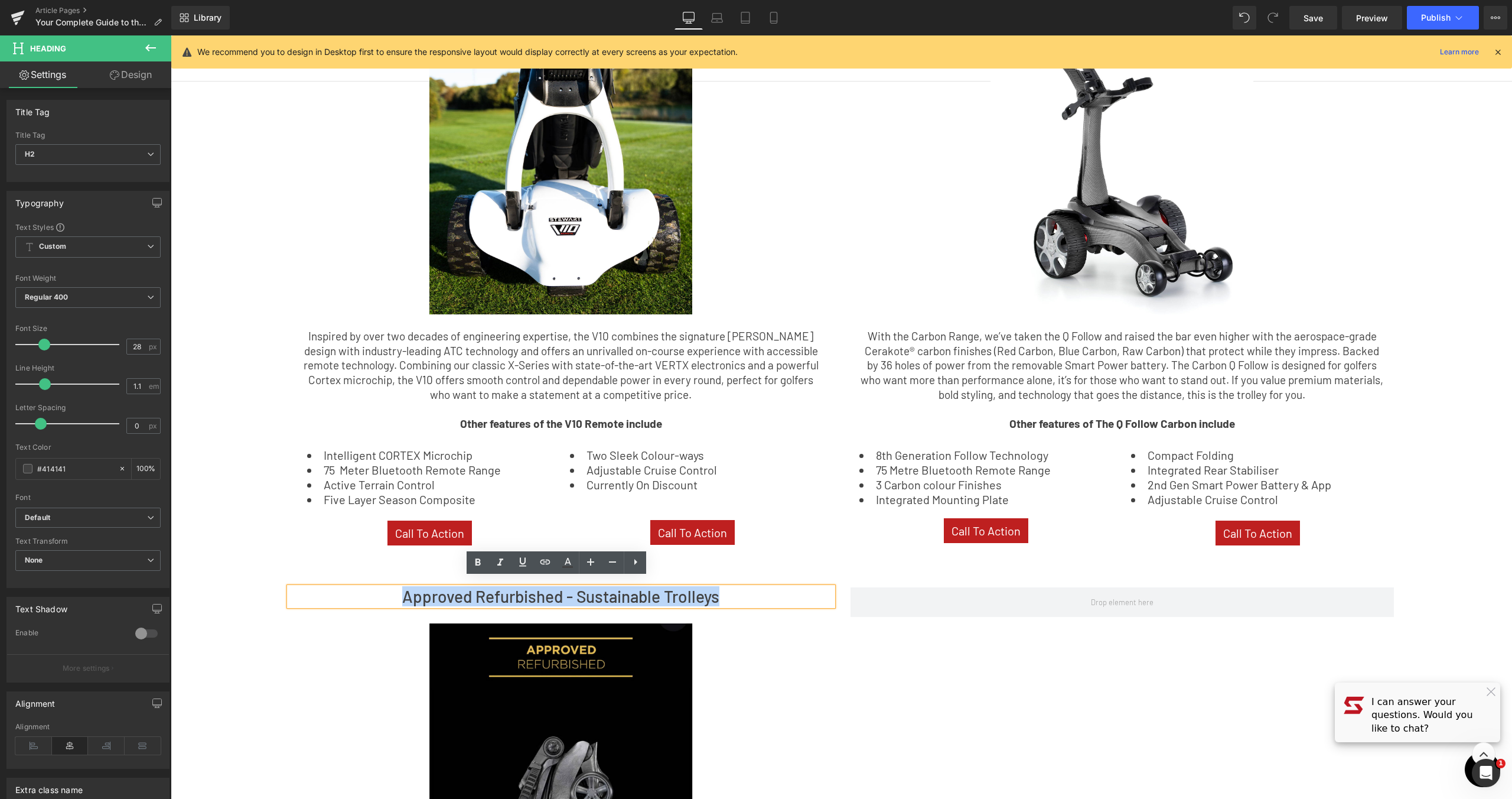
copy h2 "Approved Refurbished - Sustainable Trolleys"
click at [766, 588] on h2 "Approved Refurbished - Sustainable Trolleys" at bounding box center [561, 596] width 543 height 18
drag, startPoint x: 720, startPoint y: 586, endPoint x: 663, endPoint y: 586, distance: 57.0
click at [663, 588] on h2 "Approved Refurbished - Sustainable Trolleys" at bounding box center [561, 596] width 543 height 18
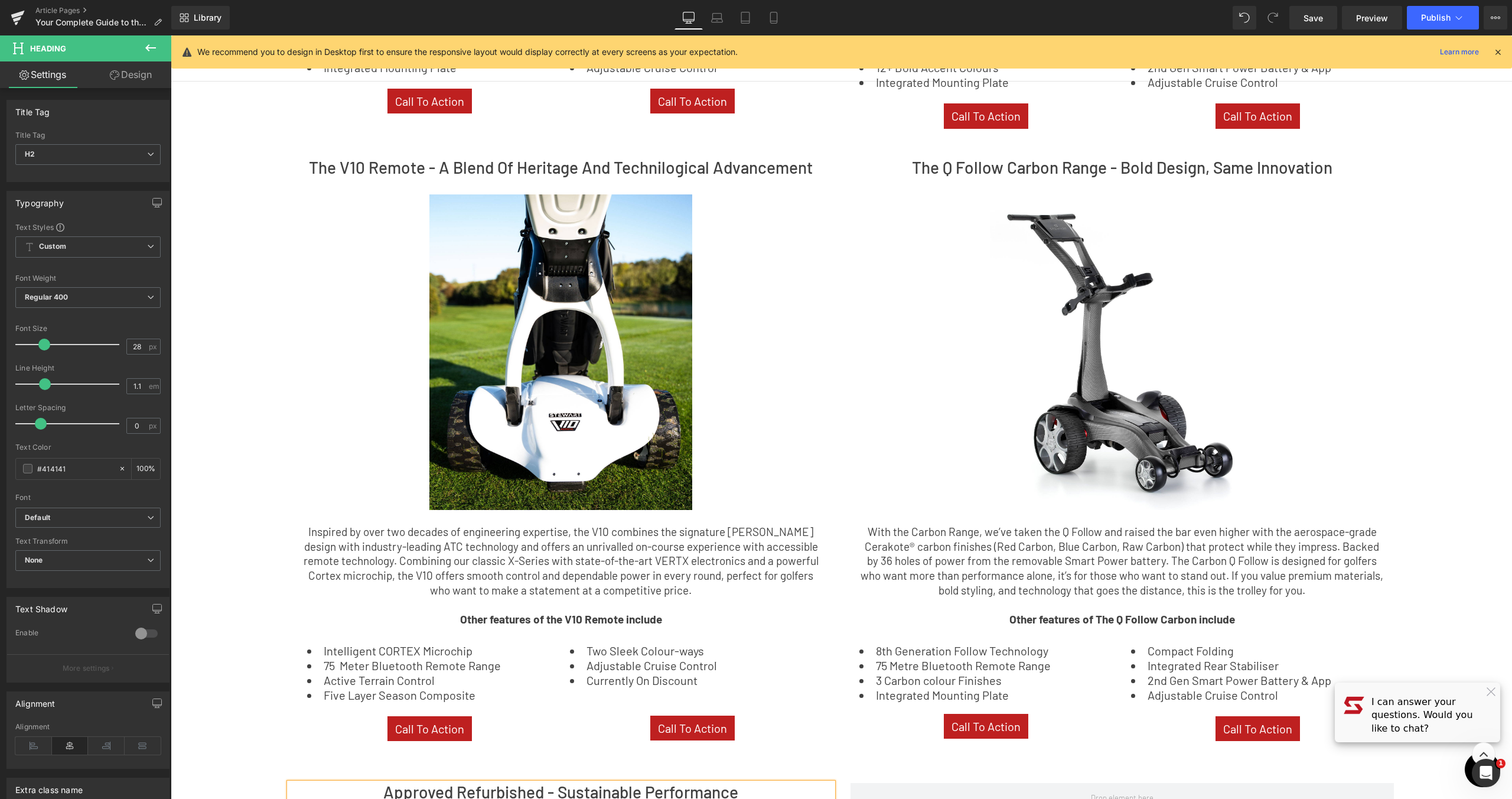
scroll to position [954, 0]
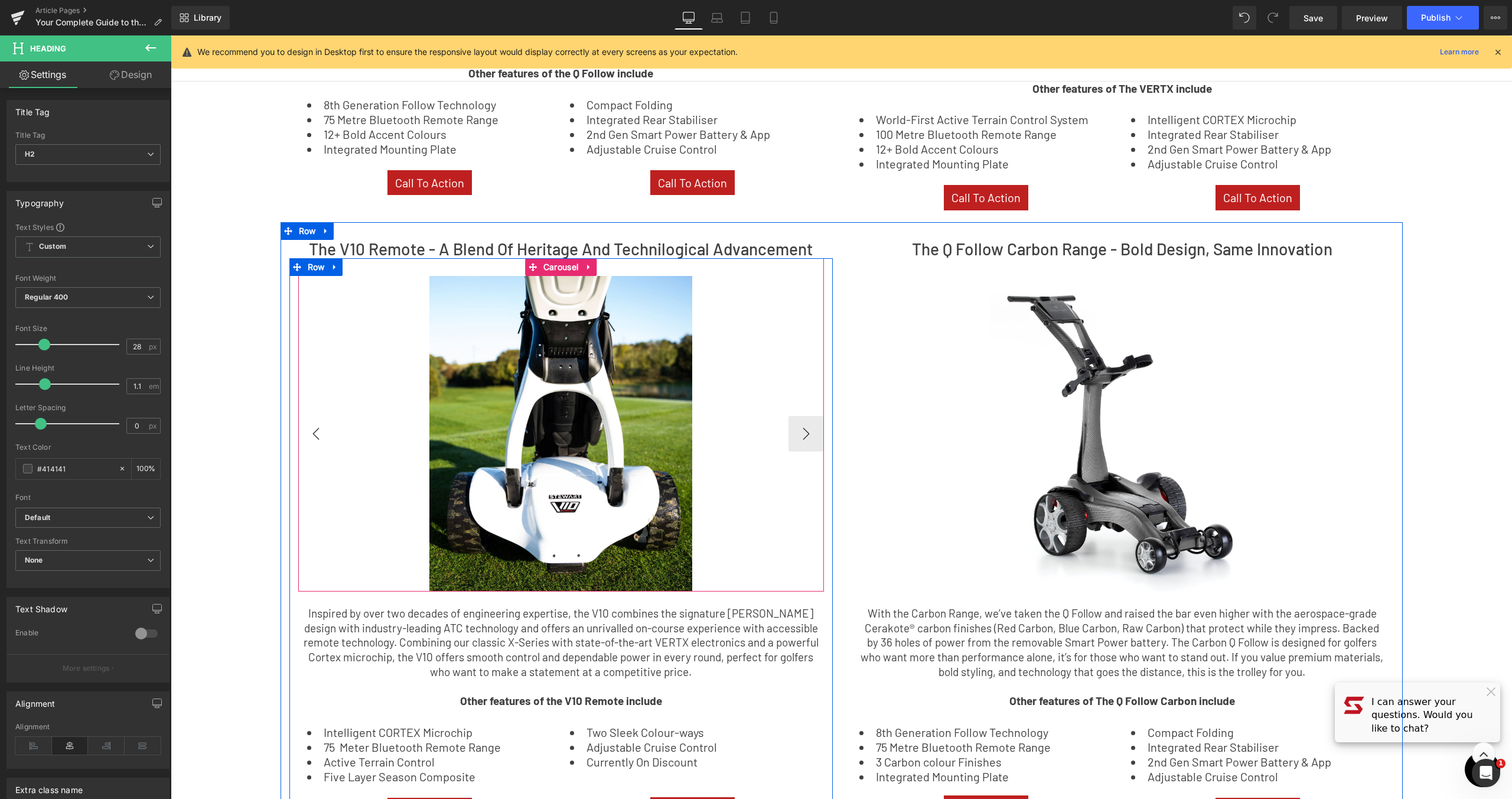
click at [324, 421] on button "‹" at bounding box center [316, 433] width 35 height 35
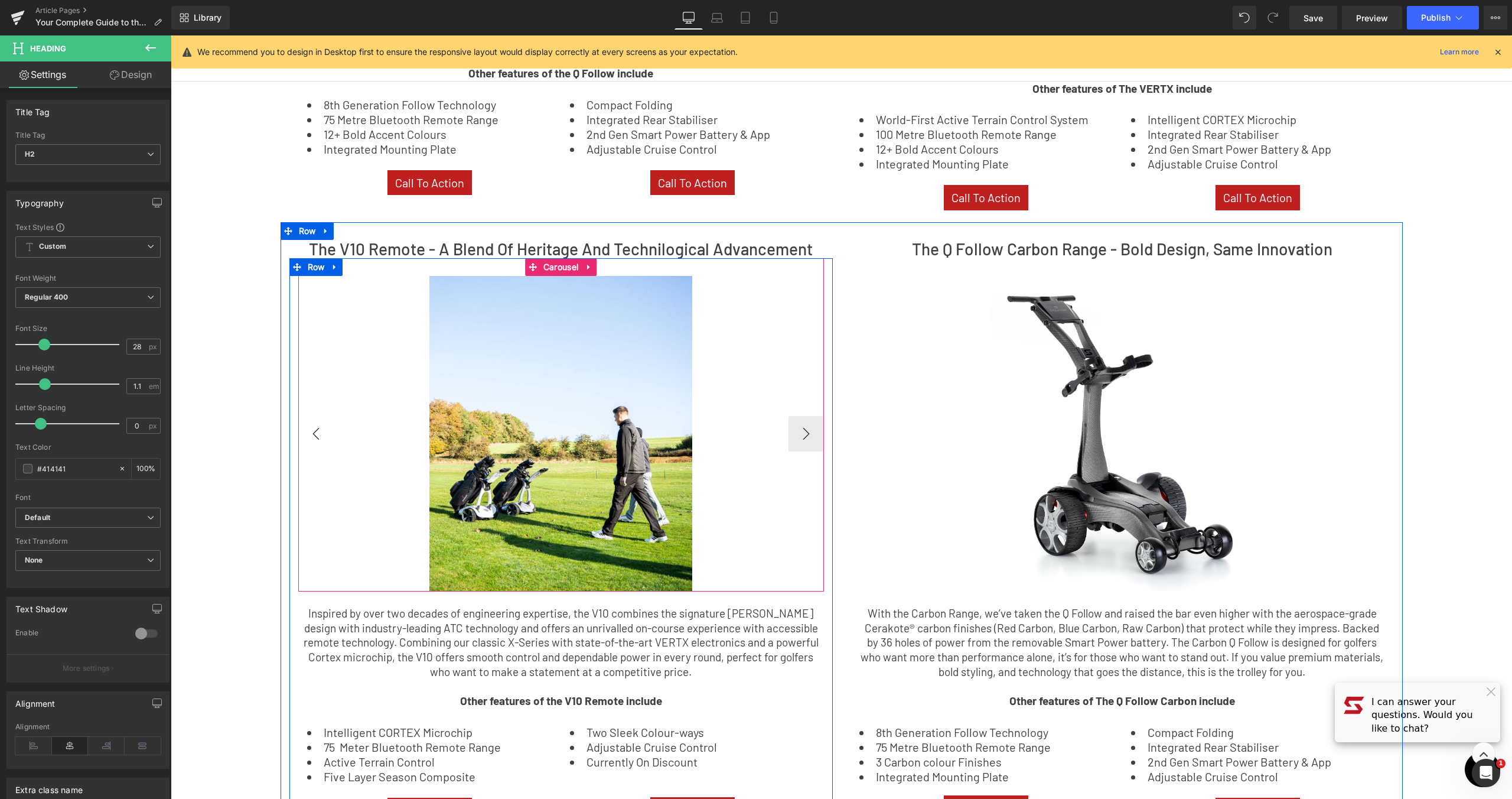
click at [324, 421] on button "‹" at bounding box center [316, 433] width 35 height 35
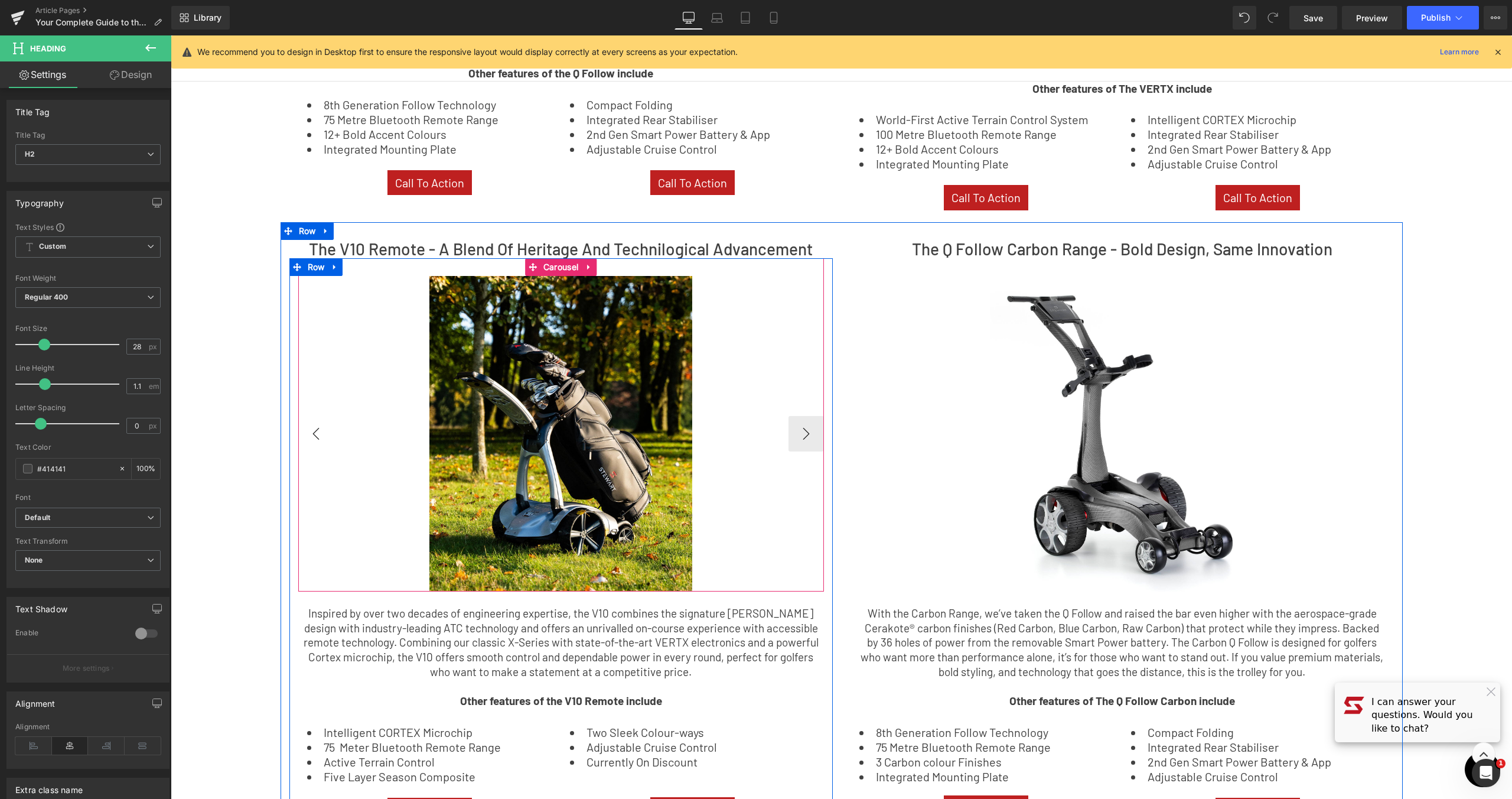
click at [324, 421] on button "‹" at bounding box center [316, 433] width 35 height 35
